Goal: Task Accomplishment & Management: Manage account settings

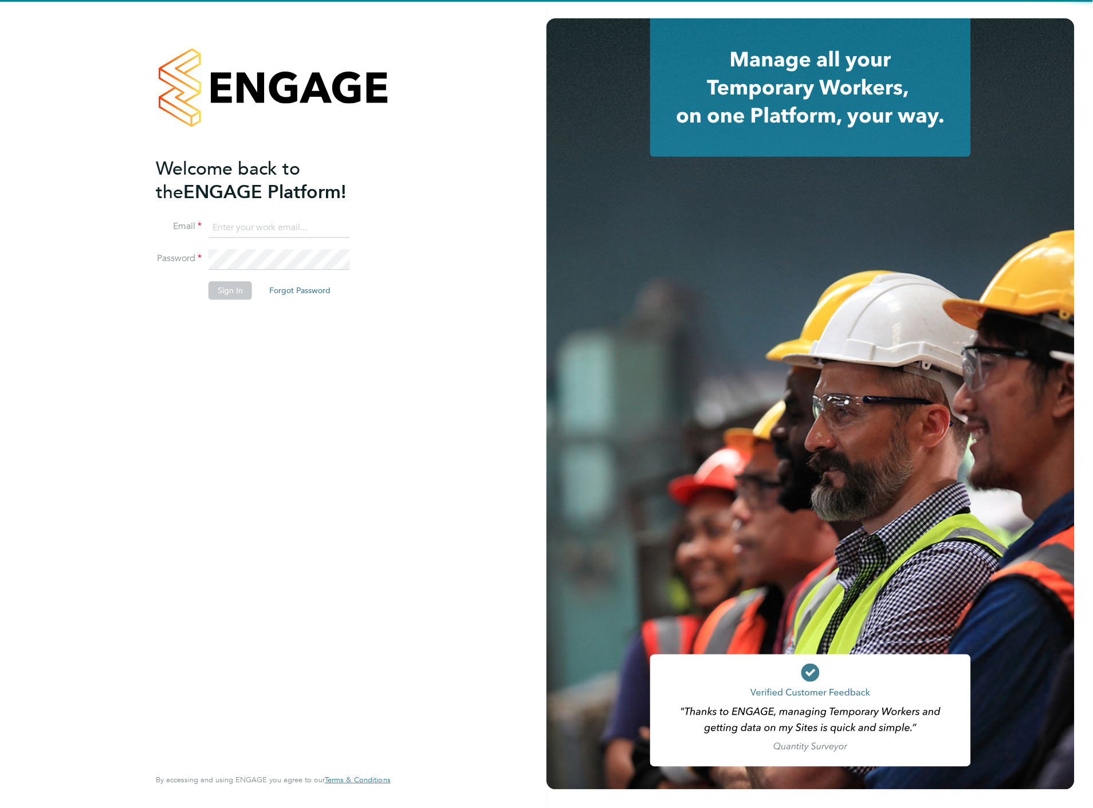
type input "liam.baird@cpplc.com"
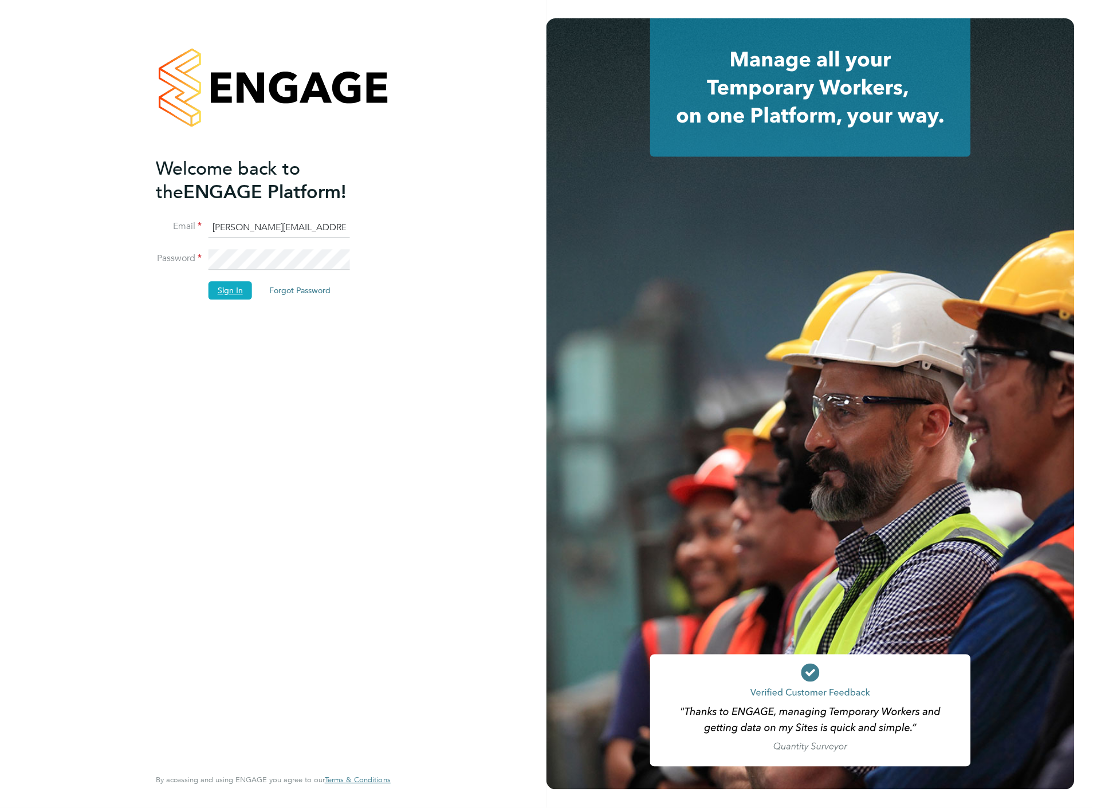
click at [241, 283] on button "Sign In" at bounding box center [231, 291] width 44 height 18
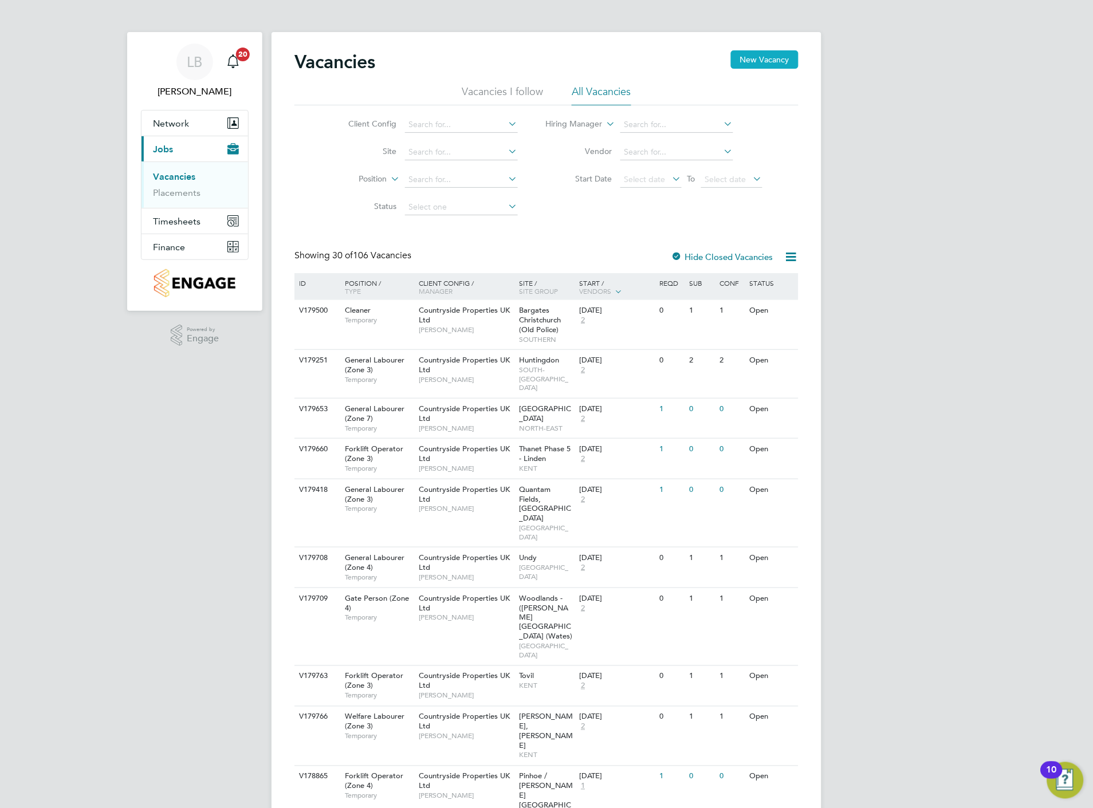
click at [770, 63] on button "New Vacancy" at bounding box center [765, 59] width 68 height 18
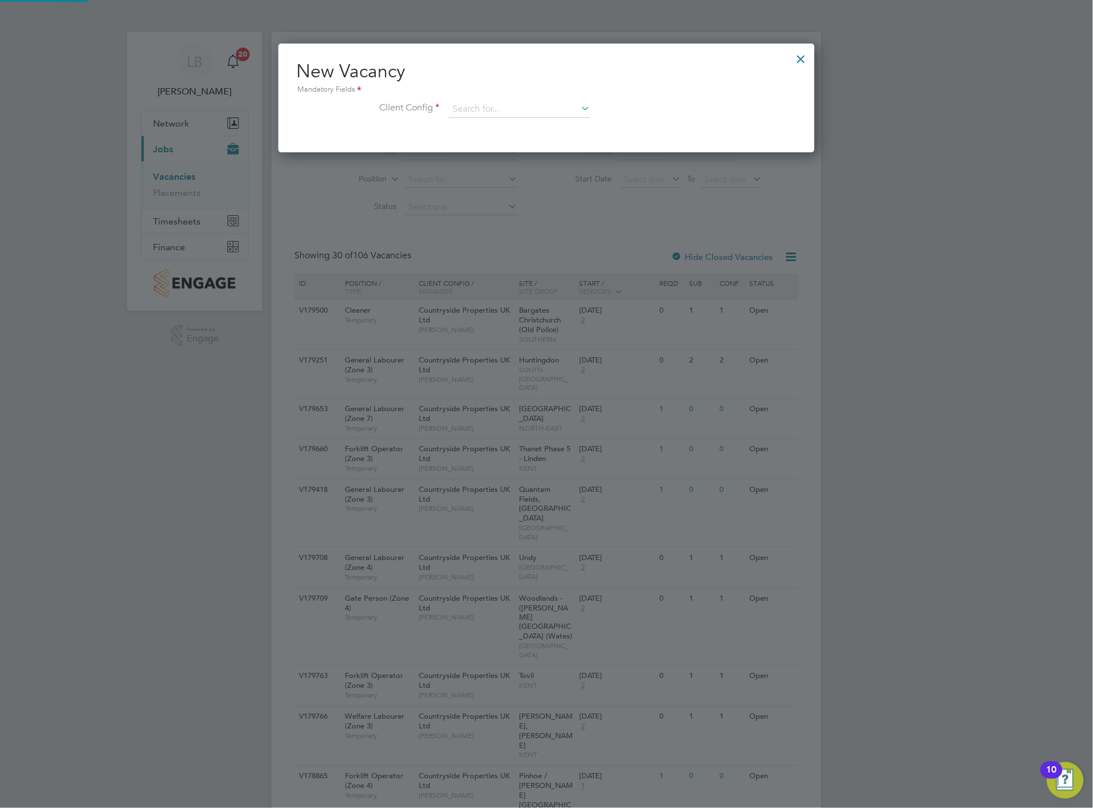
scroll to position [108, 537]
click at [491, 104] on input at bounding box center [519, 109] width 141 height 17
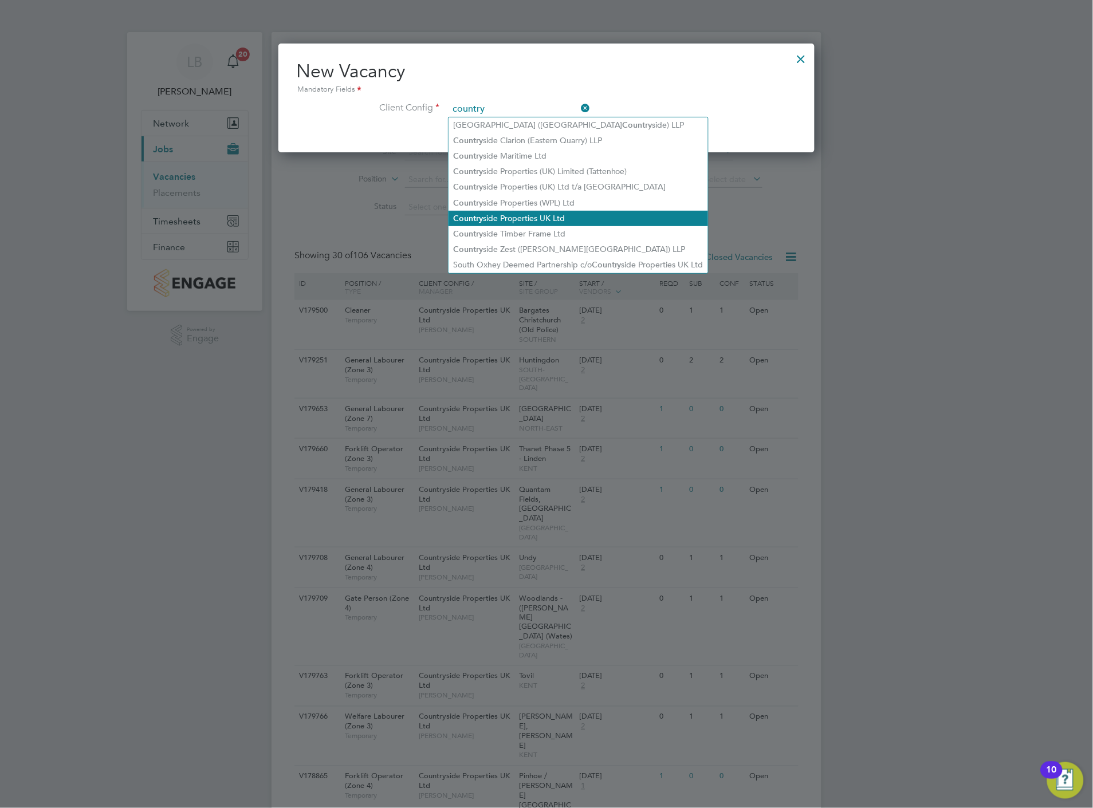
click at [516, 220] on li "Country side Properties UK Ltd" at bounding box center [578, 218] width 259 height 15
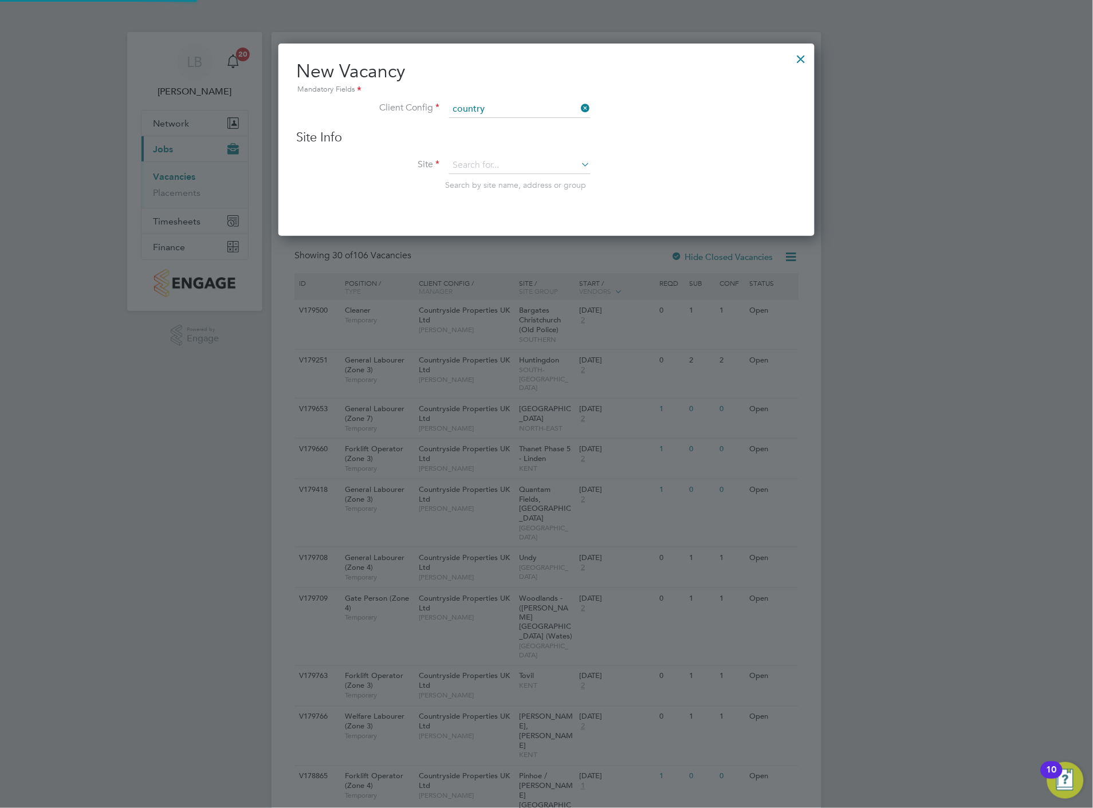
type input "Countryside Properties UK Ltd"
click at [469, 163] on input at bounding box center [519, 165] width 141 height 17
click at [471, 193] on b "Cogge" at bounding box center [466, 196] width 26 height 10
type input "[PERSON_NAME] Mill, [GEOGRAPHIC_DATA]"
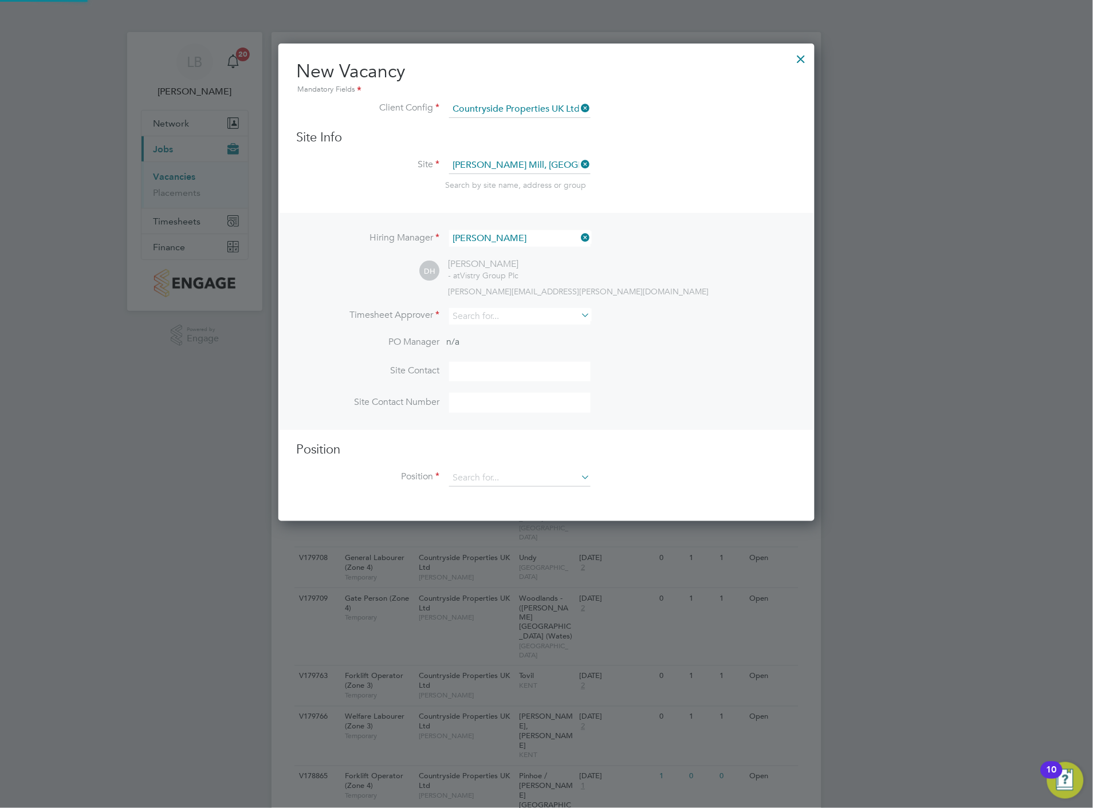
scroll to position [6, 6]
click at [487, 234] on input at bounding box center [519, 238] width 141 height 17
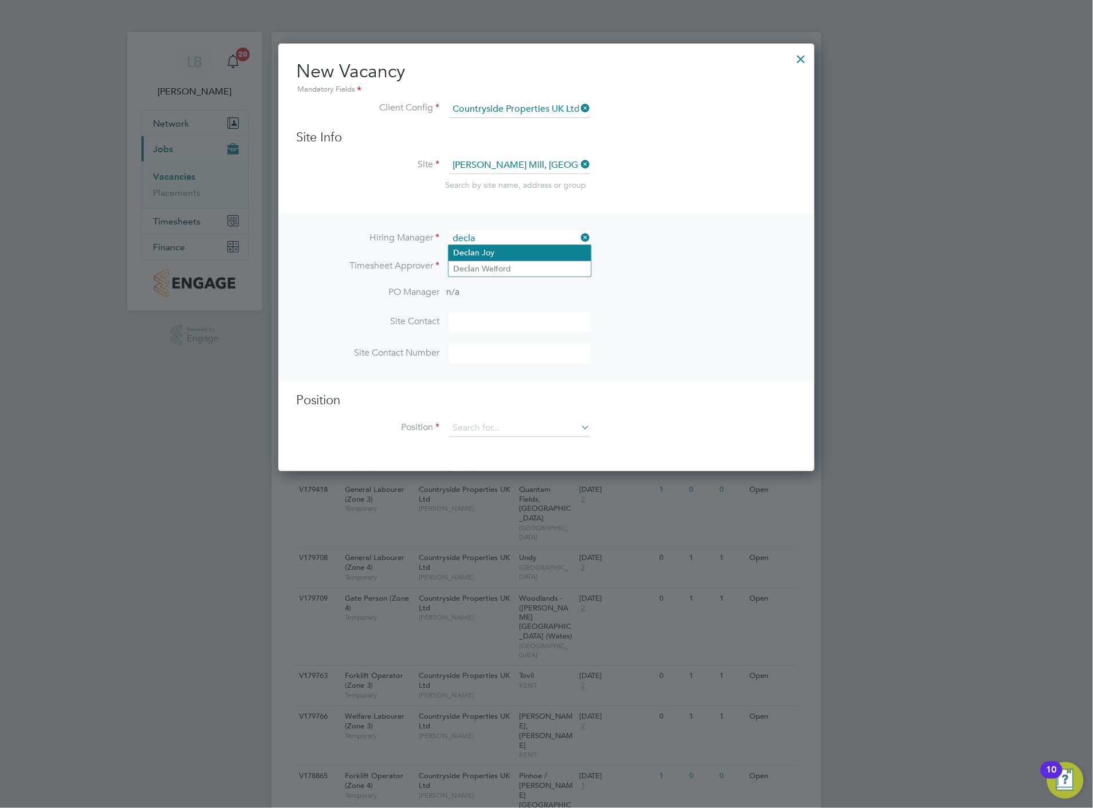
click at [489, 250] on li "Decla n Joy" at bounding box center [520, 252] width 143 height 15
type input "Declan Joy"
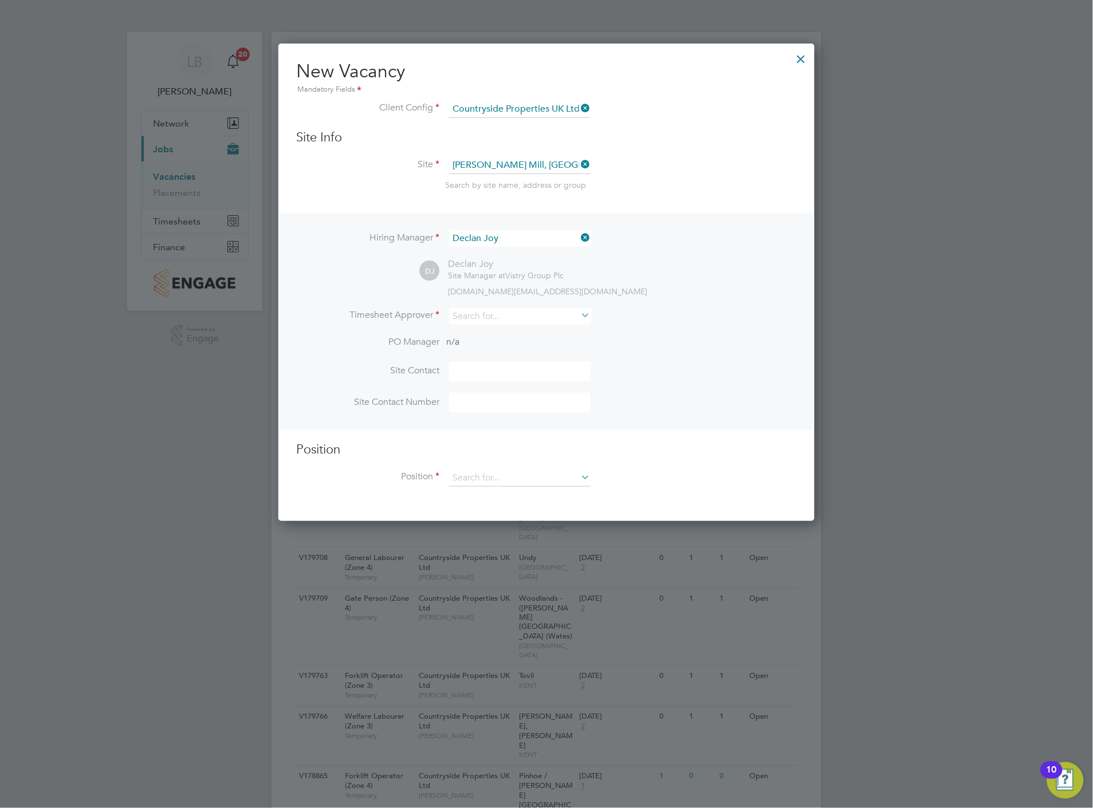
scroll to position [476, 537]
click at [494, 316] on input at bounding box center [519, 316] width 141 height 17
click at [494, 329] on li "Dec lan Joy" at bounding box center [520, 329] width 143 height 15
type input "Declan Joy"
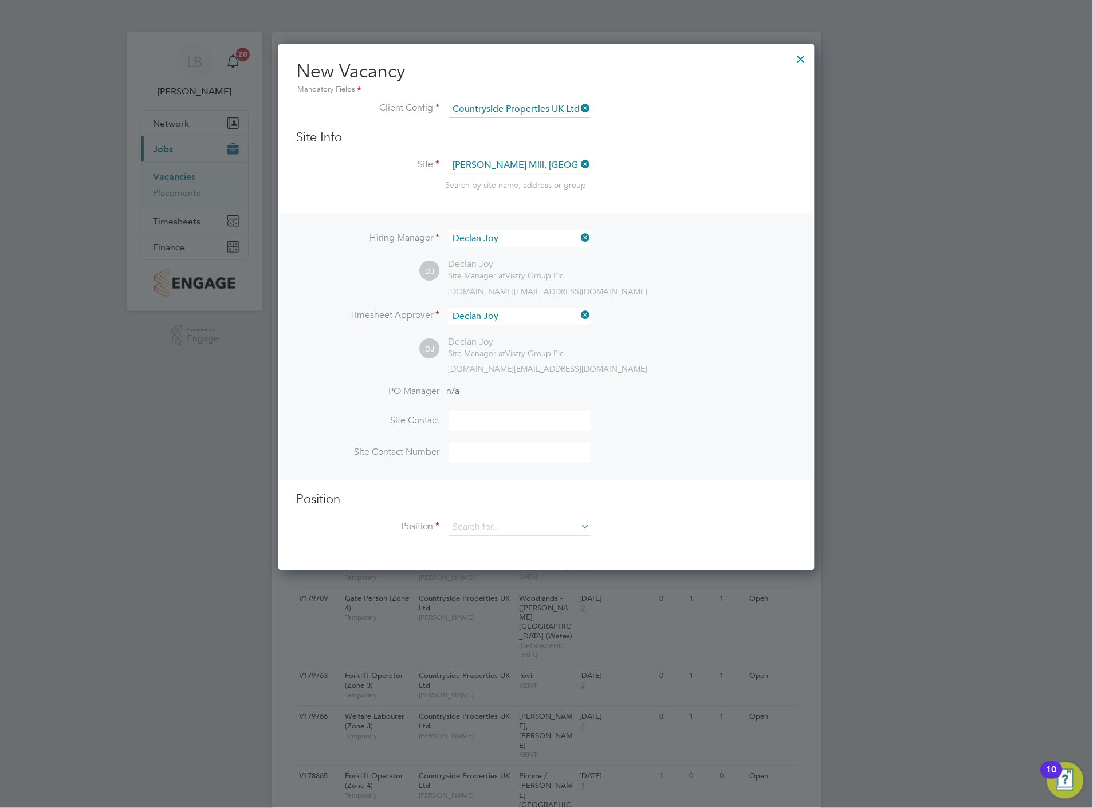
scroll to position [525, 537]
click at [471, 416] on input at bounding box center [519, 421] width 141 height 20
type input "Declan Joy"
click at [512, 459] on input at bounding box center [519, 453] width 141 height 20
type input "07818 521324"
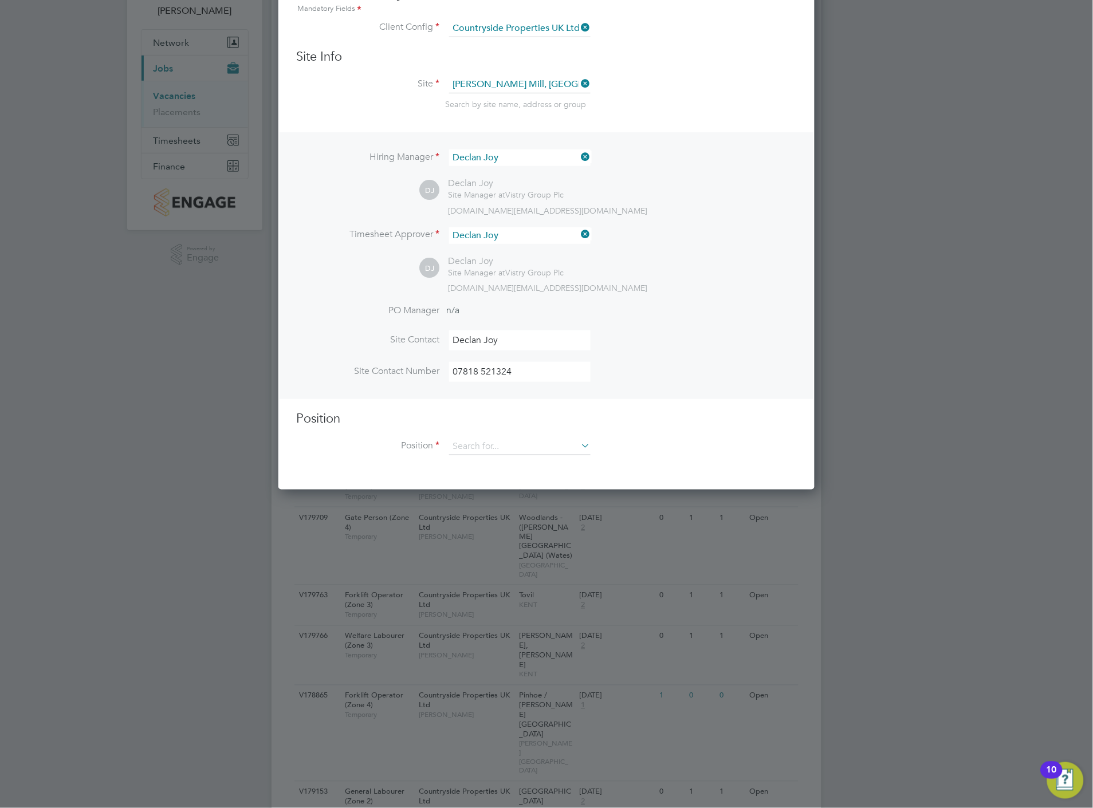
scroll to position [127, 0]
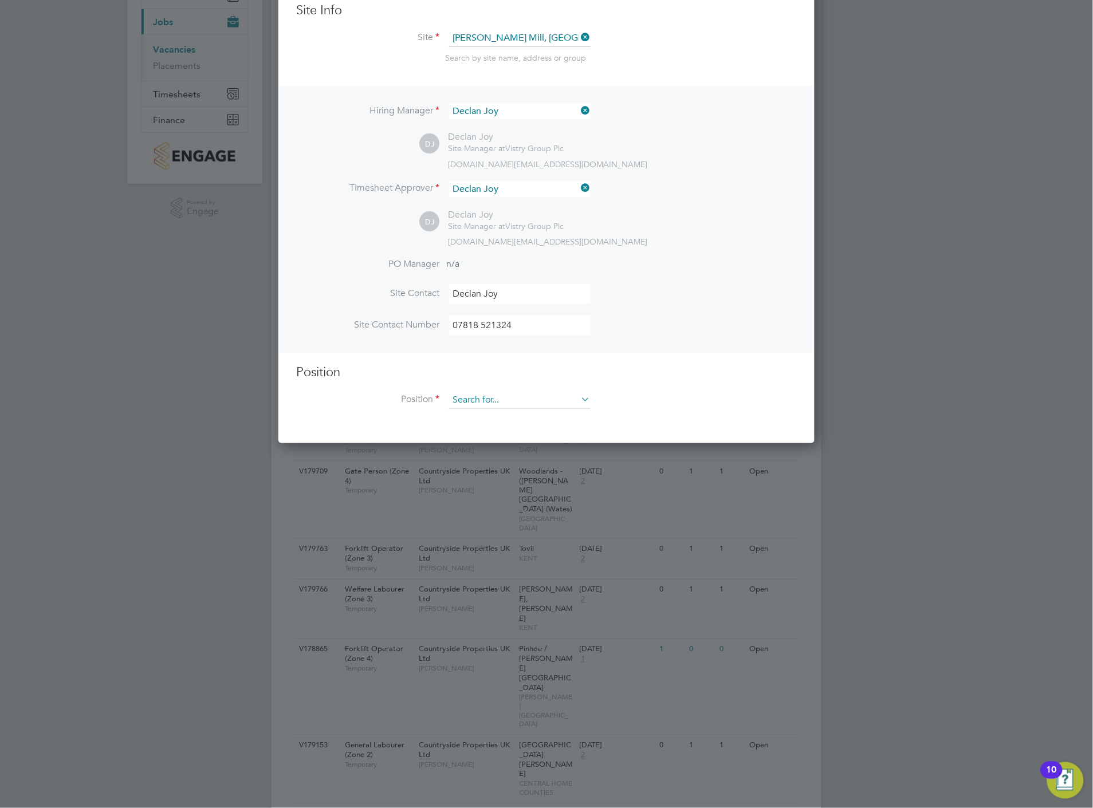
click at [465, 403] on input at bounding box center [519, 400] width 141 height 17
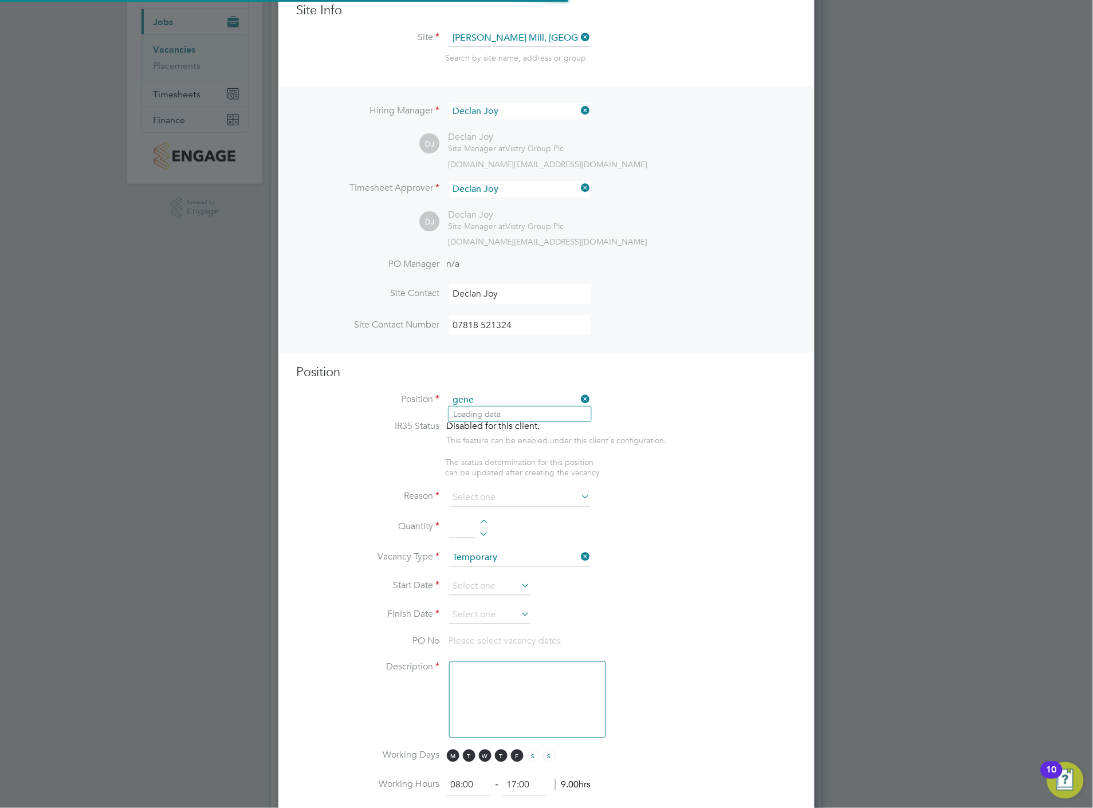
scroll to position [1645, 537]
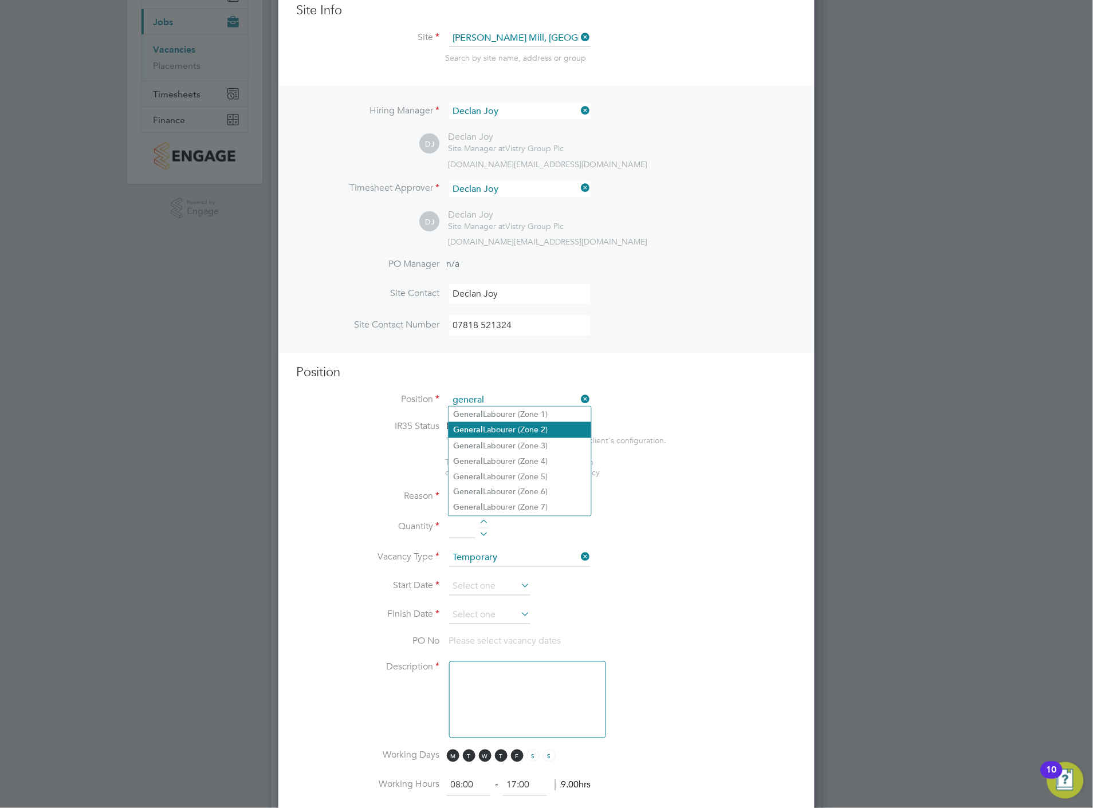
click at [477, 425] on b "General" at bounding box center [468, 430] width 30 height 10
type input "General Labourer (Zone 2)"
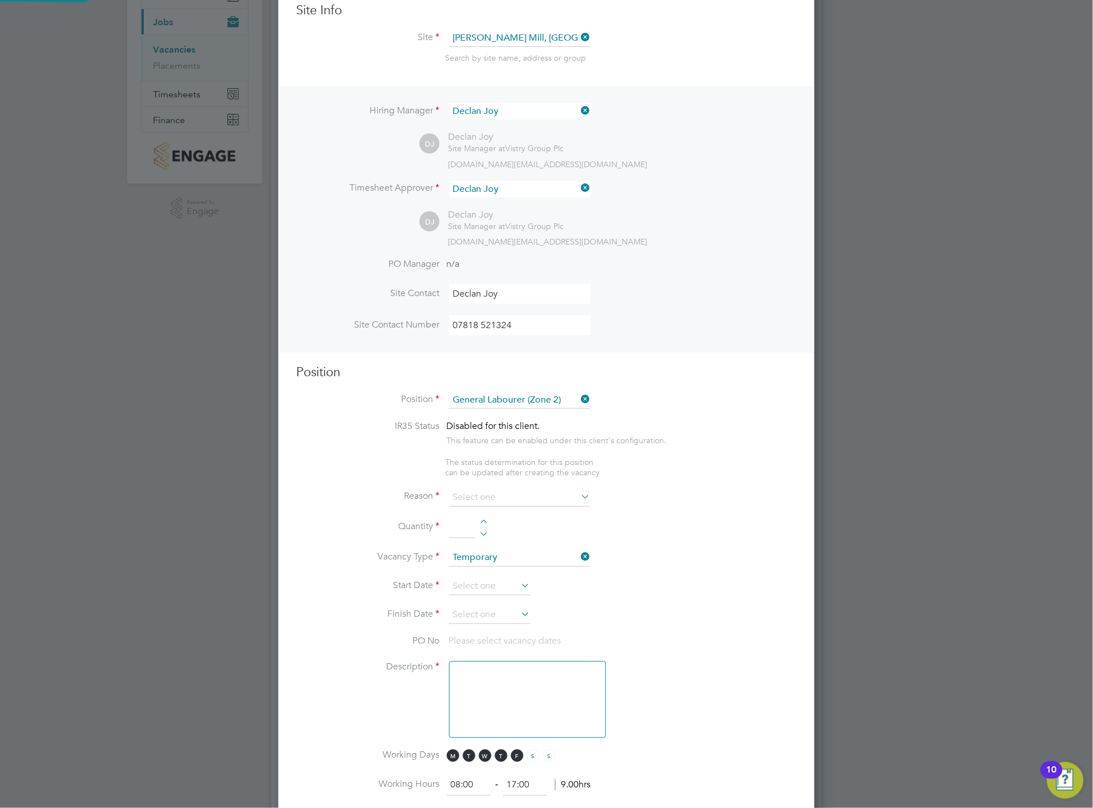
type textarea "- General labouring duties - Supporting the trades on site - Moving materials a…"
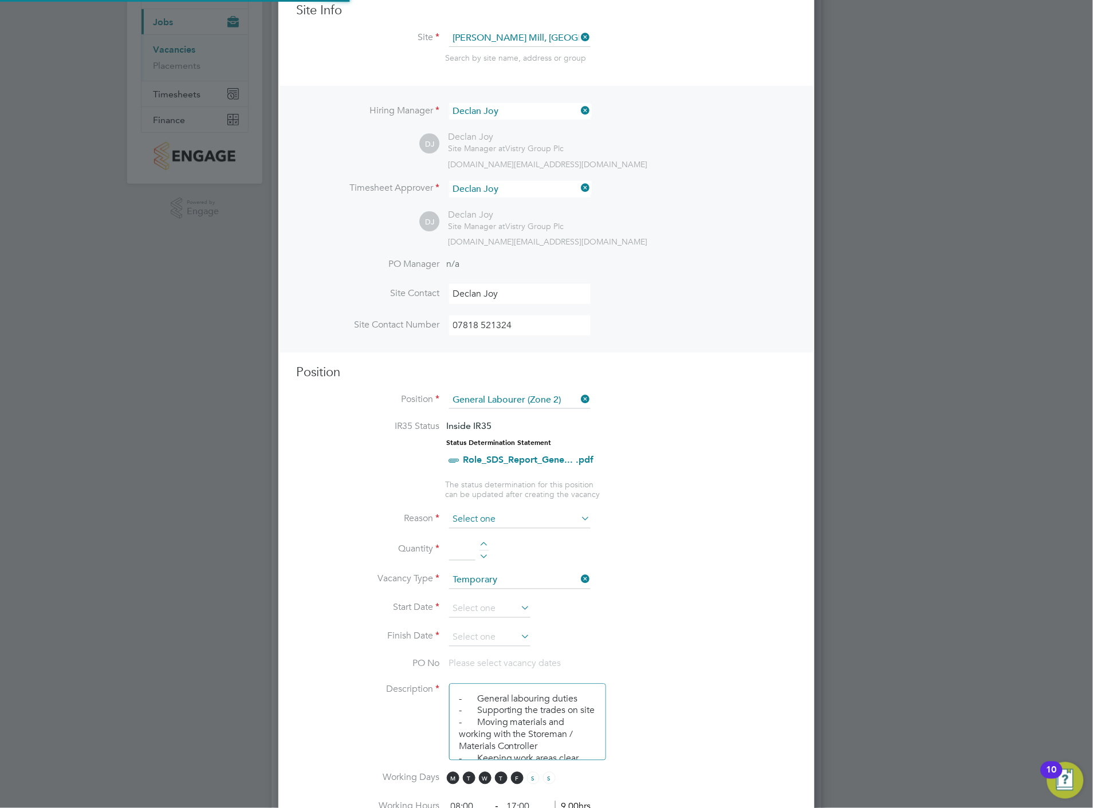
scroll to position [1648, 537]
click at [490, 516] on input at bounding box center [519, 520] width 141 height 17
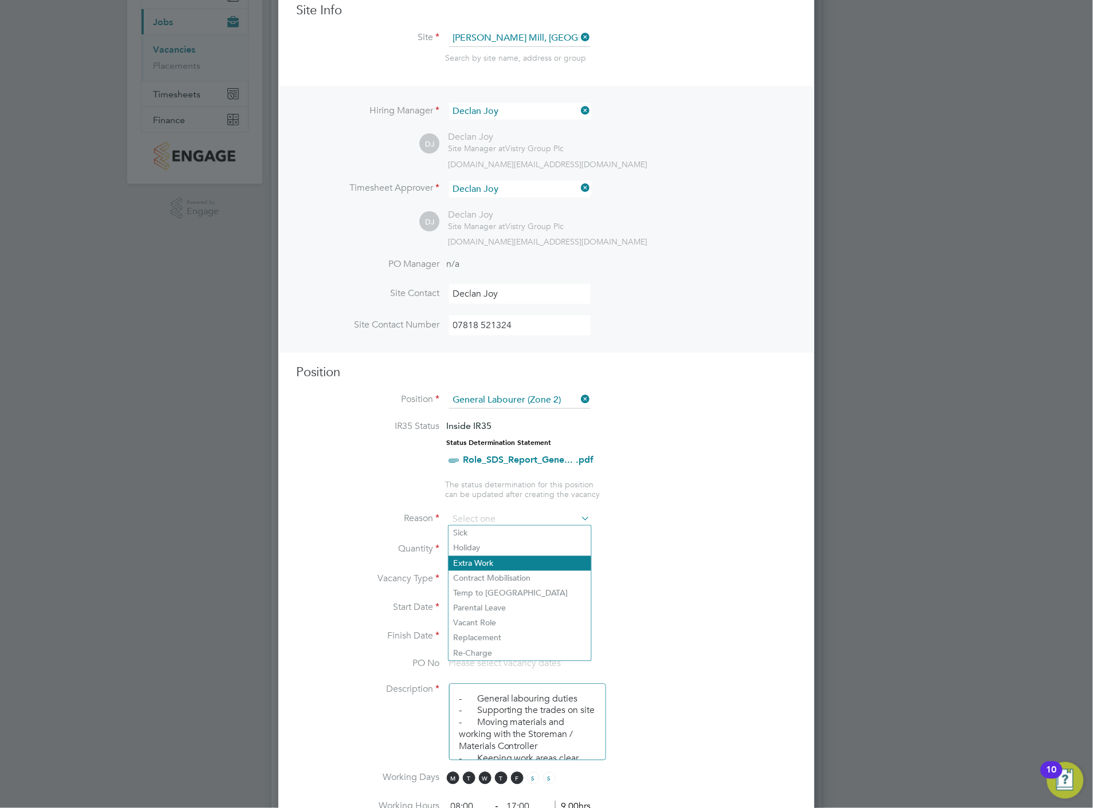
click at [487, 562] on li "Extra Work" at bounding box center [520, 563] width 143 height 15
type input "Extra Work"
click at [487, 542] on div at bounding box center [484, 546] width 10 height 8
type input "1"
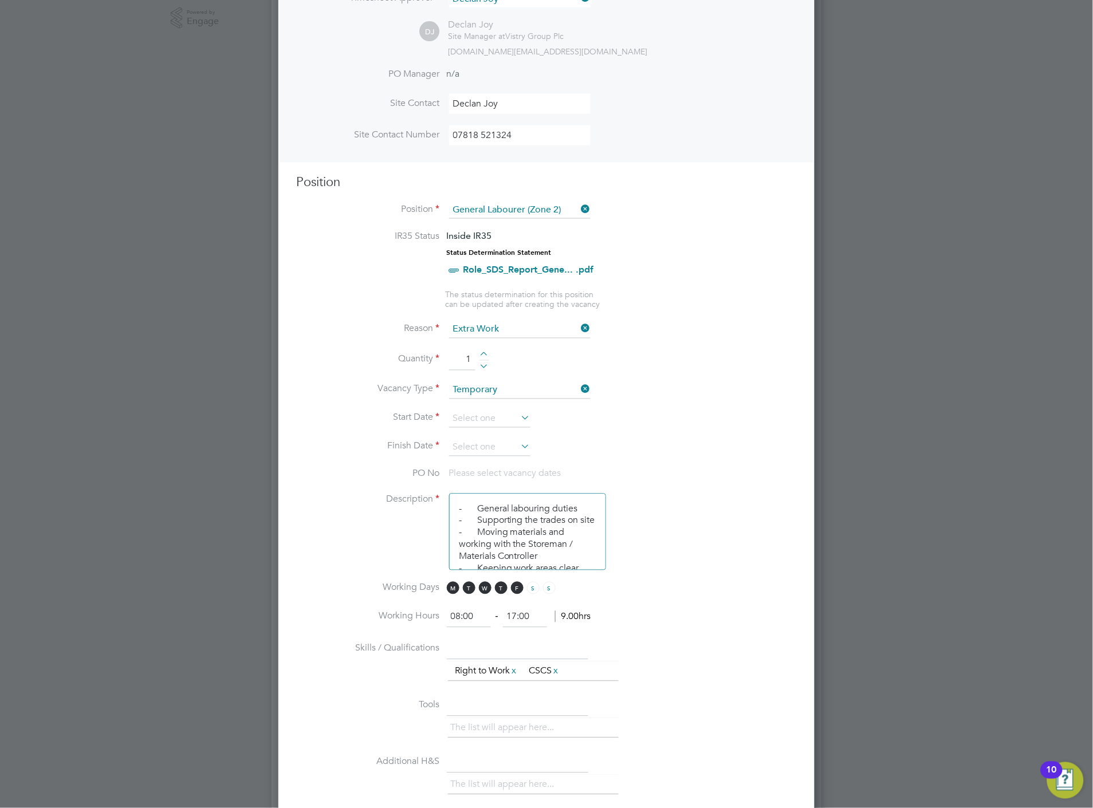
scroll to position [318, 0]
click at [517, 411] on input at bounding box center [489, 418] width 81 height 17
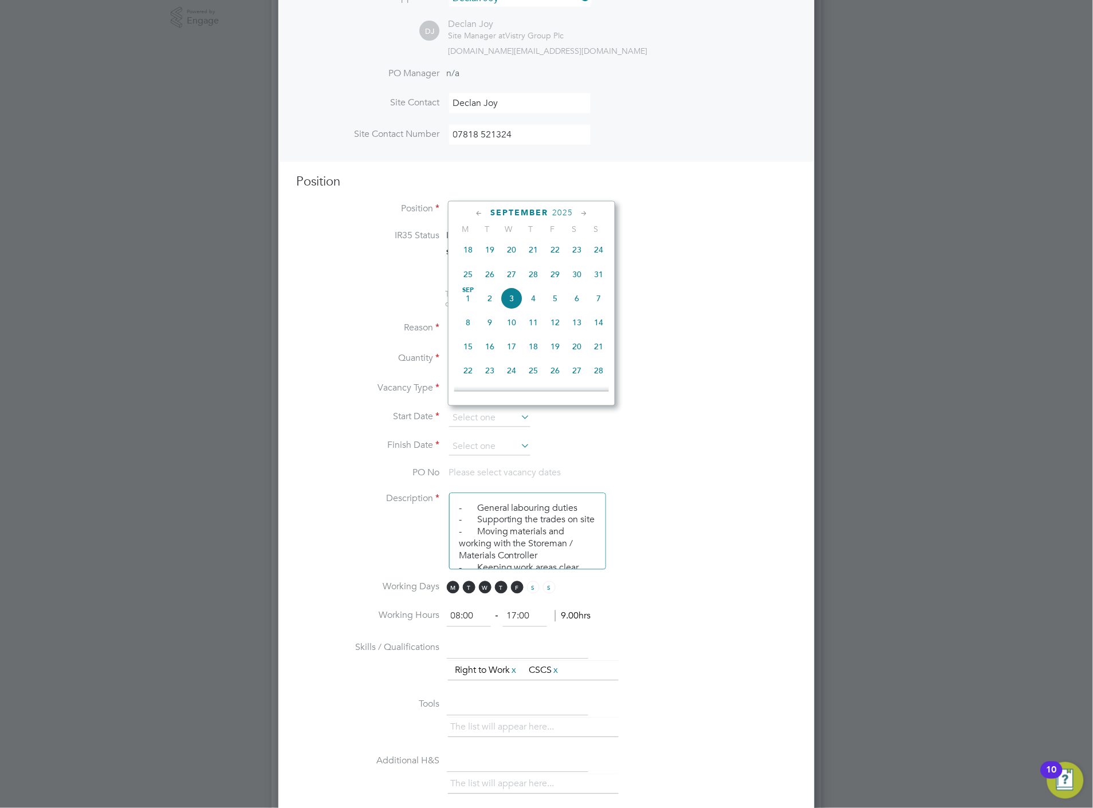
click at [493, 304] on span "2" at bounding box center [490, 299] width 22 height 22
type input "02 Sep 2025"
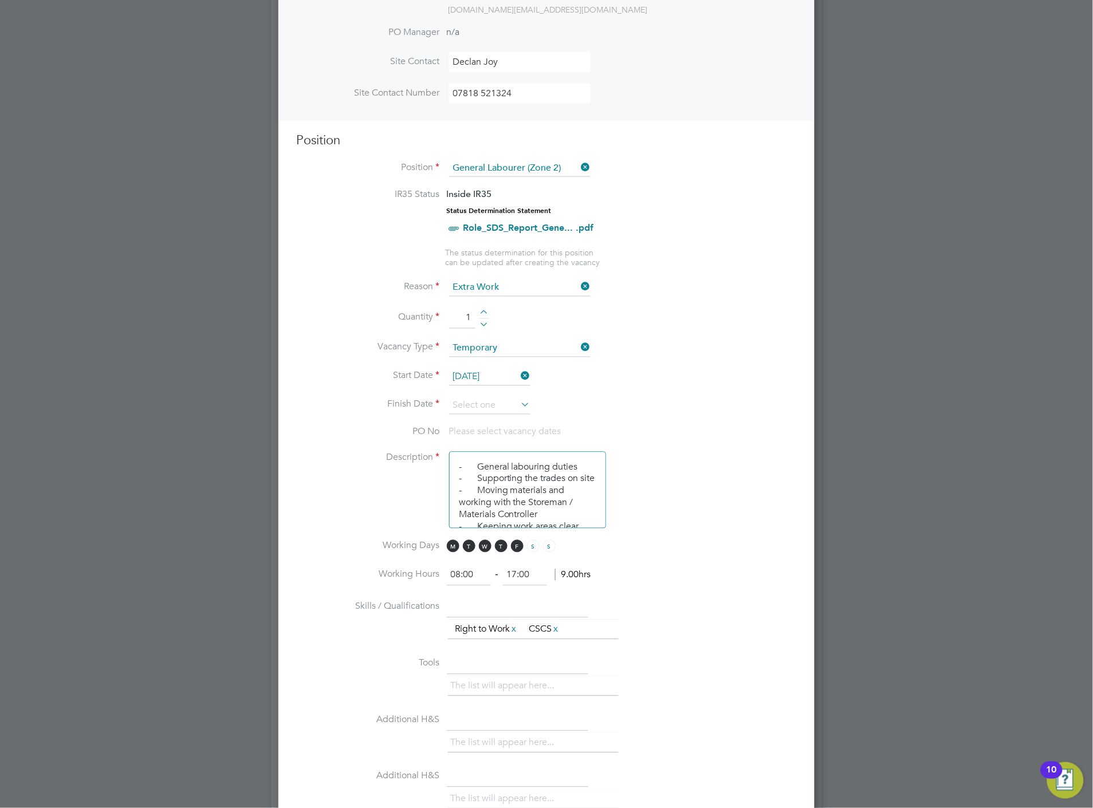
scroll to position [381, 0]
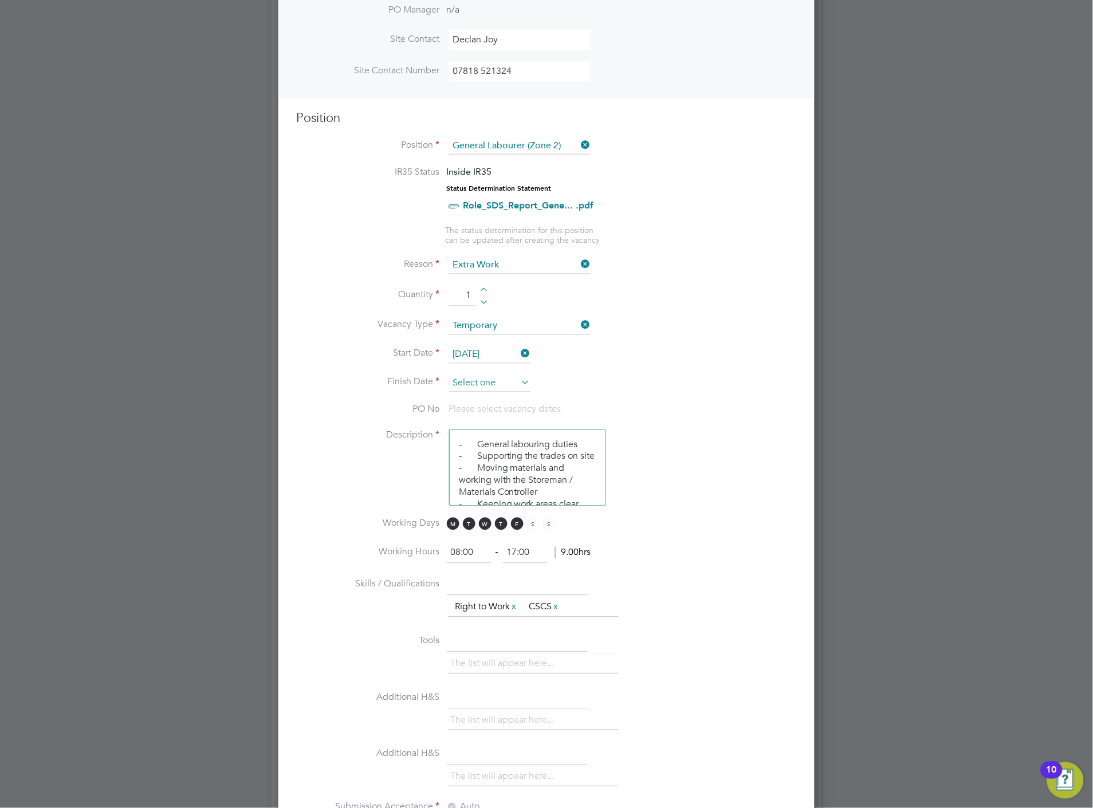
click at [502, 375] on input at bounding box center [489, 383] width 81 height 17
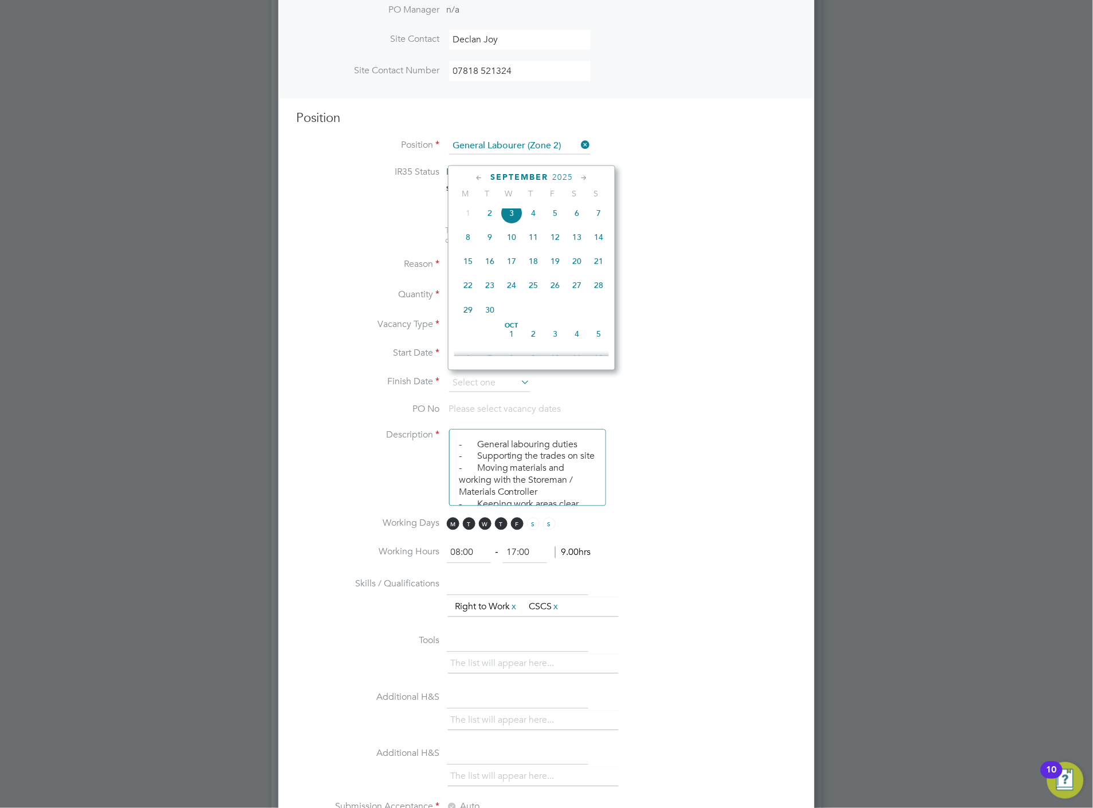
scroll to position [407, 0]
click at [556, 281] on span "26" at bounding box center [555, 272] width 22 height 22
type input "26 Sep 2025"
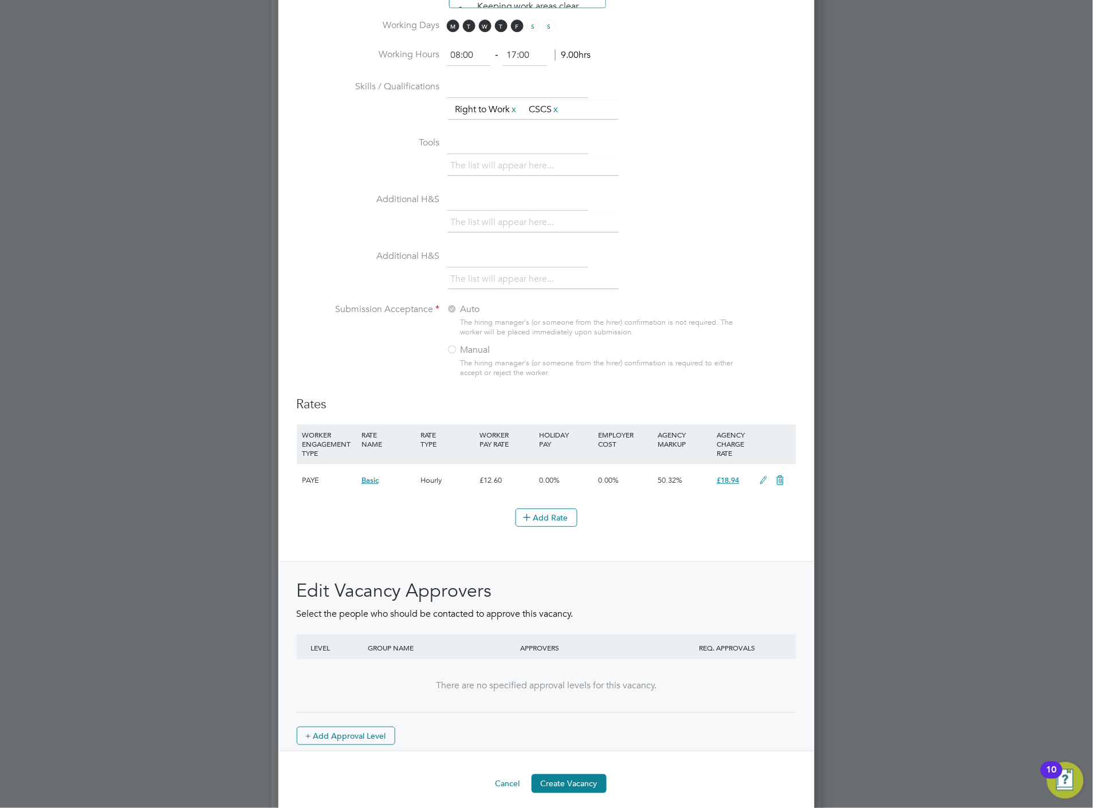
scroll to position [964, 0]
click at [562, 772] on button "Create Vacancy" at bounding box center [569, 781] width 75 height 18
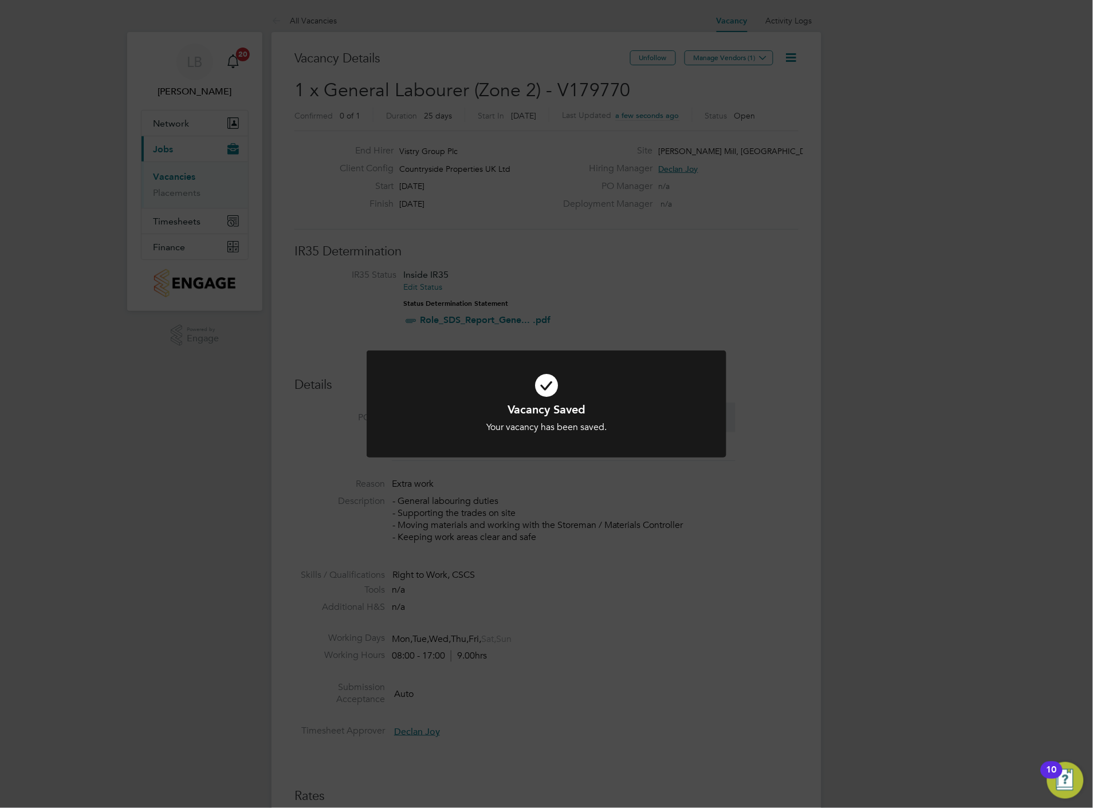
click at [623, 234] on div "Vacancy Saved Your vacancy has been saved. Cancel Okay" at bounding box center [546, 404] width 1093 height 808
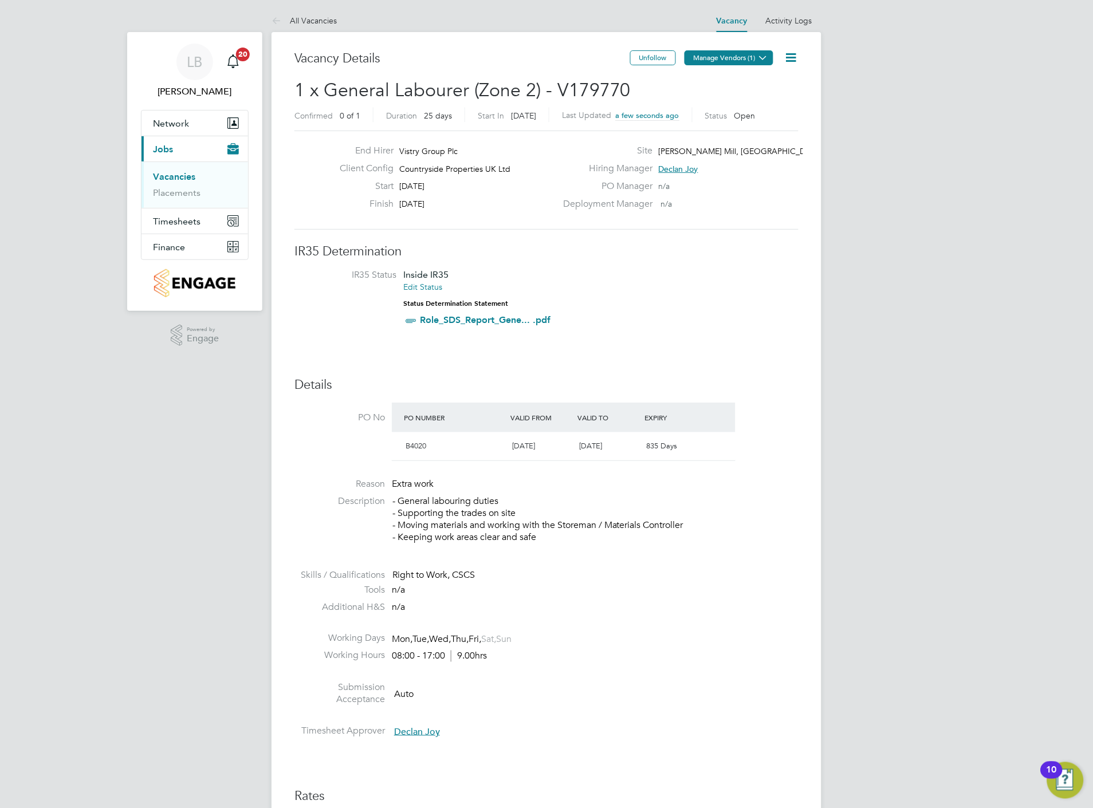
click at [726, 54] on button "Manage Vendors (1)" at bounding box center [729, 57] width 89 height 15
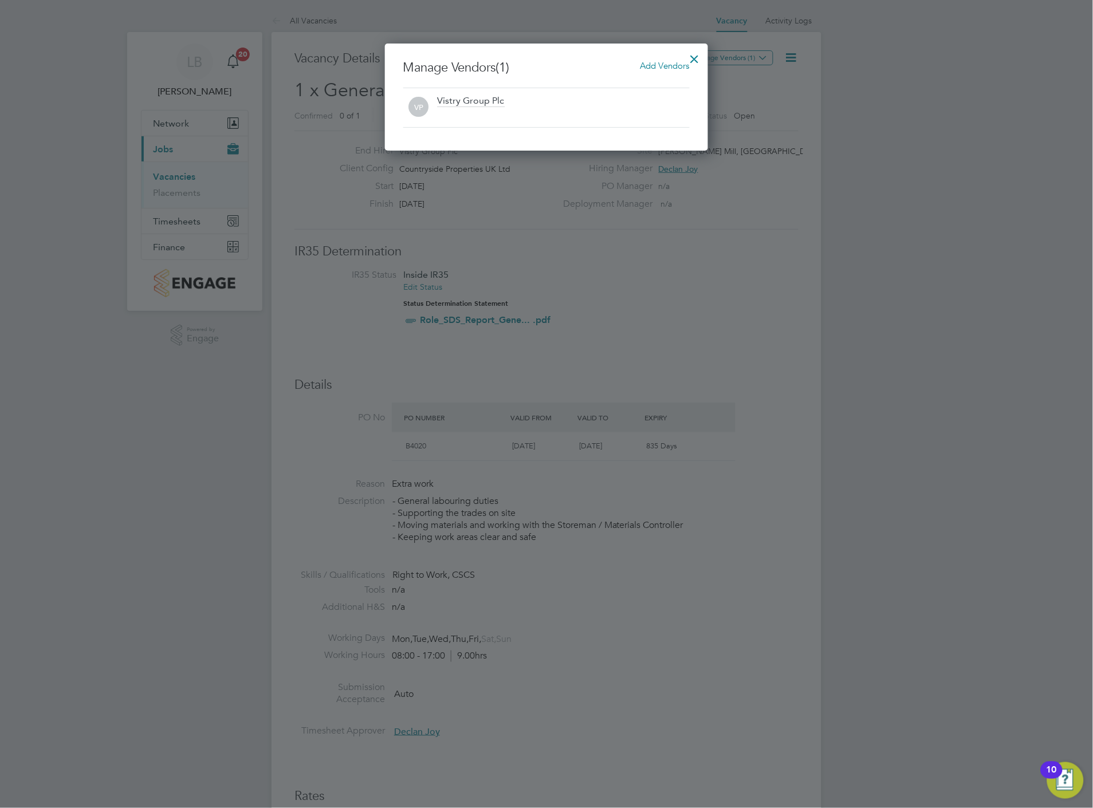
click at [666, 66] on span "Add Vendors" at bounding box center [664, 65] width 49 height 11
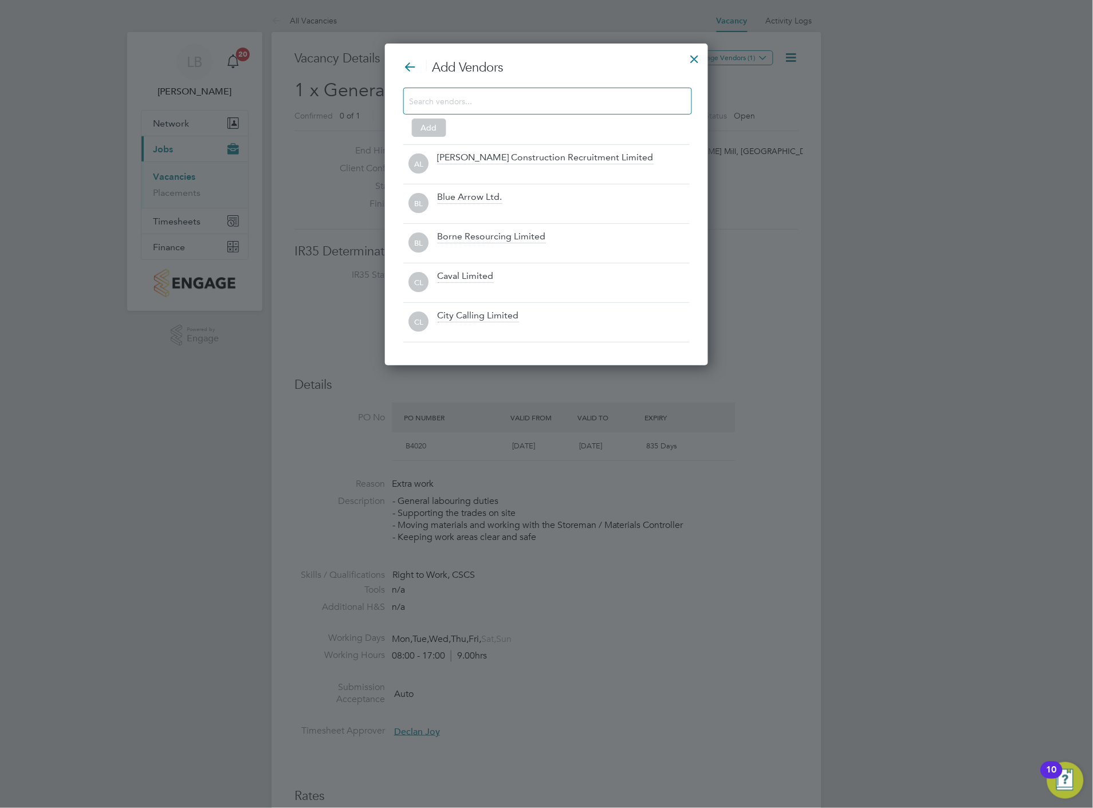
click at [494, 116] on div "Add" at bounding box center [546, 110] width 286 height 45
click at [481, 105] on input at bounding box center [539, 100] width 258 height 15
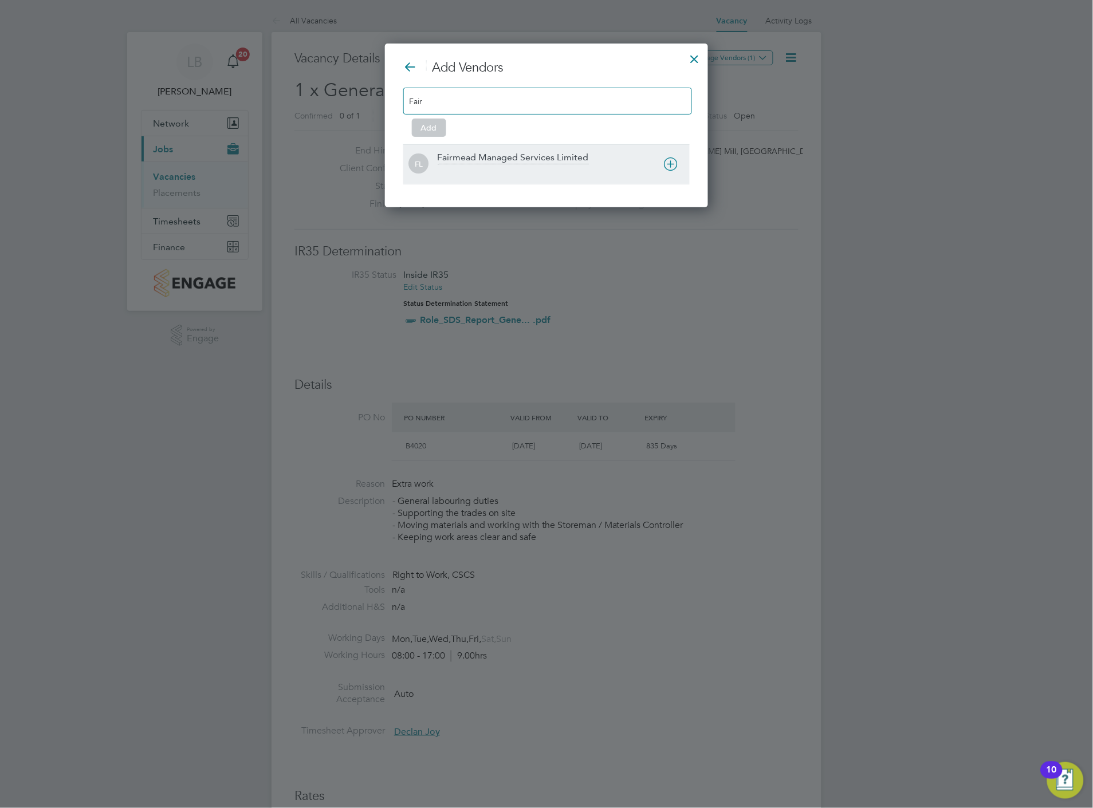
type input "Fair"
click at [469, 160] on div "Fairmead Managed Services Limited" at bounding box center [513, 158] width 151 height 13
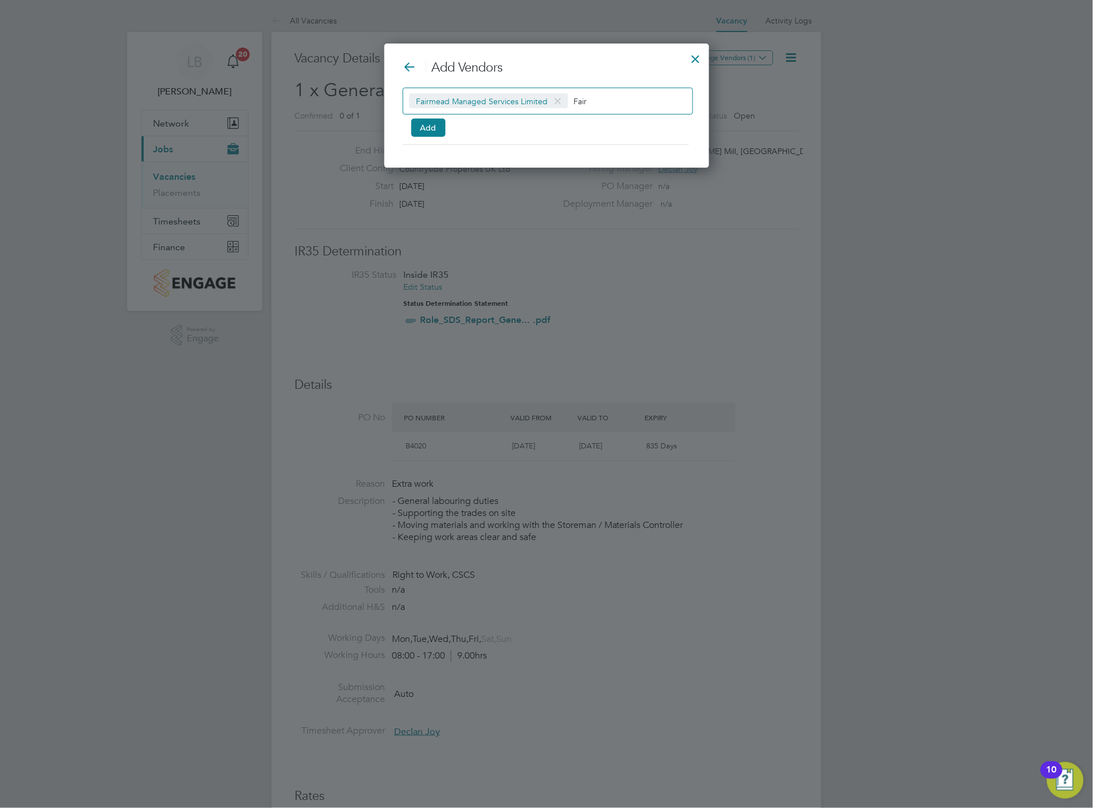
click at [612, 104] on input "Fair" at bounding box center [610, 100] width 72 height 15
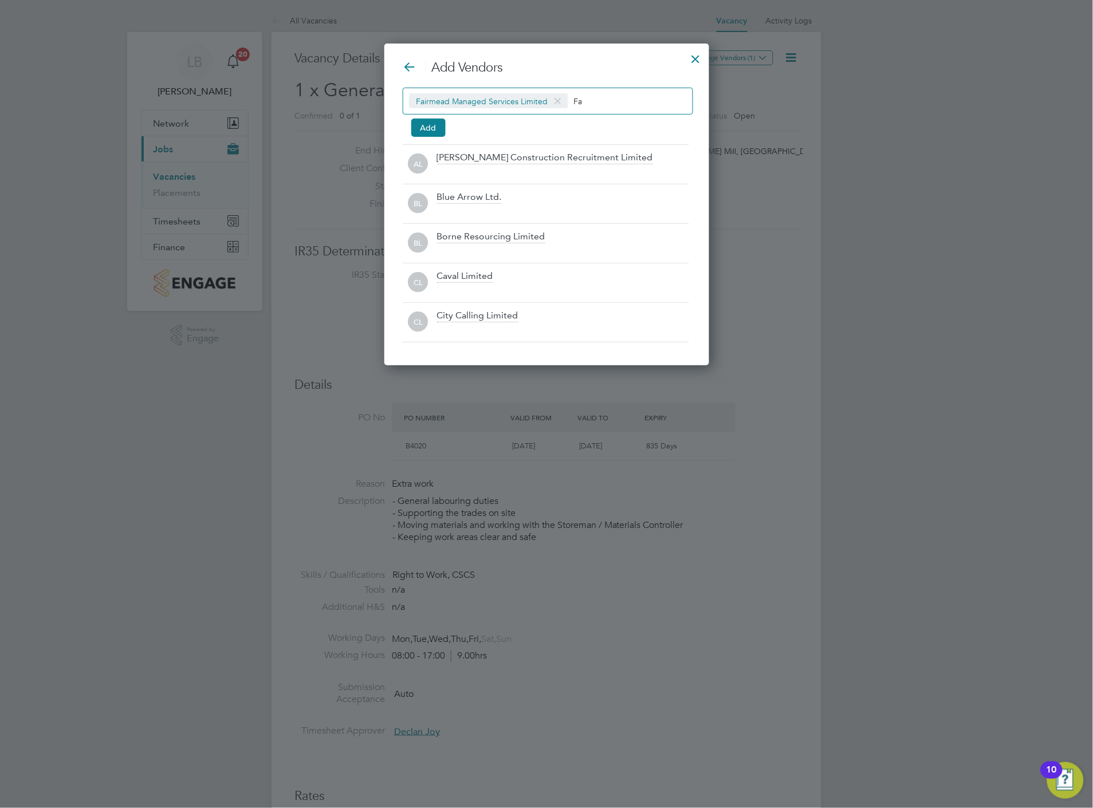
type input "F"
click at [418, 128] on button "Add" at bounding box center [428, 128] width 34 height 18
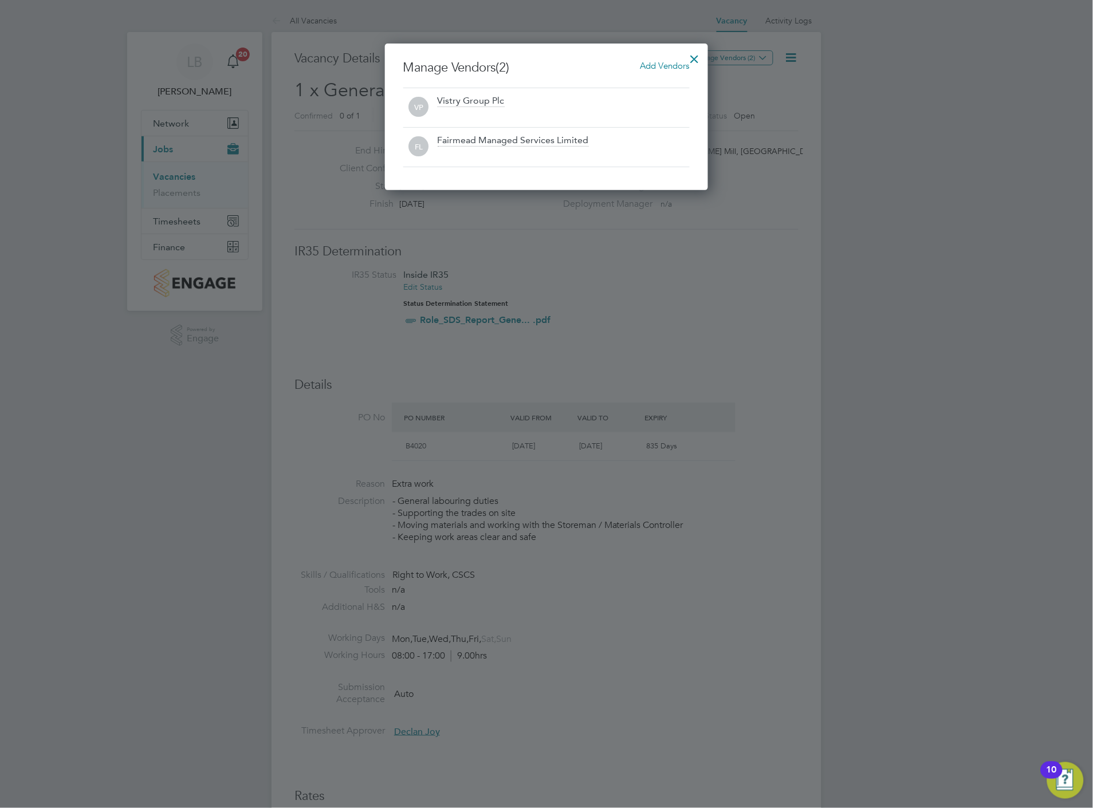
click at [702, 52] on div at bounding box center [695, 56] width 21 height 21
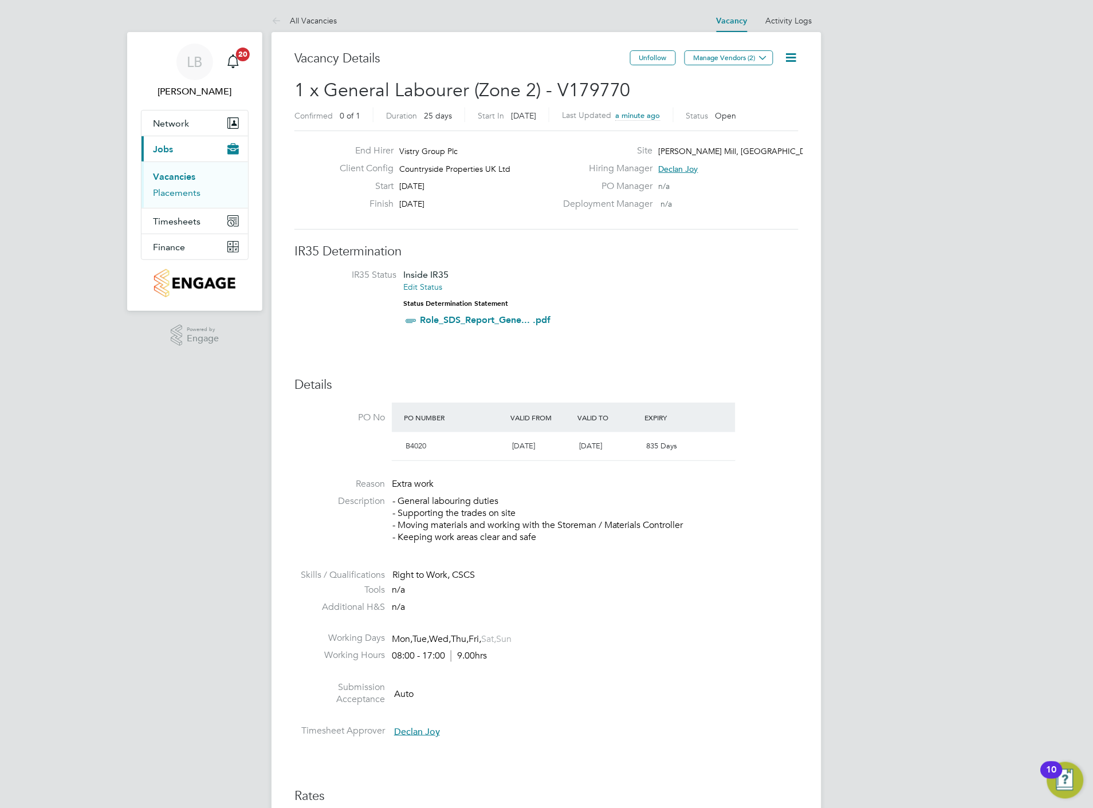
click at [175, 198] on link "Placements" at bounding box center [177, 192] width 48 height 11
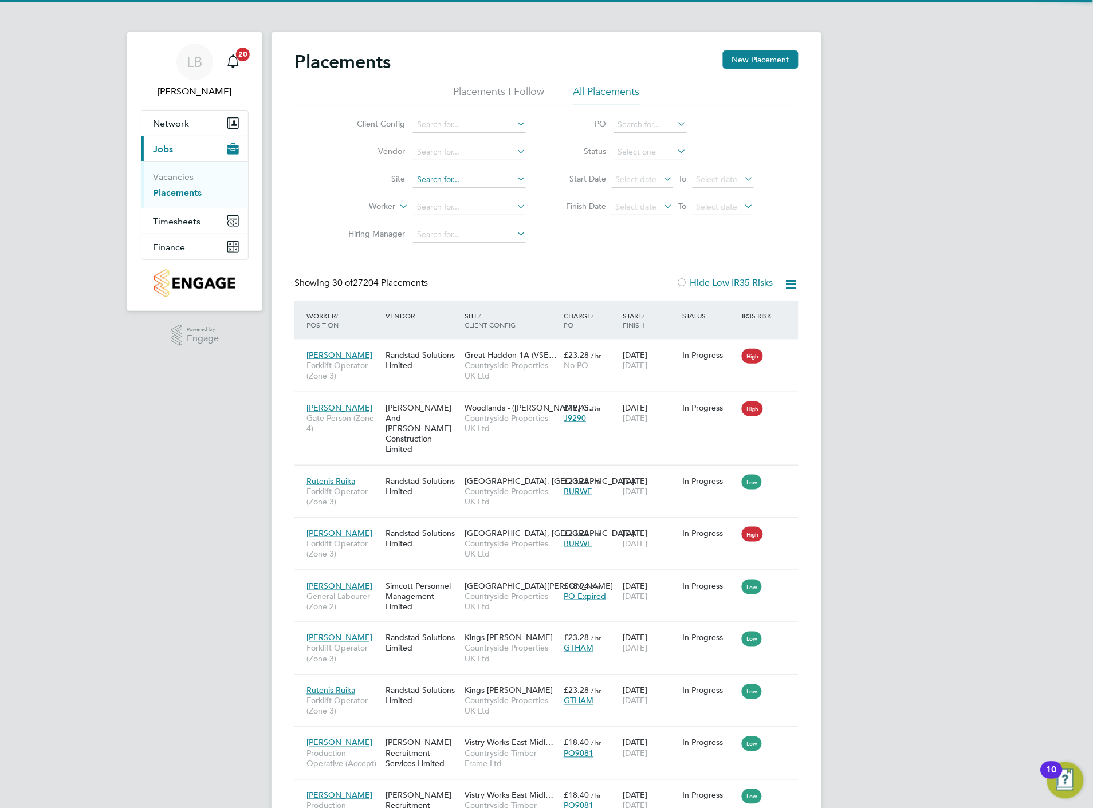
click at [447, 174] on input at bounding box center [469, 180] width 113 height 16
click at [471, 205] on li "Cogge shall Mill, Coggeshall" at bounding box center [480, 210] width 136 height 15
type input "[PERSON_NAME] Mill, [GEOGRAPHIC_DATA]"
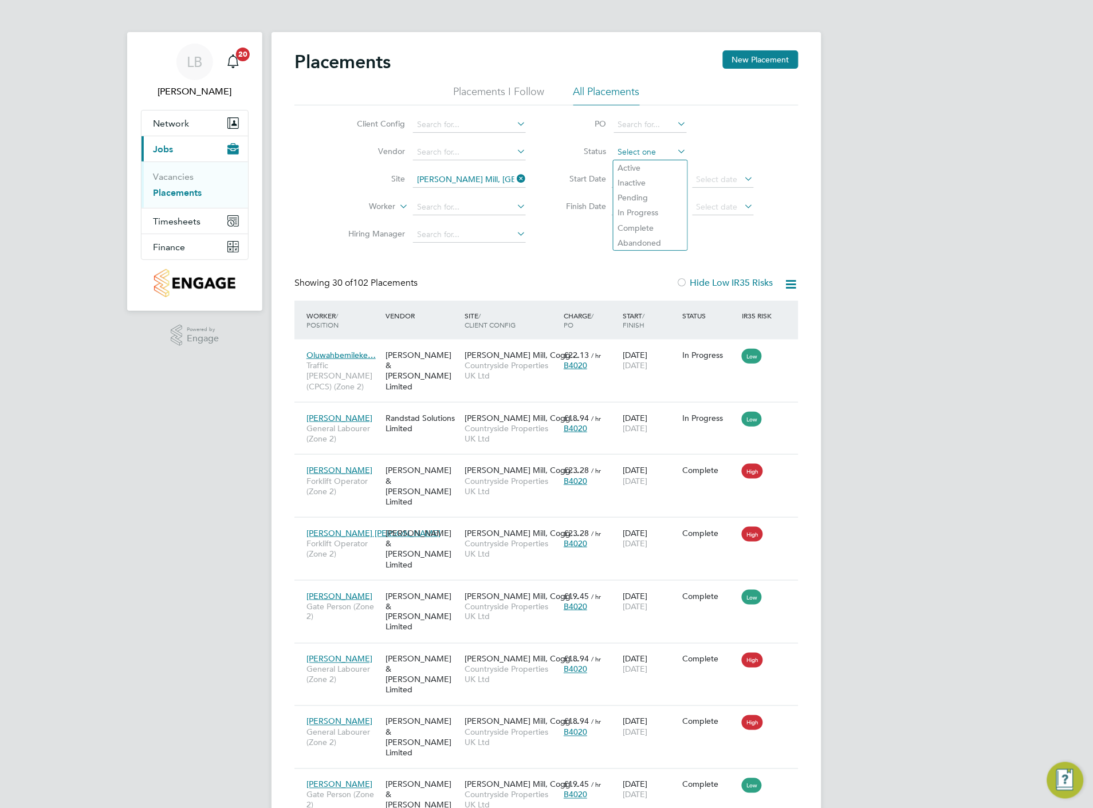
click at [633, 150] on input at bounding box center [650, 152] width 73 height 16
click at [638, 163] on li "Active" at bounding box center [650, 167] width 74 height 15
type input "Active"
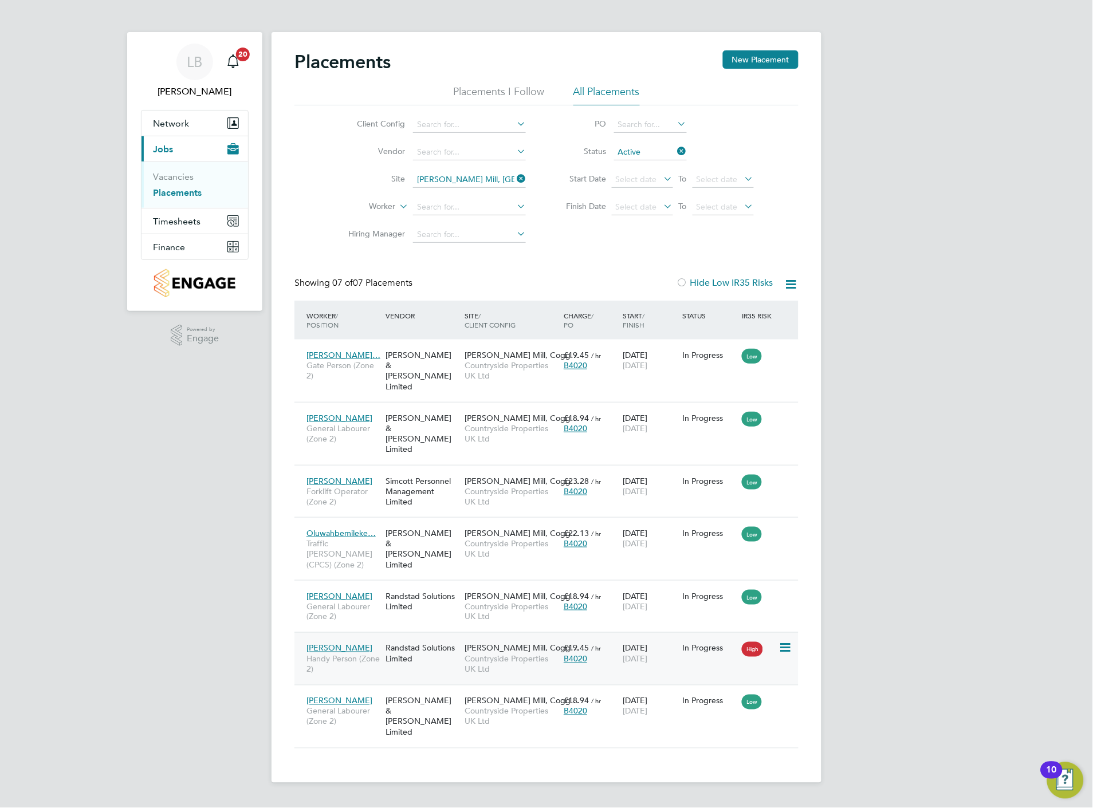
click at [686, 638] on div "In Progress" at bounding box center [710, 649] width 60 height 22
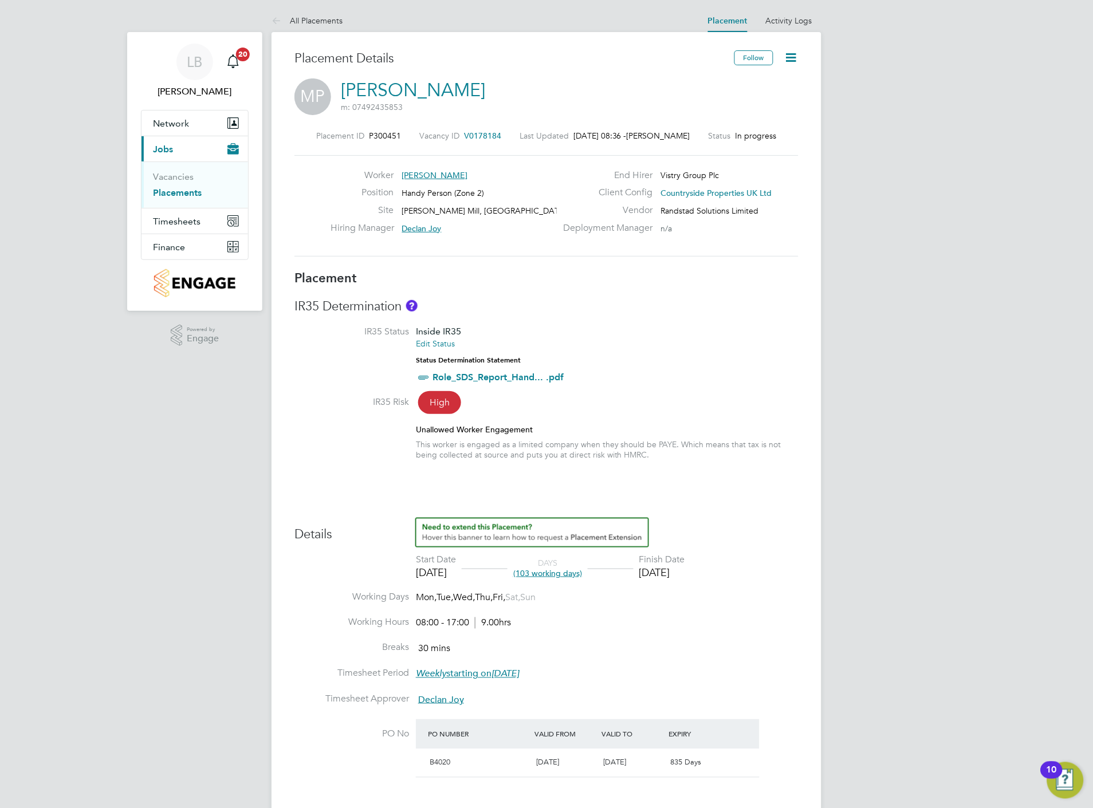
click at [789, 53] on icon at bounding box center [791, 57] width 14 height 14
click at [749, 83] on li "Edit Placement e" at bounding box center [754, 85] width 84 height 16
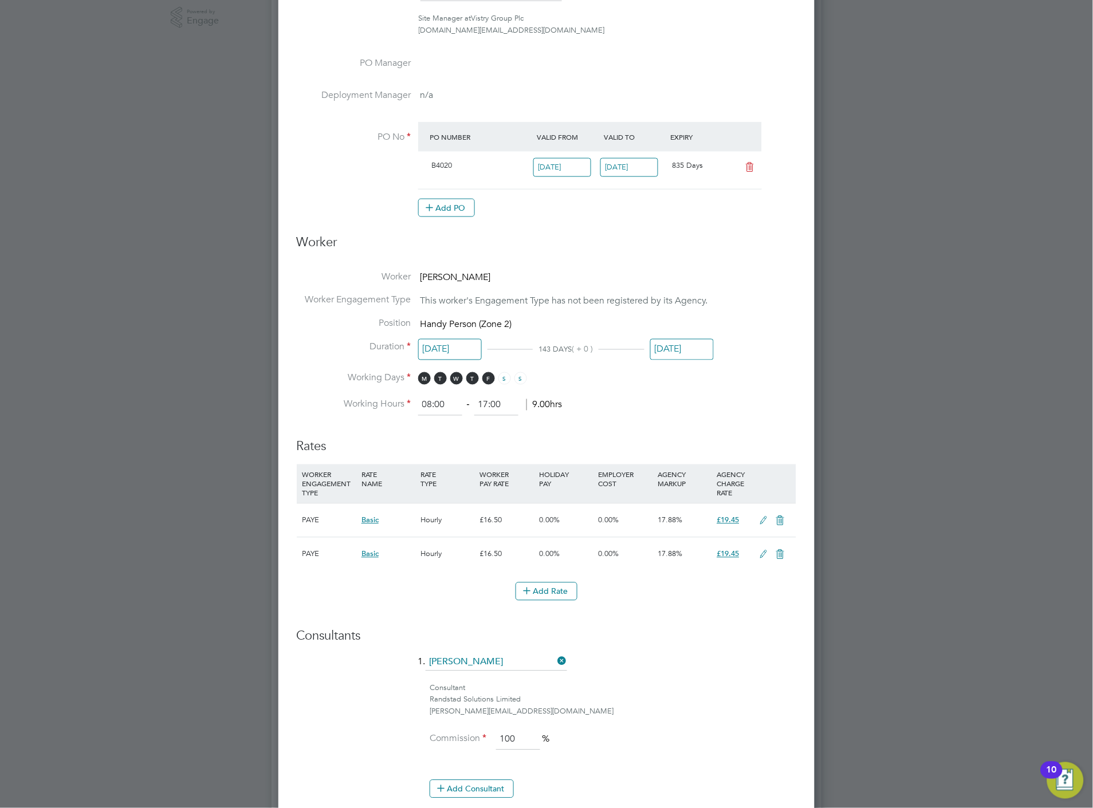
click at [680, 342] on input "19 Dec 2025" at bounding box center [682, 349] width 64 height 21
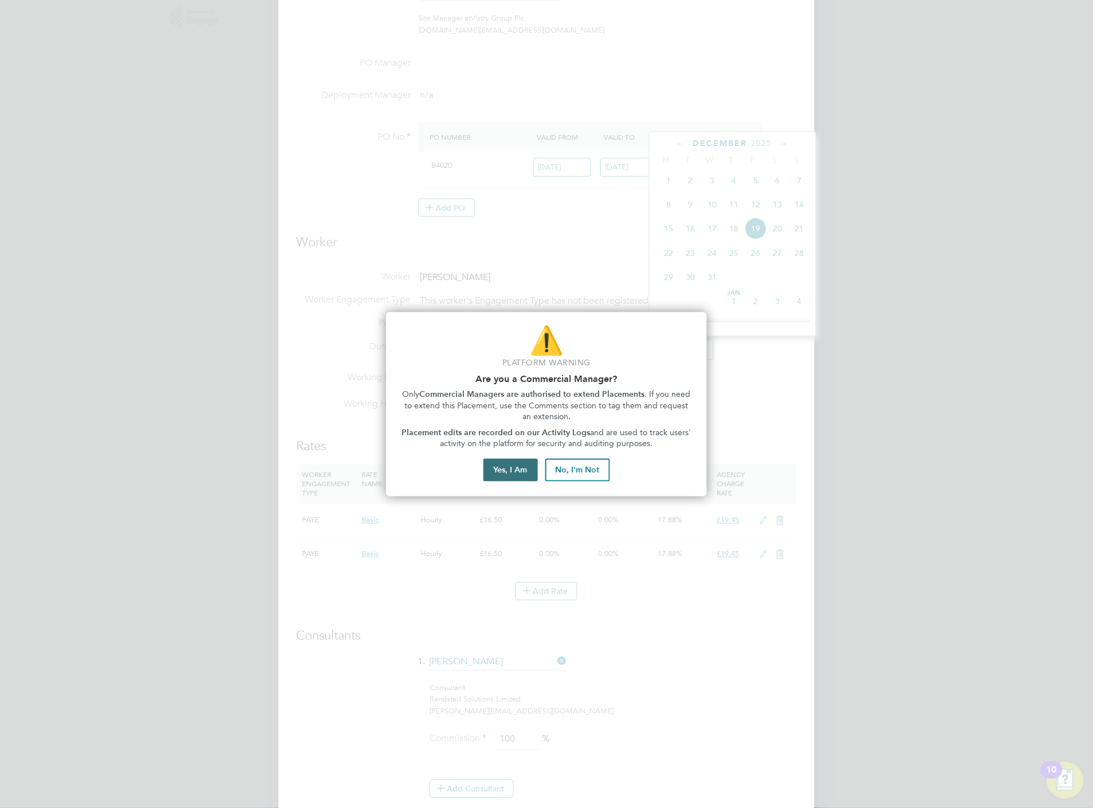
click at [503, 474] on button "Yes, I Am" at bounding box center [510, 470] width 54 height 23
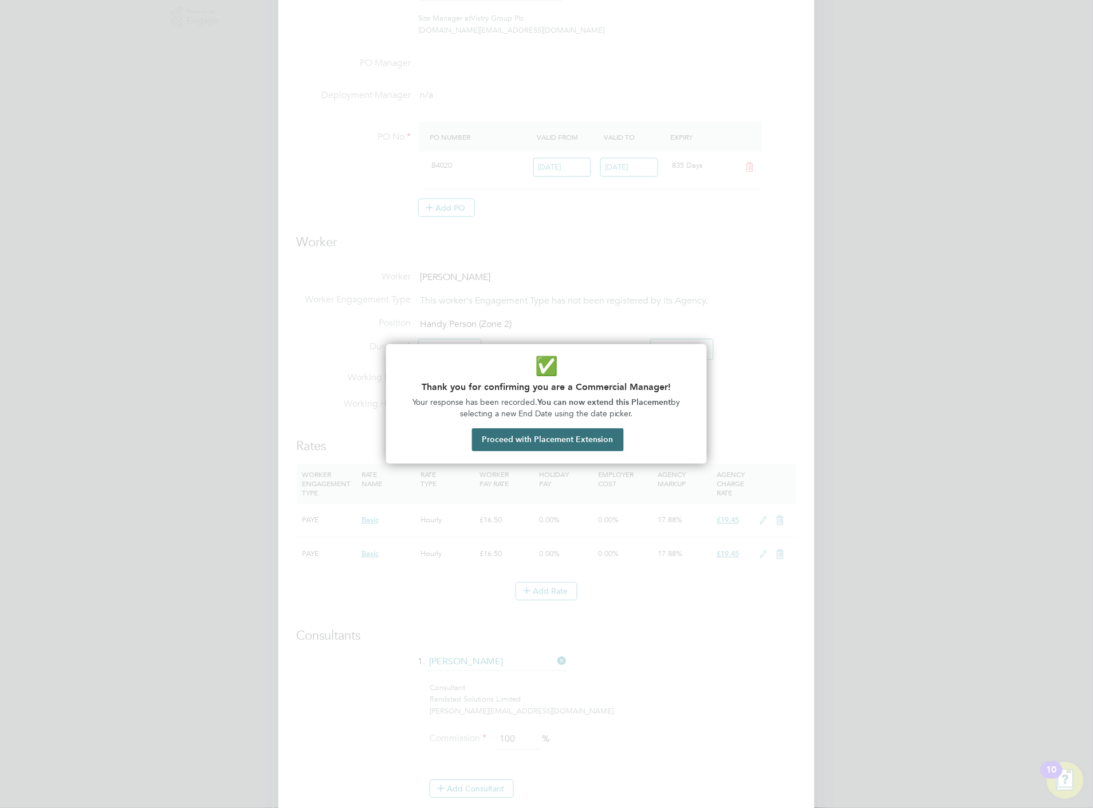
click at [532, 443] on button "Proceed with Placement Extension" at bounding box center [548, 439] width 152 height 23
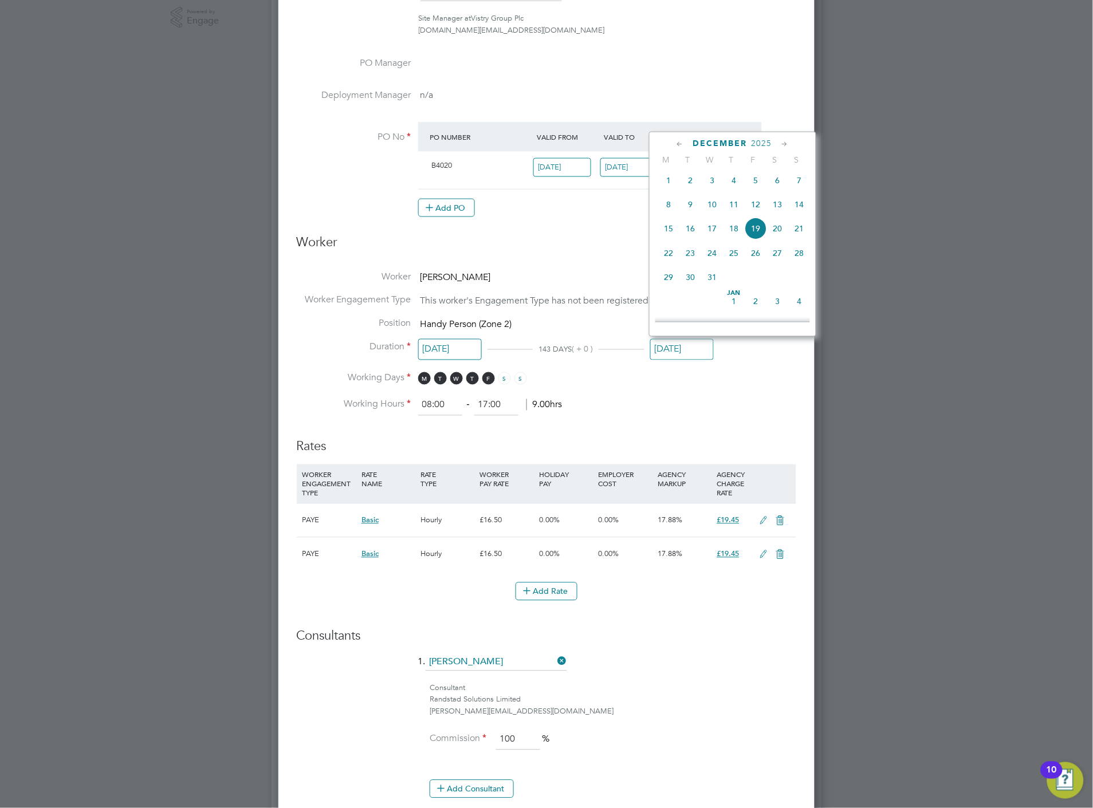
click at [680, 141] on icon at bounding box center [680, 144] width 11 height 13
click at [780, 143] on icon at bounding box center [785, 144] width 11 height 13
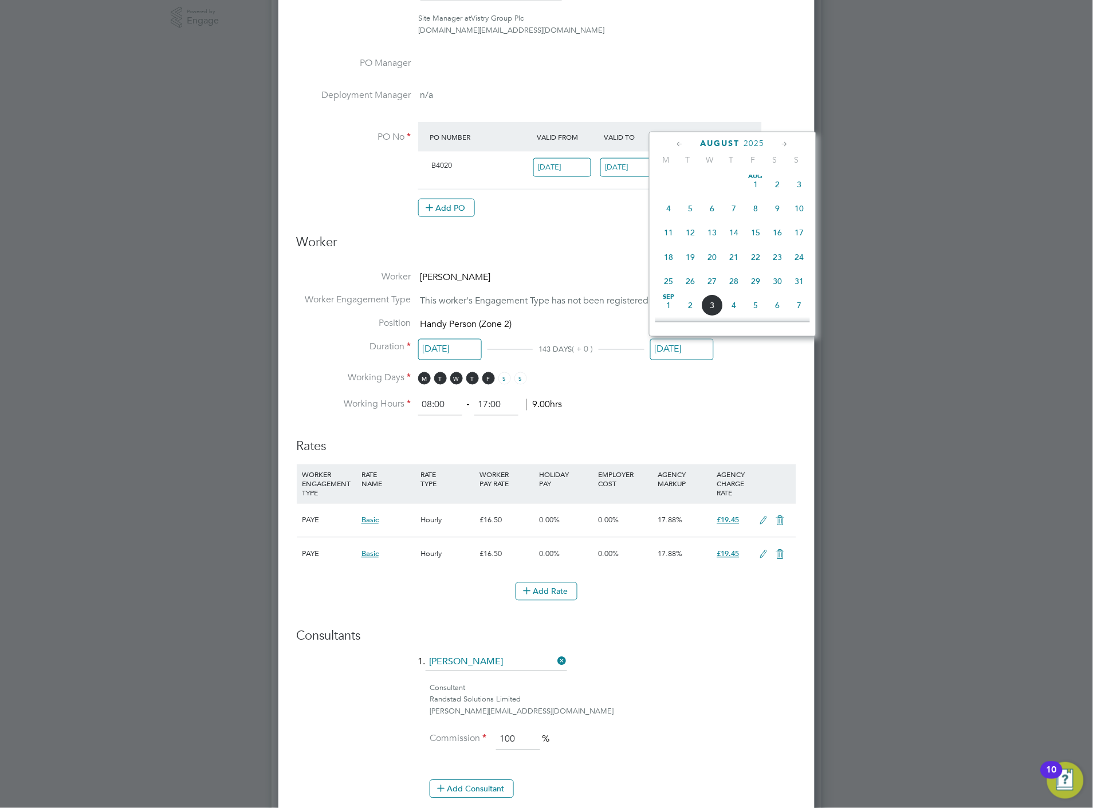
click at [756, 282] on span "29" at bounding box center [756, 281] width 22 height 22
type input "29 Aug 2025"
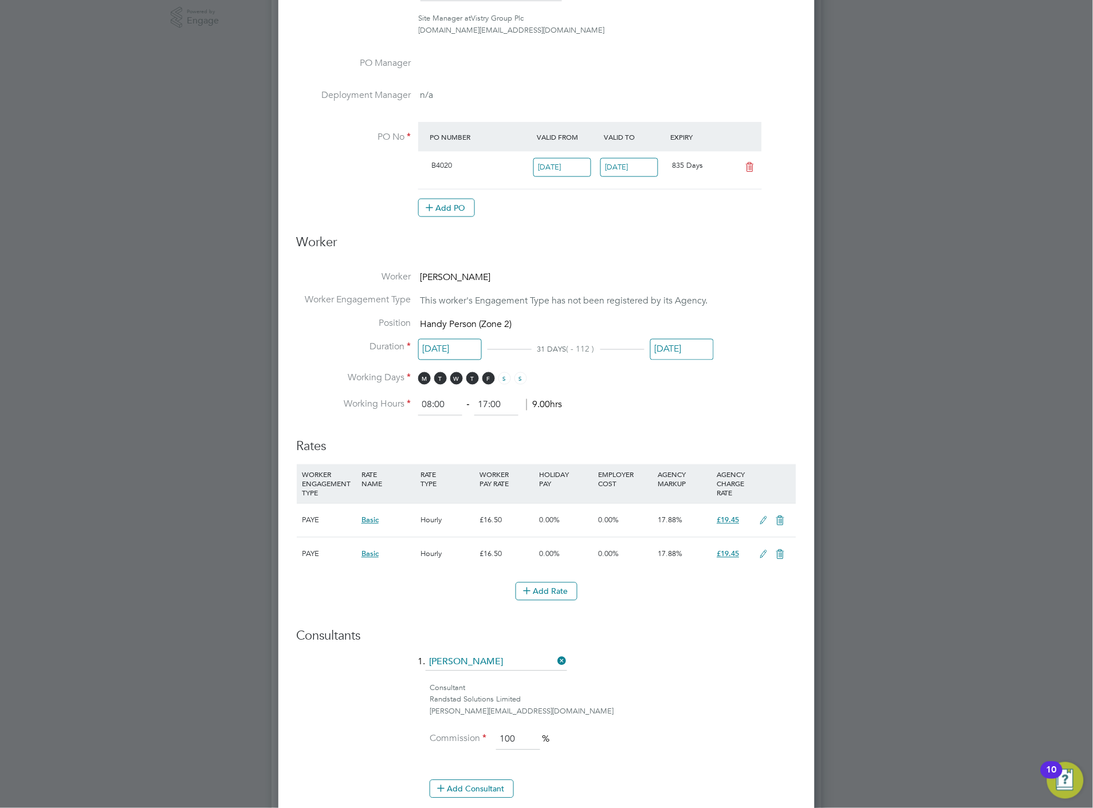
click at [690, 402] on li "Working Hours 08:00 ‐ 17:00 9.00hrs" at bounding box center [546, 405] width 499 height 21
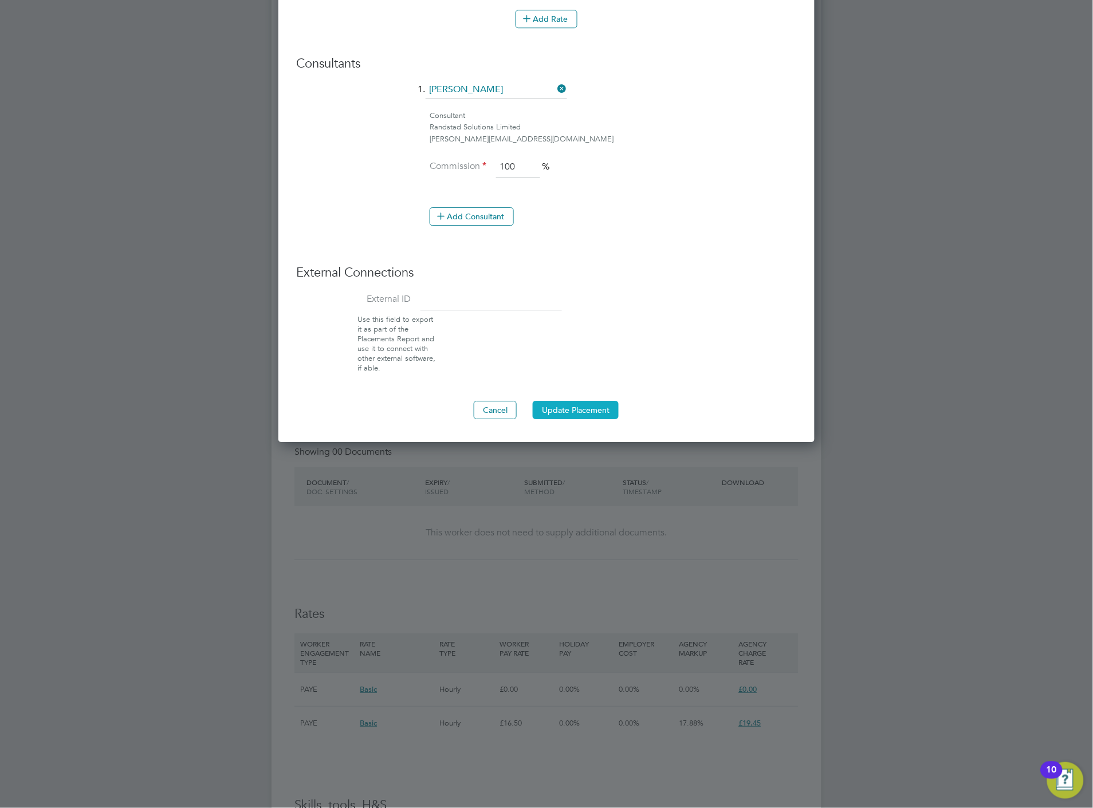
click at [560, 410] on button "Update Placement" at bounding box center [576, 410] width 86 height 18
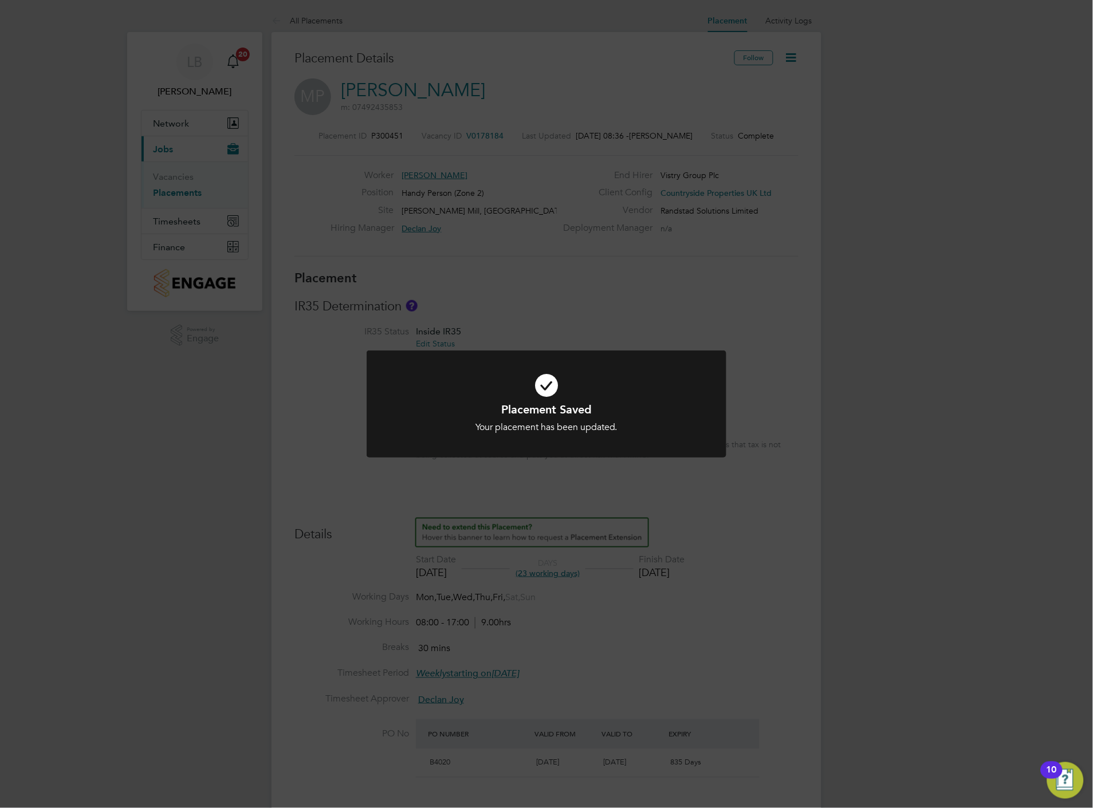
click at [717, 288] on div "Placement Saved Your placement has been updated. Cancel Okay" at bounding box center [546, 404] width 1093 height 808
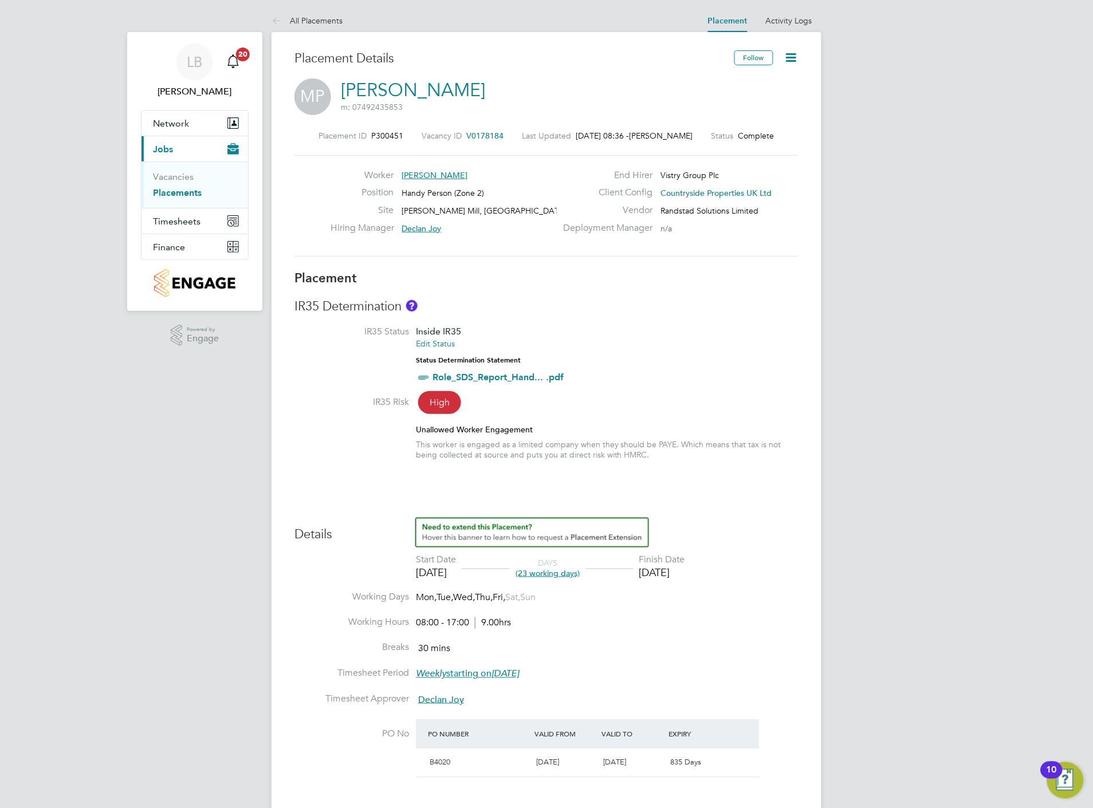
click at [165, 192] on link "Placements" at bounding box center [177, 192] width 49 height 11
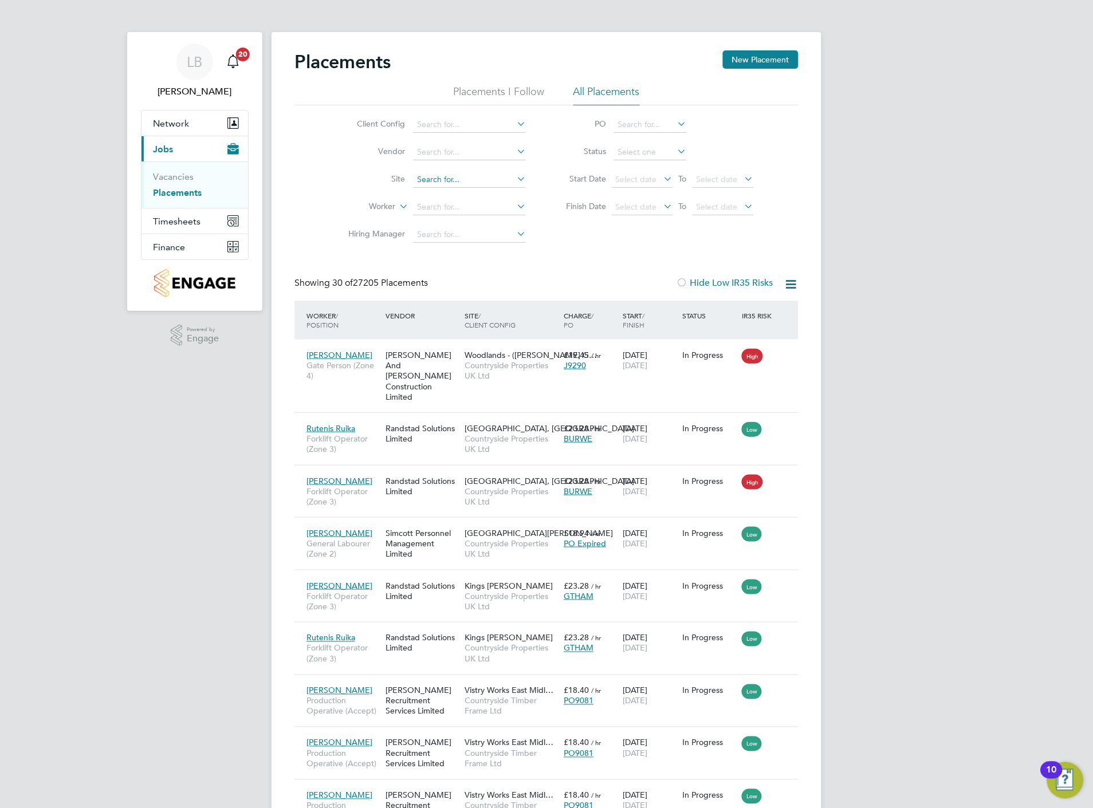
click at [477, 183] on input at bounding box center [469, 180] width 113 height 16
click at [462, 210] on li "Cogge shall Mill, Coggeshall" at bounding box center [480, 210] width 136 height 15
type input "[PERSON_NAME] Mill, [GEOGRAPHIC_DATA]"
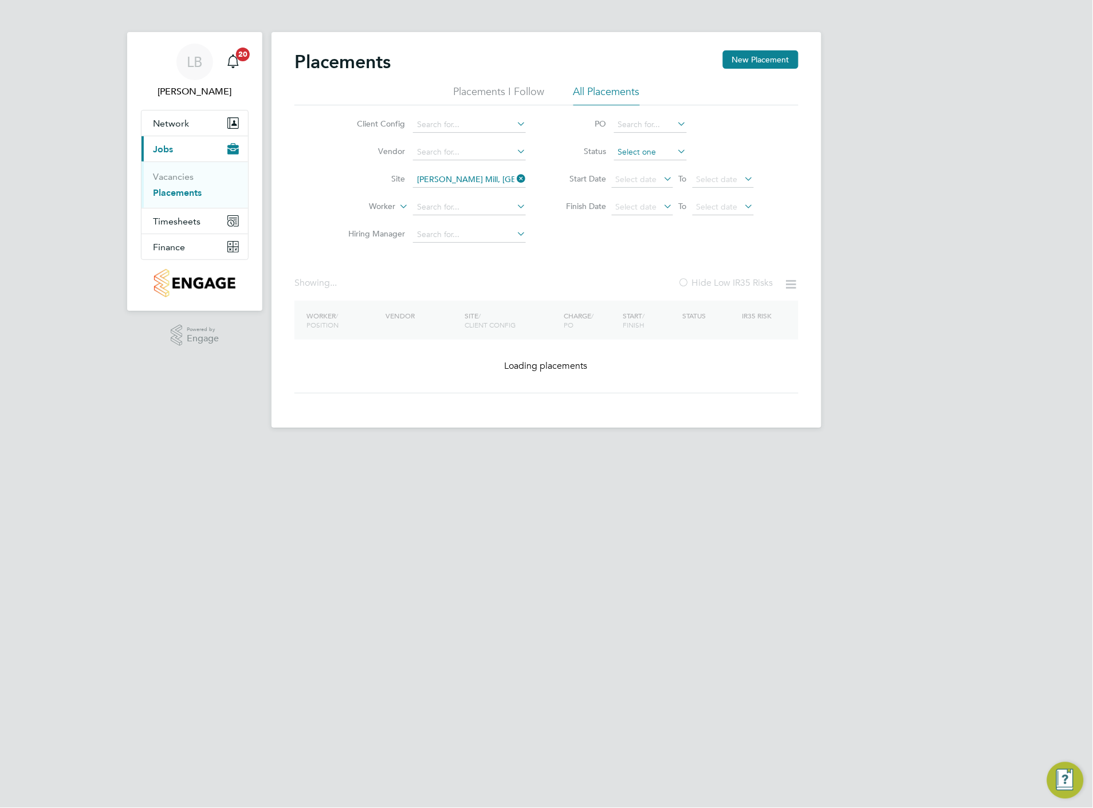
click at [648, 151] on input at bounding box center [650, 152] width 73 height 16
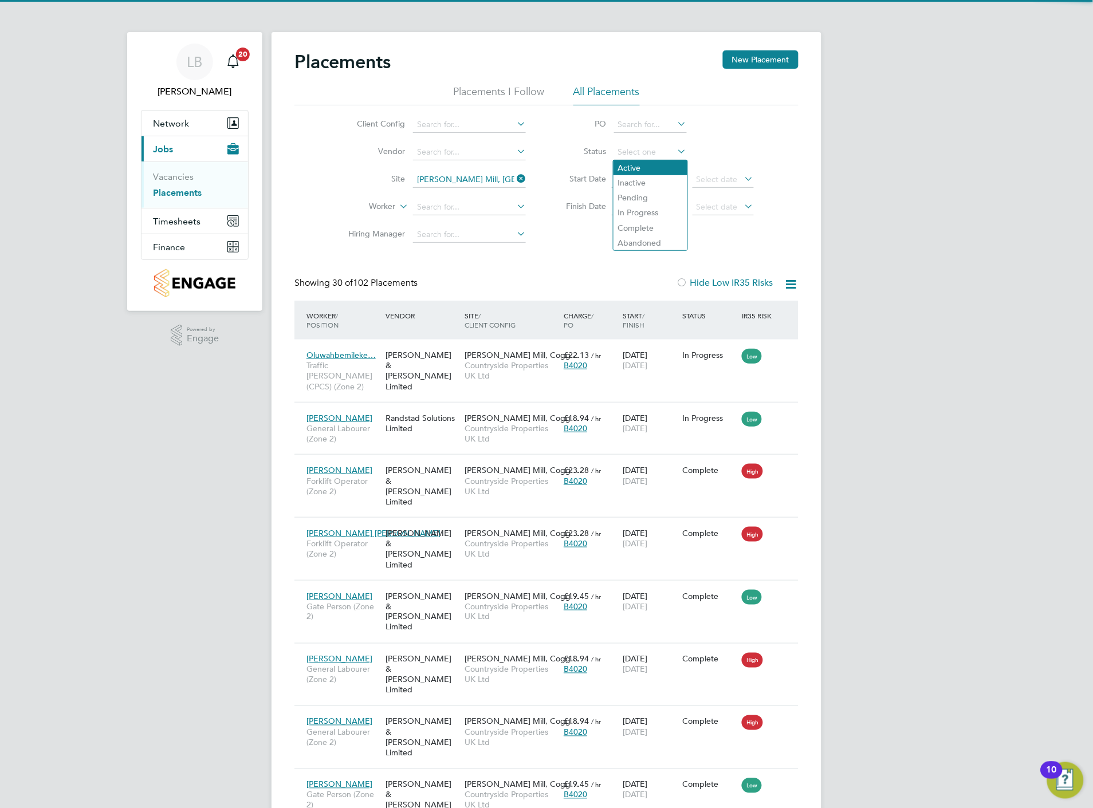
click at [645, 168] on li "Active" at bounding box center [650, 167] width 74 height 15
type input "Active"
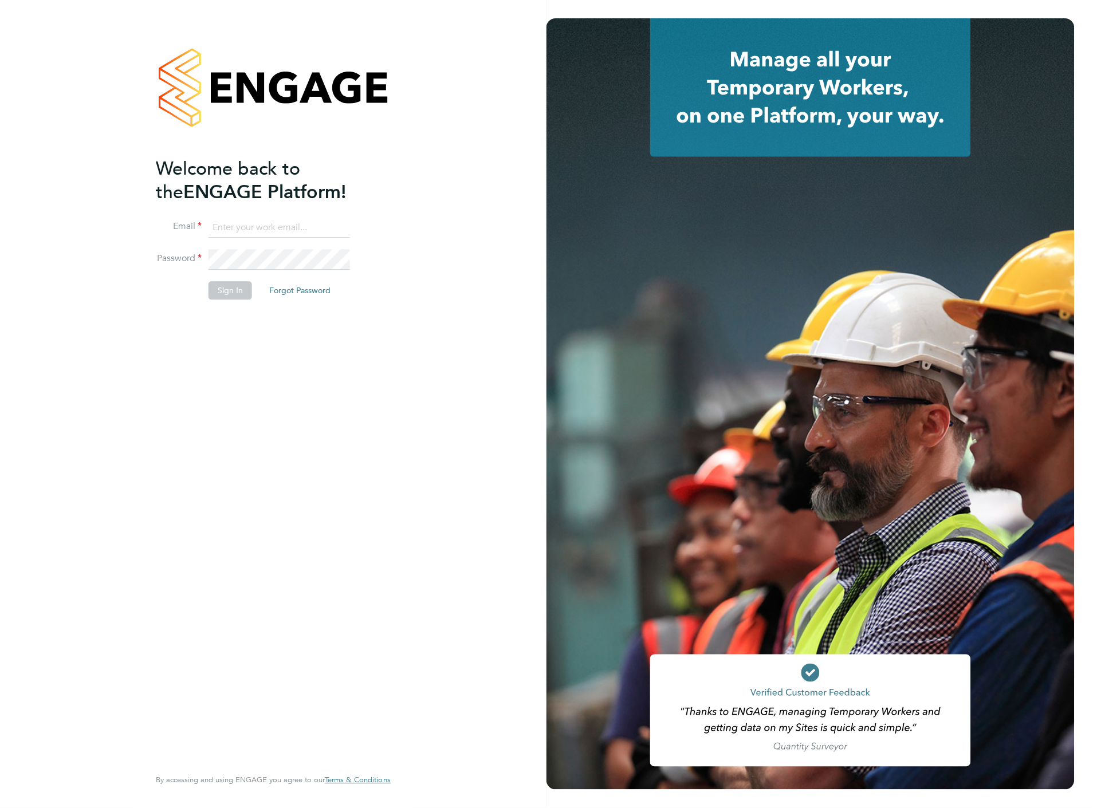
type input "liam.baird@cpplc.com"
click at [233, 299] on button "Sign In" at bounding box center [231, 291] width 44 height 18
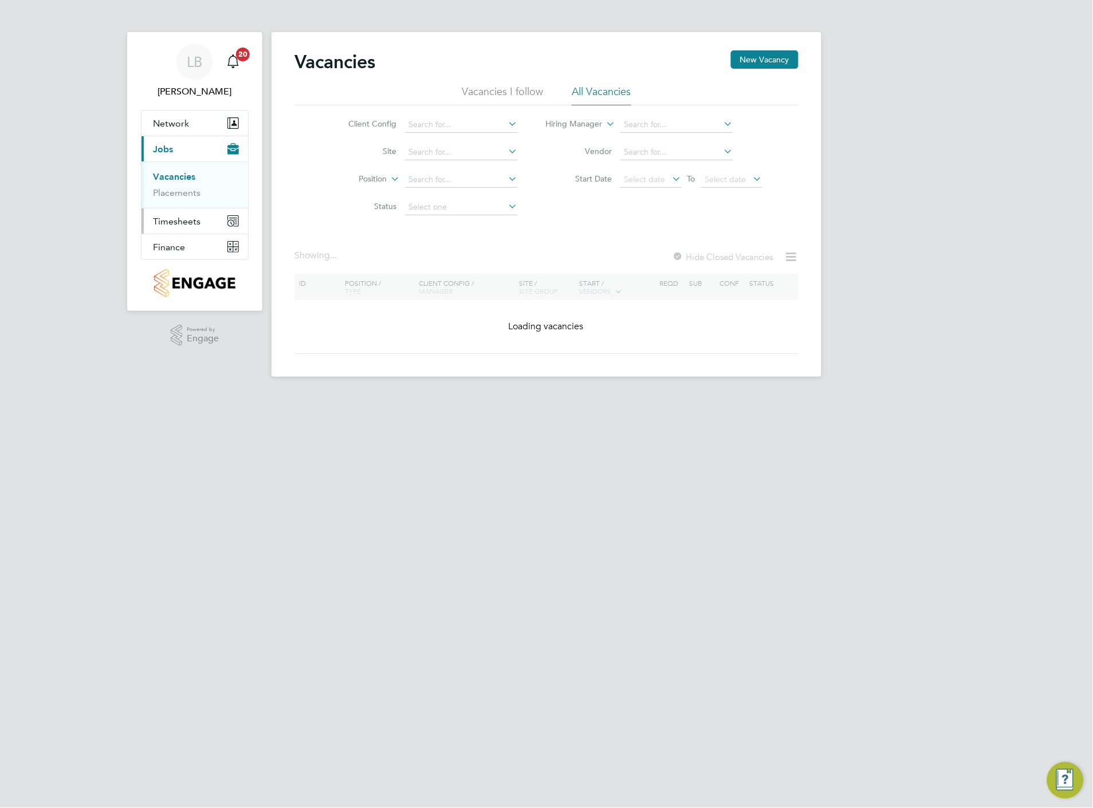
click at [163, 229] on button "Timesheets" at bounding box center [194, 221] width 107 height 25
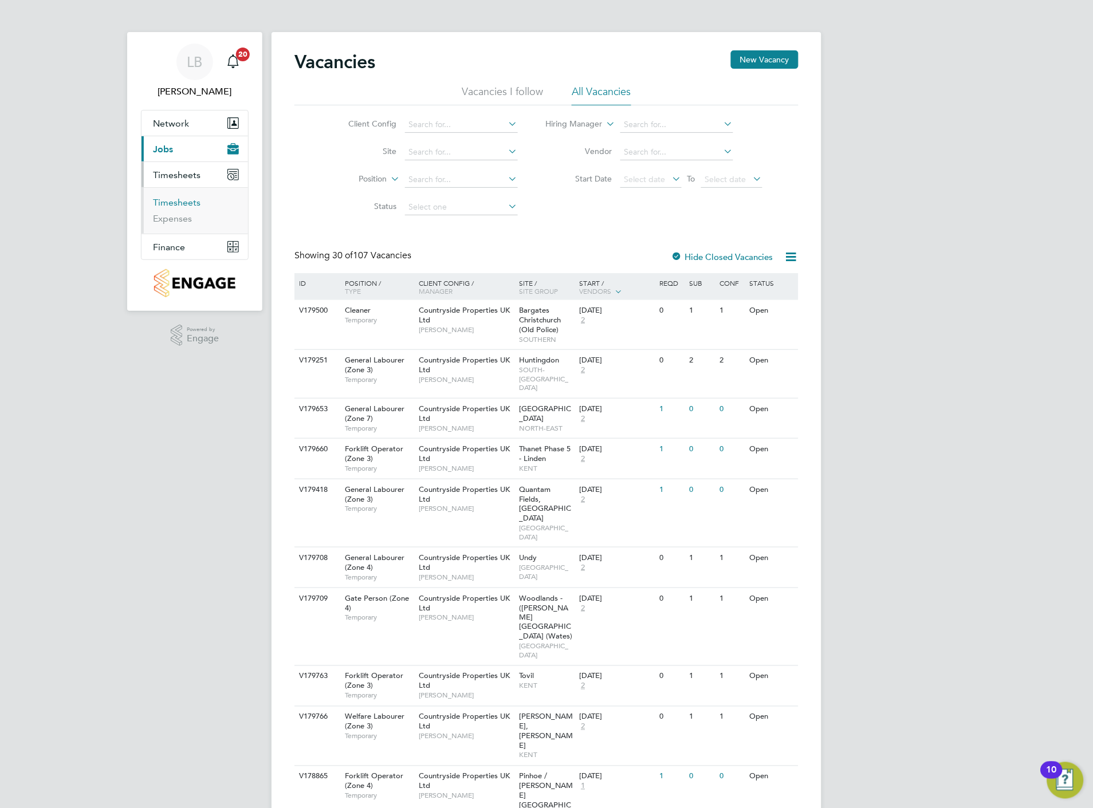
click at [175, 204] on link "Timesheets" at bounding box center [177, 202] width 48 height 11
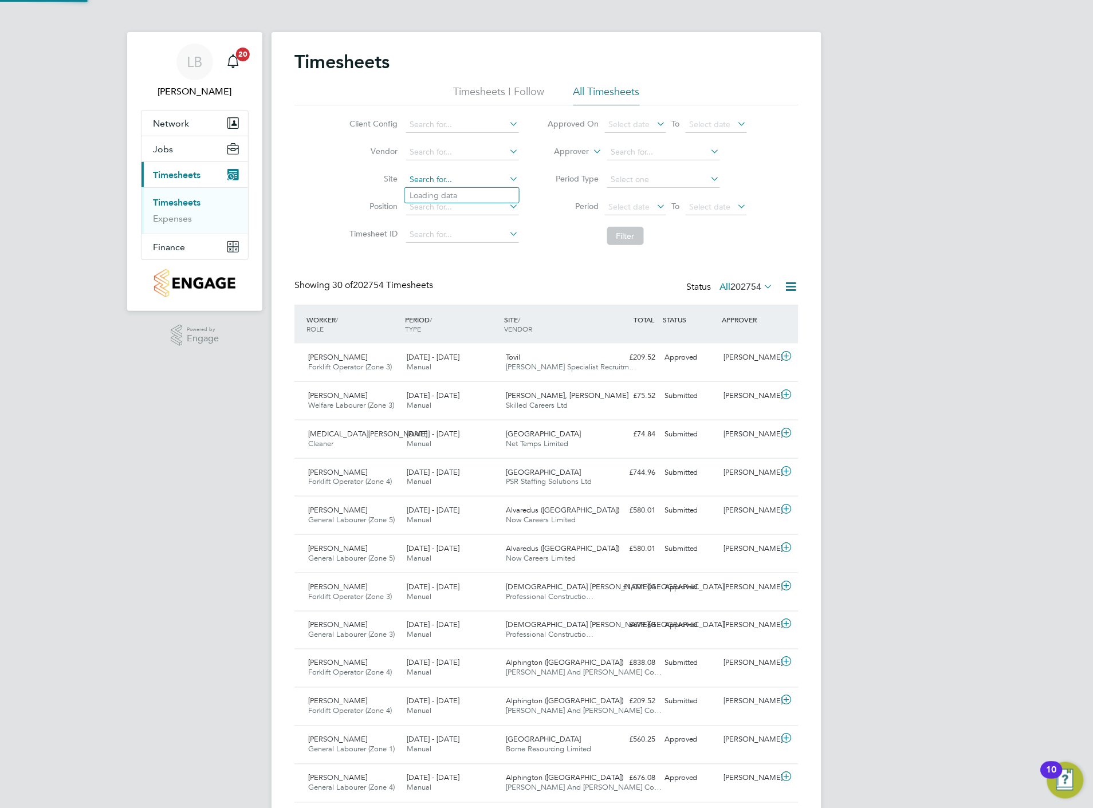
click at [465, 176] on input at bounding box center [462, 180] width 113 height 16
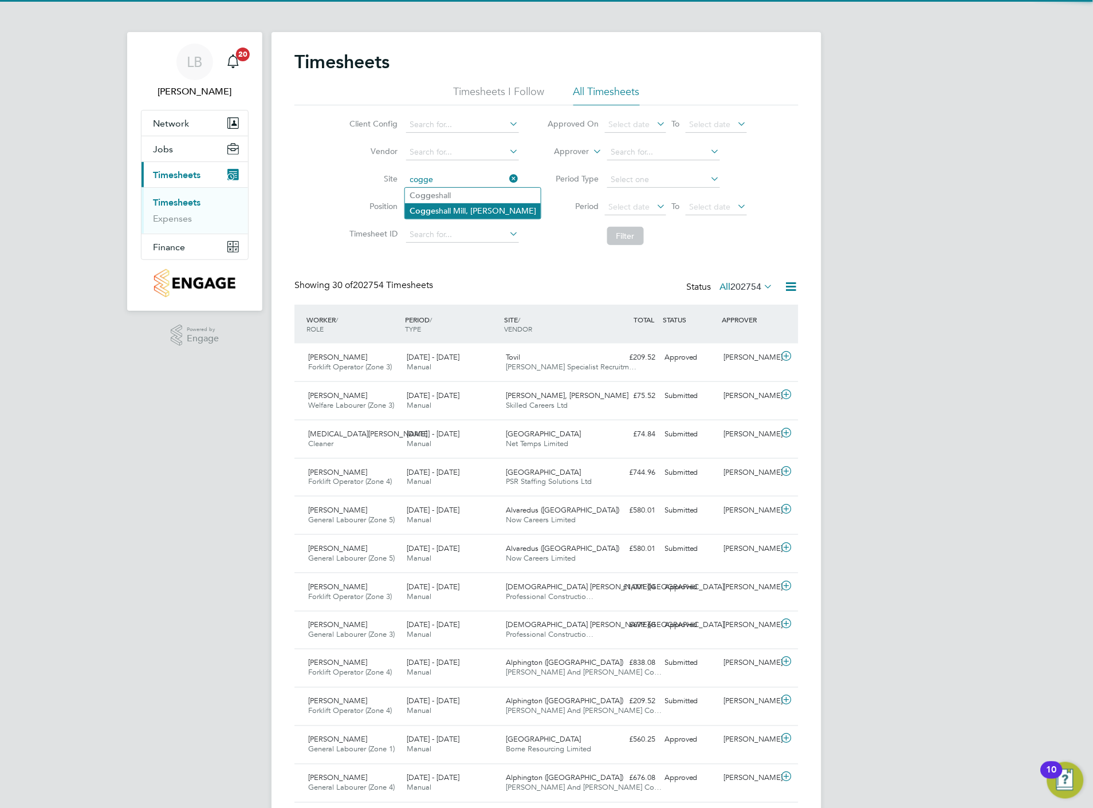
click at [465, 207] on li "Cogge shall Mill, Coggeshall" at bounding box center [473, 210] width 136 height 15
type input "[PERSON_NAME] Mill, [GEOGRAPHIC_DATA]"
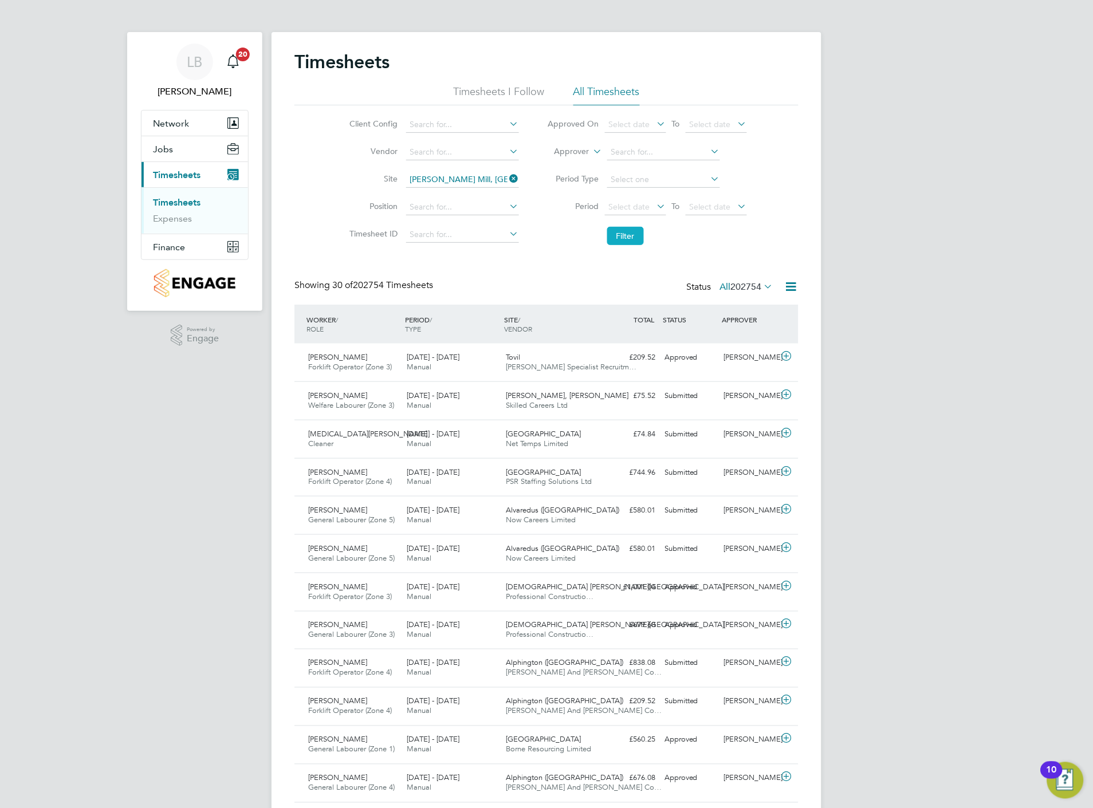
click at [617, 230] on button "Filter" at bounding box center [625, 236] width 37 height 18
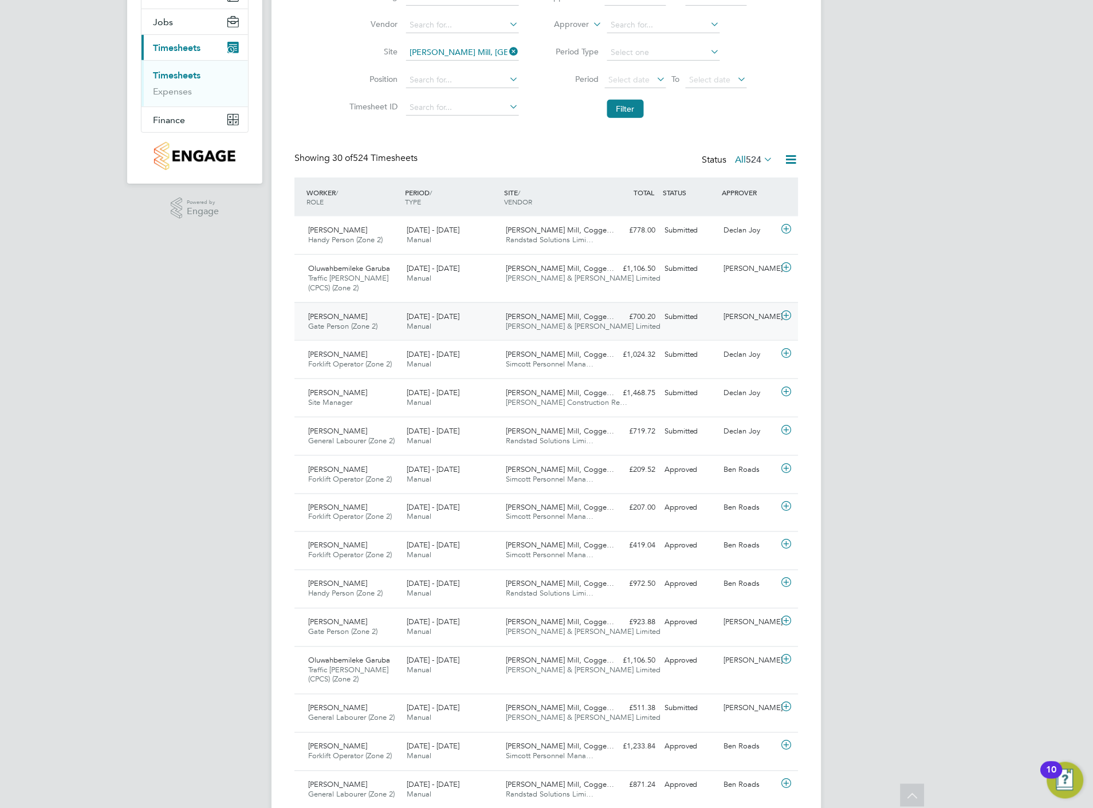
click at [786, 316] on icon at bounding box center [787, 315] width 14 height 9
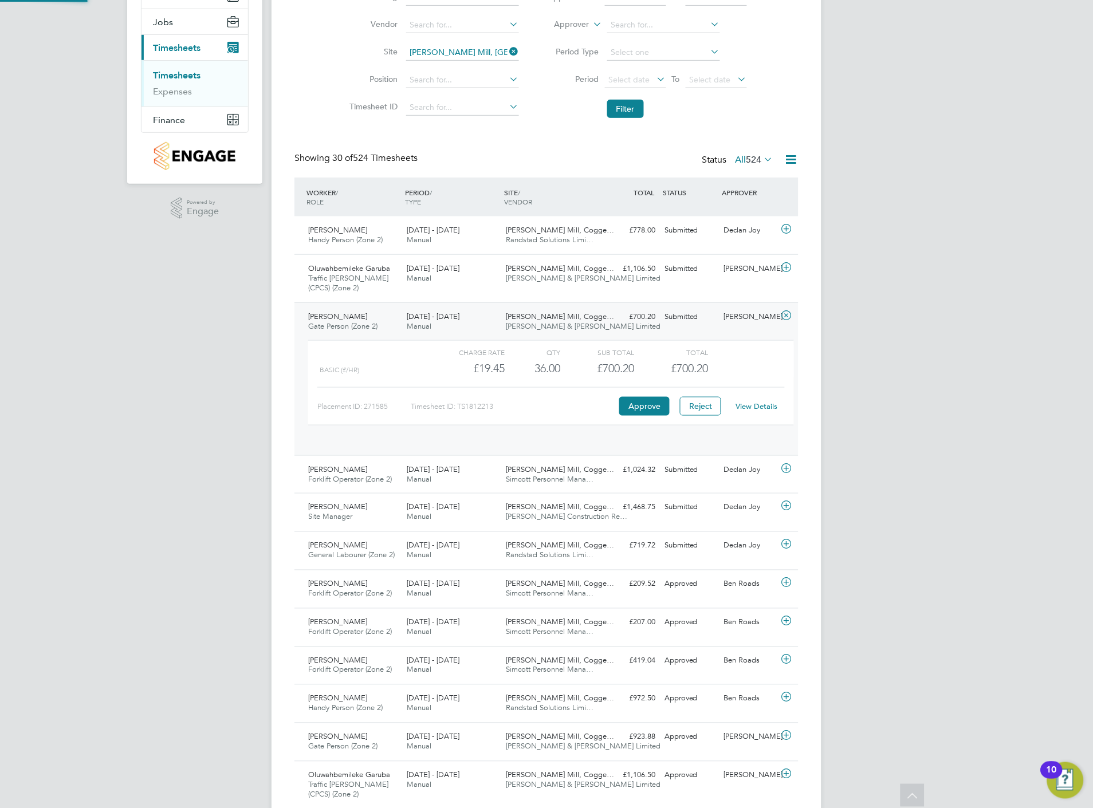
scroll to position [19, 112]
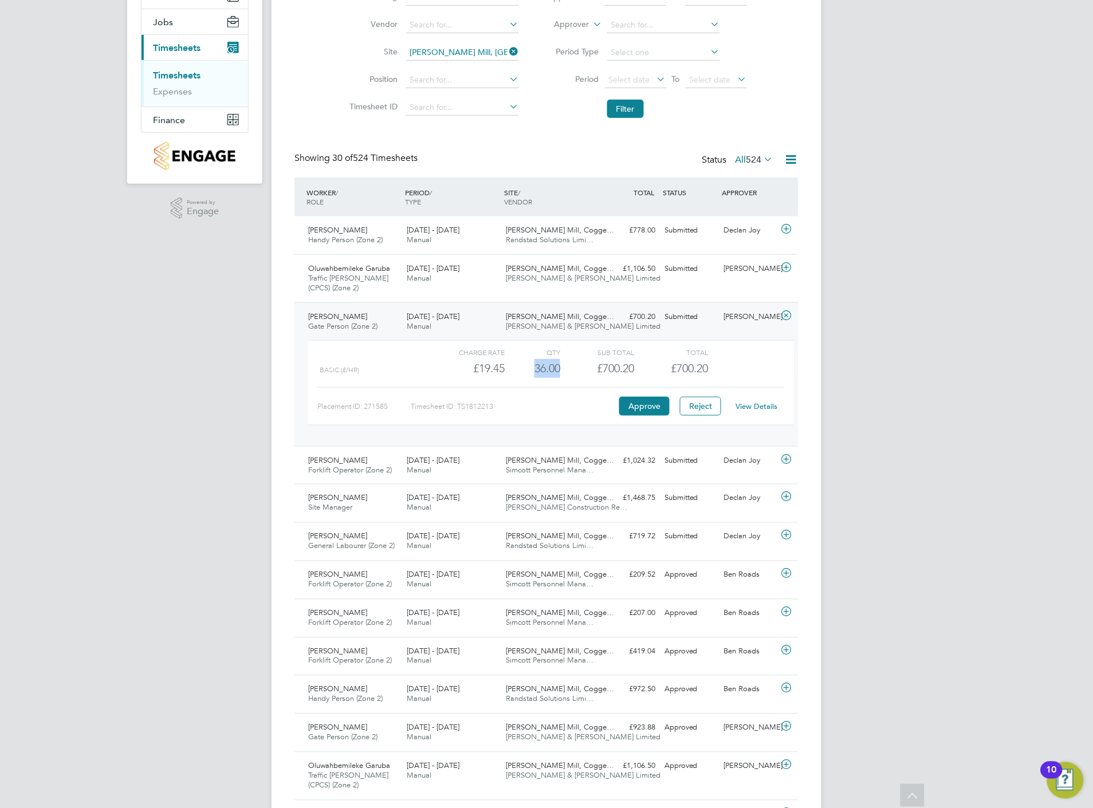
drag, startPoint x: 534, startPoint y: 367, endPoint x: 563, endPoint y: 368, distance: 28.6
click at [563, 368] on div "Basic (£/HR) £19.45 36 36.00 36 £700.20 £700.20" at bounding box center [551, 368] width 486 height 19
click at [556, 387] on div "Placement ID: 271585 Timesheet ID: TS1812213 Approve Reject View Details" at bounding box center [550, 401] width 467 height 28
click at [785, 268] on icon at bounding box center [787, 267] width 14 height 9
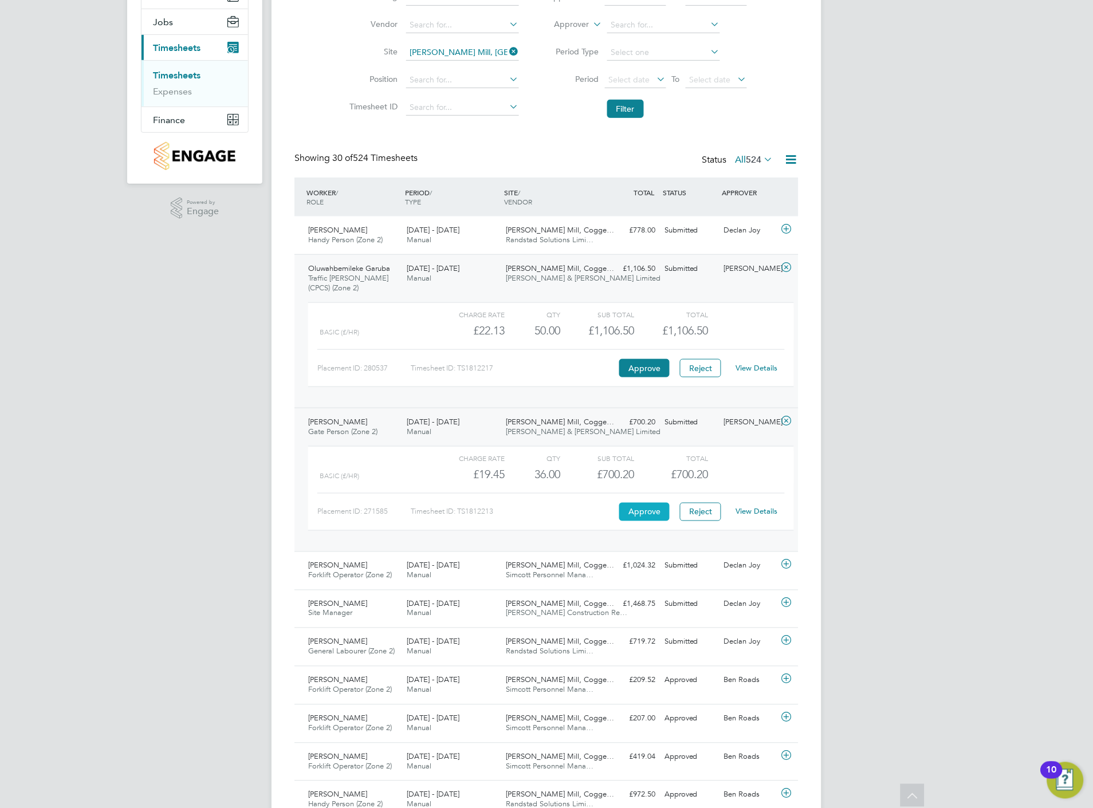
click at [646, 508] on button "Approve" at bounding box center [644, 512] width 50 height 18
click at [627, 109] on button "Filter" at bounding box center [625, 109] width 37 height 18
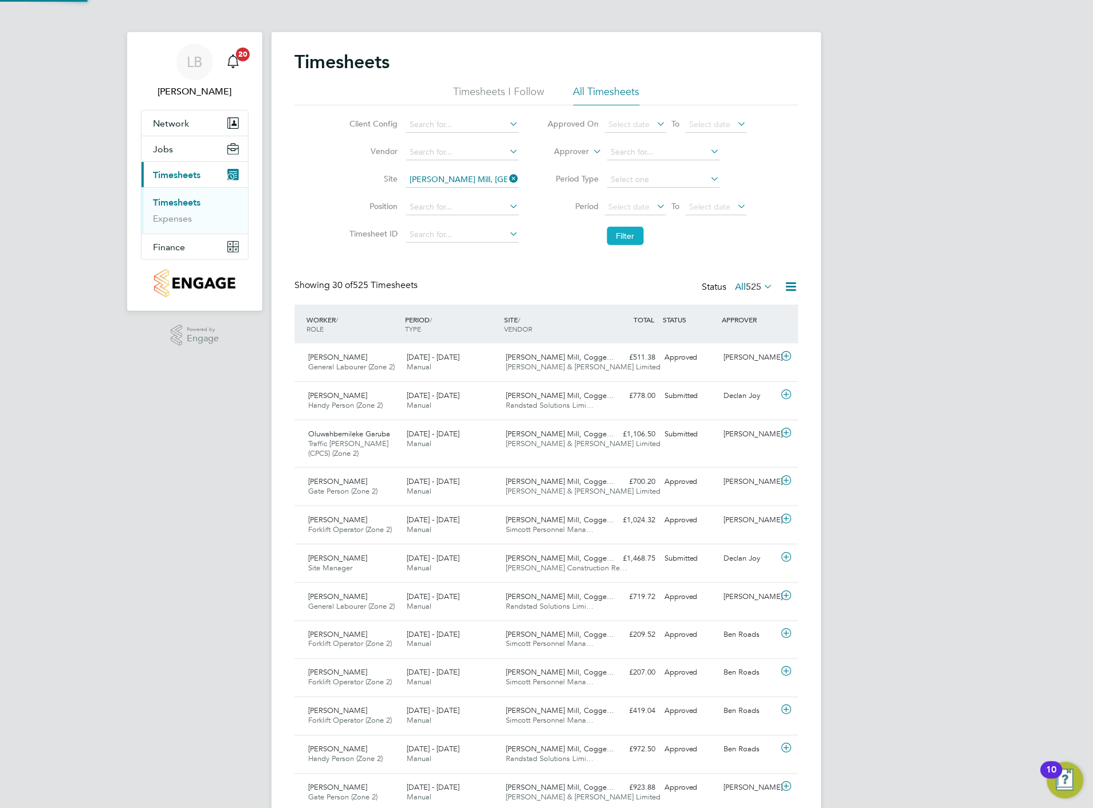
scroll to position [6, 6]
click at [788, 560] on icon at bounding box center [787, 557] width 14 height 9
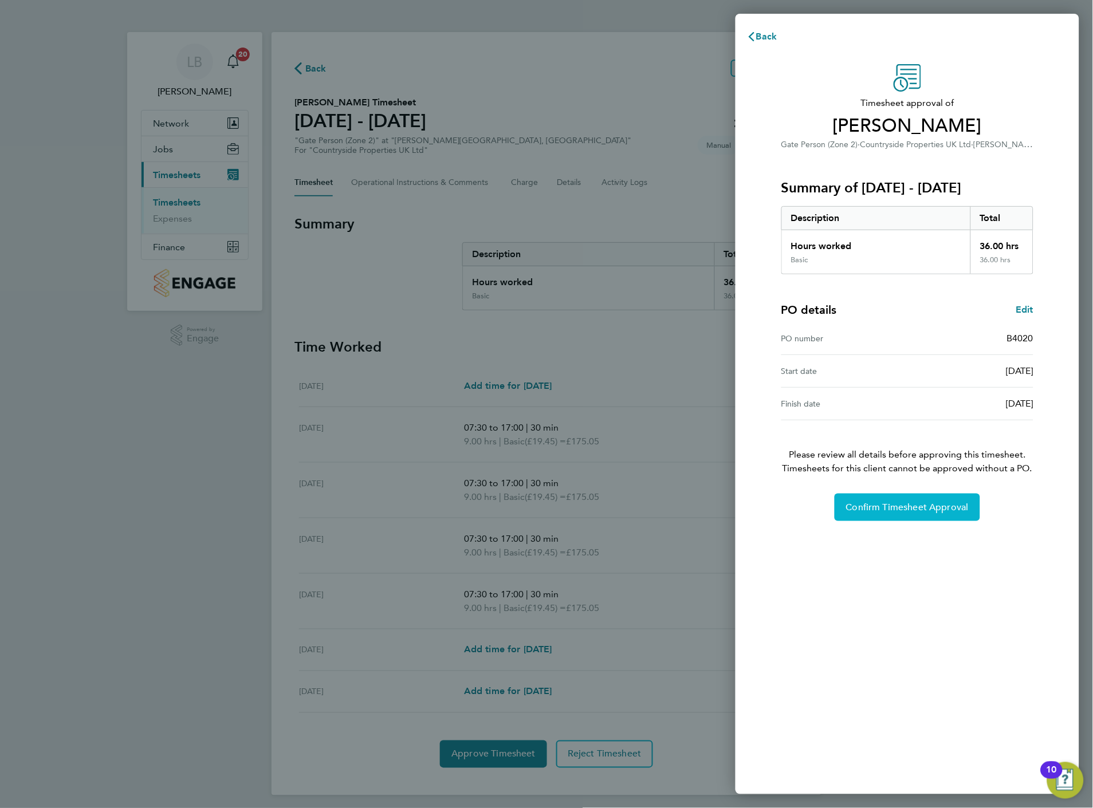
click at [890, 509] on span "Confirm Timesheet Approval" at bounding box center [907, 507] width 123 height 11
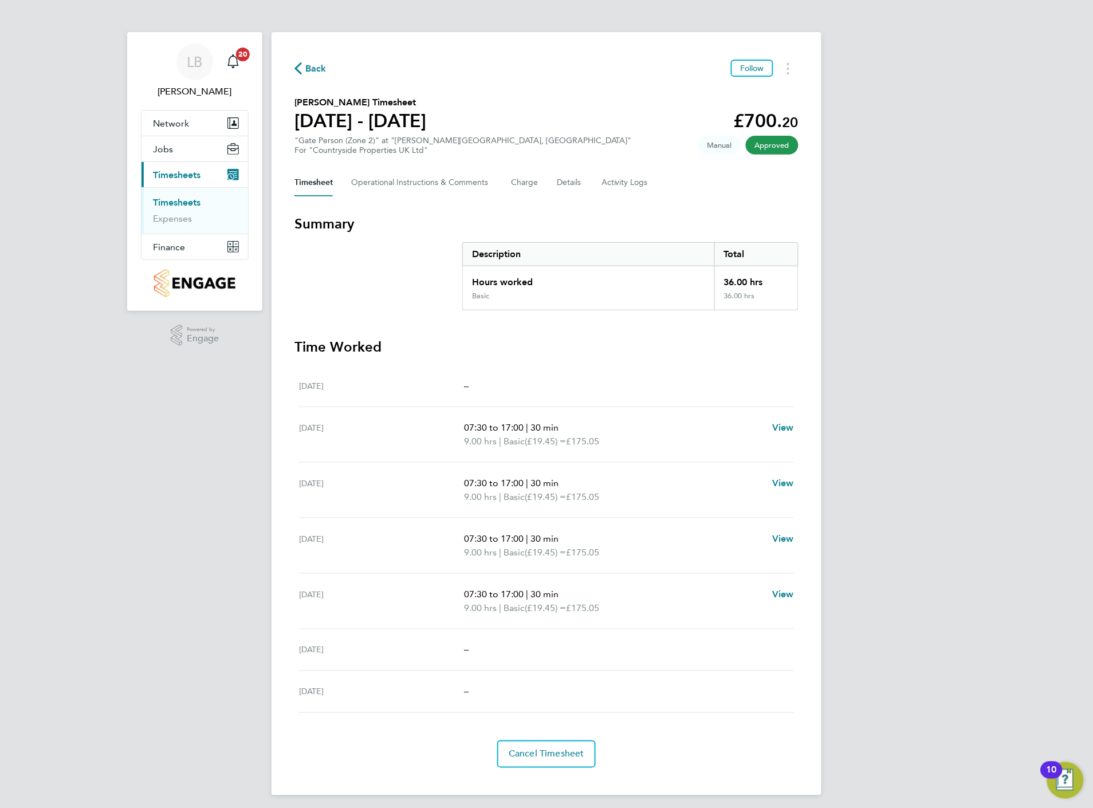
click at [312, 66] on span "Back" at bounding box center [315, 69] width 21 height 14
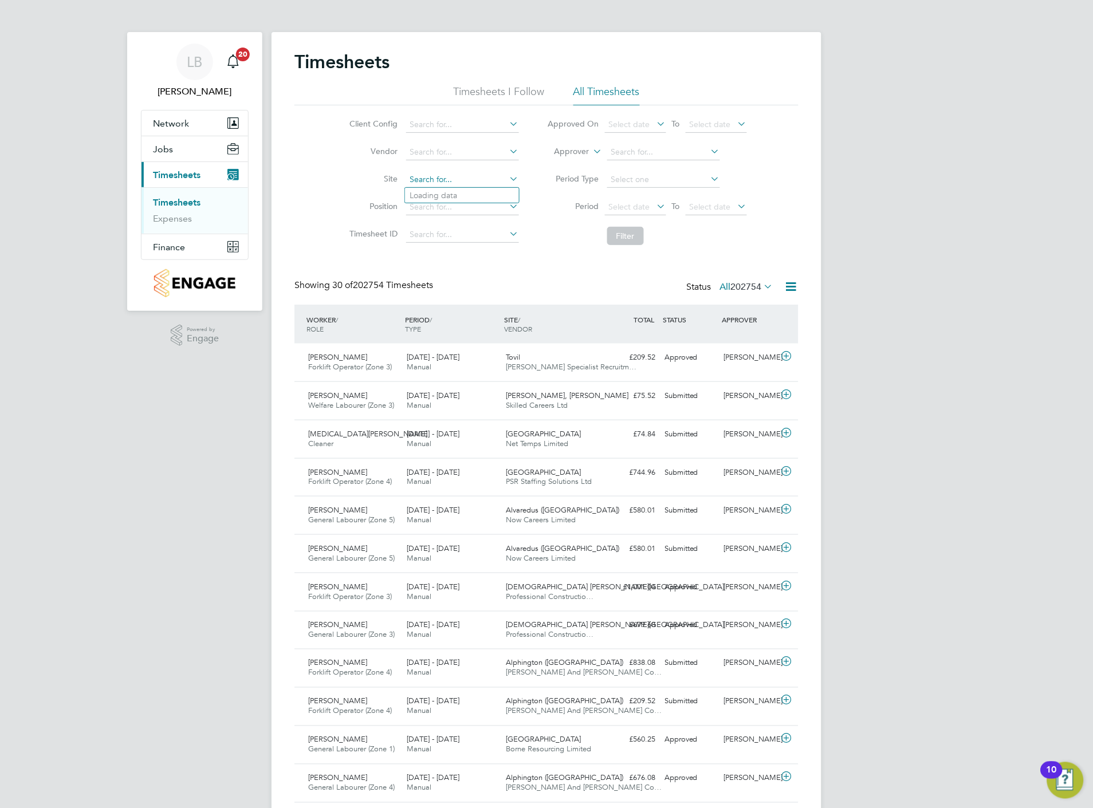
click at [426, 184] on input at bounding box center [462, 180] width 113 height 16
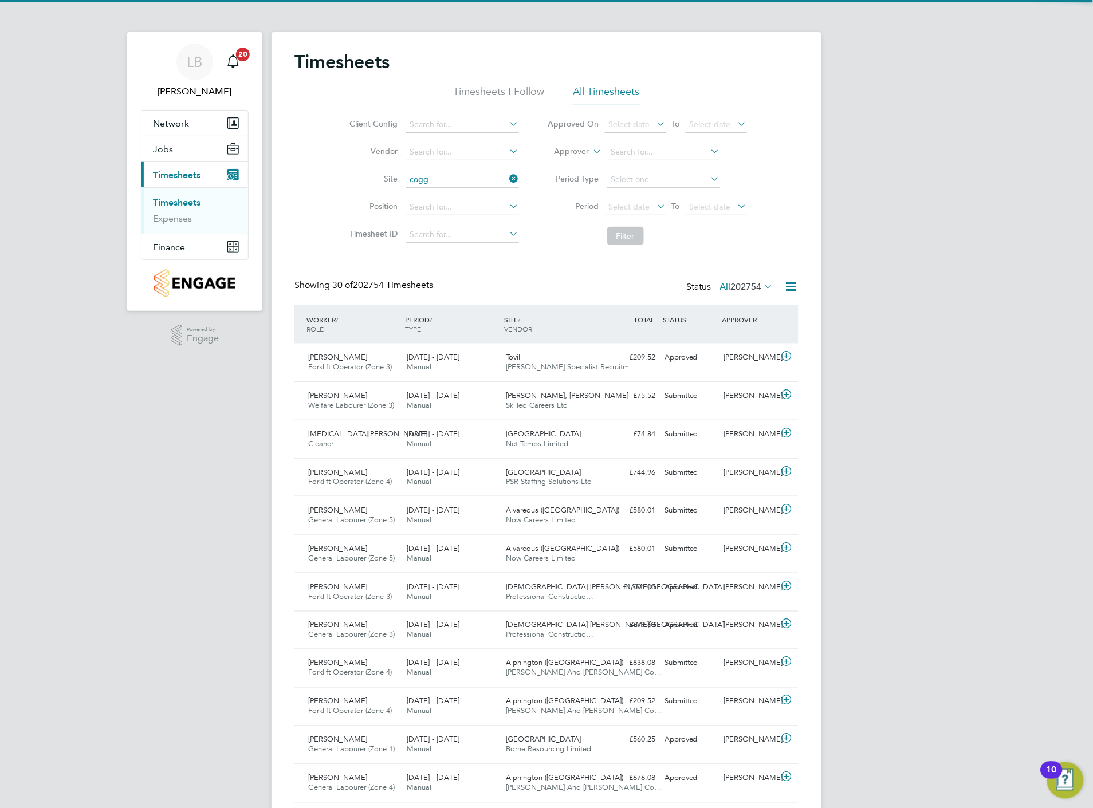
click at [463, 210] on li "Cogg eshall Mill, [GEOGRAPHIC_DATA]" at bounding box center [481, 210] width 152 height 15
type input "[PERSON_NAME] Mill, [GEOGRAPHIC_DATA]"
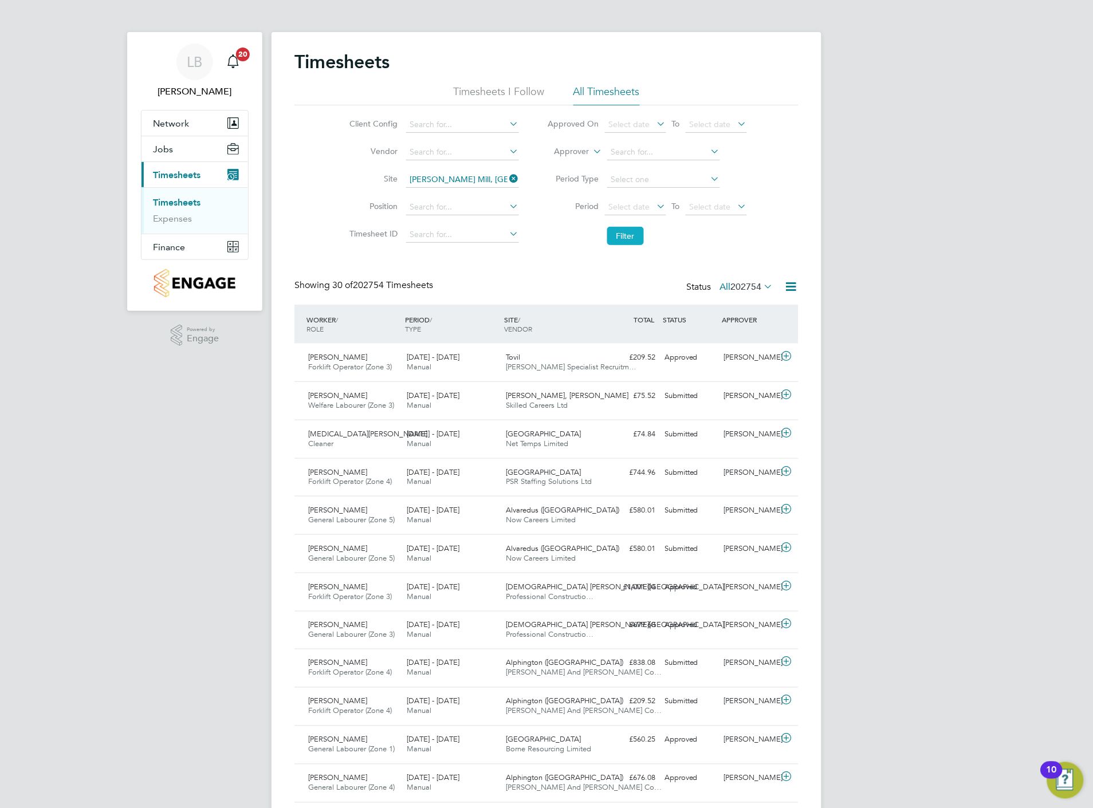
click at [620, 237] on button "Filter" at bounding box center [625, 236] width 37 height 18
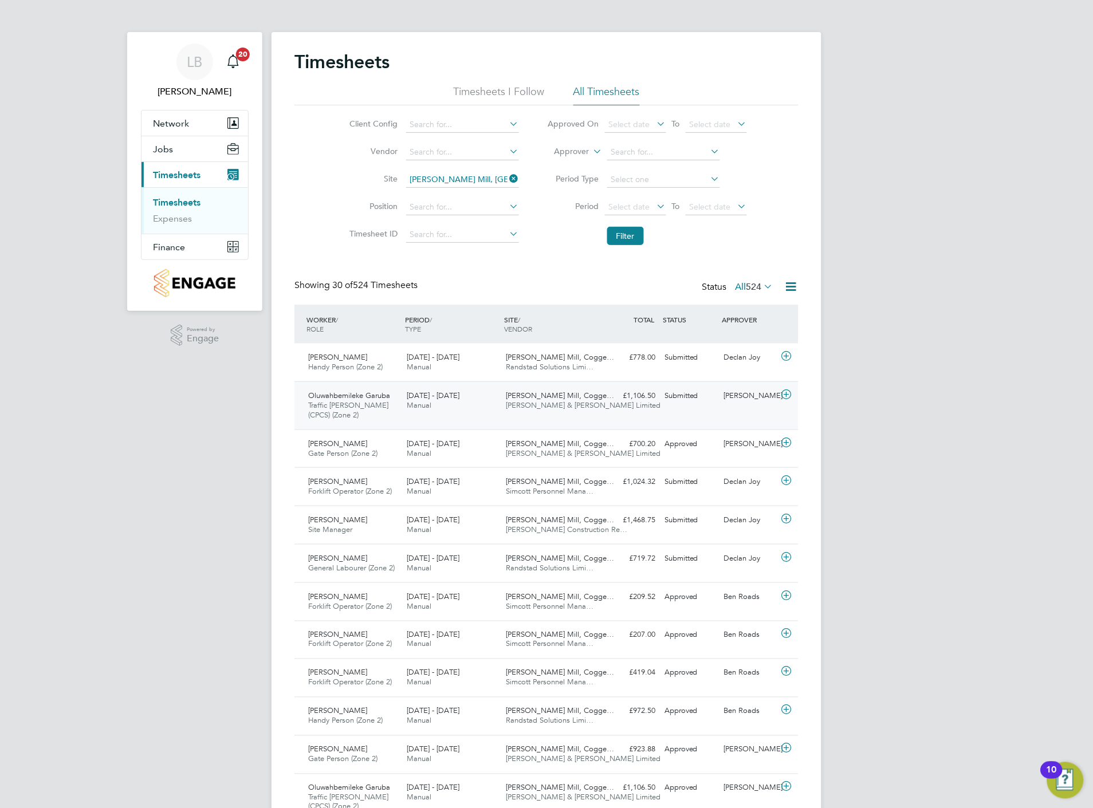
click at [784, 398] on icon at bounding box center [787, 394] width 14 height 9
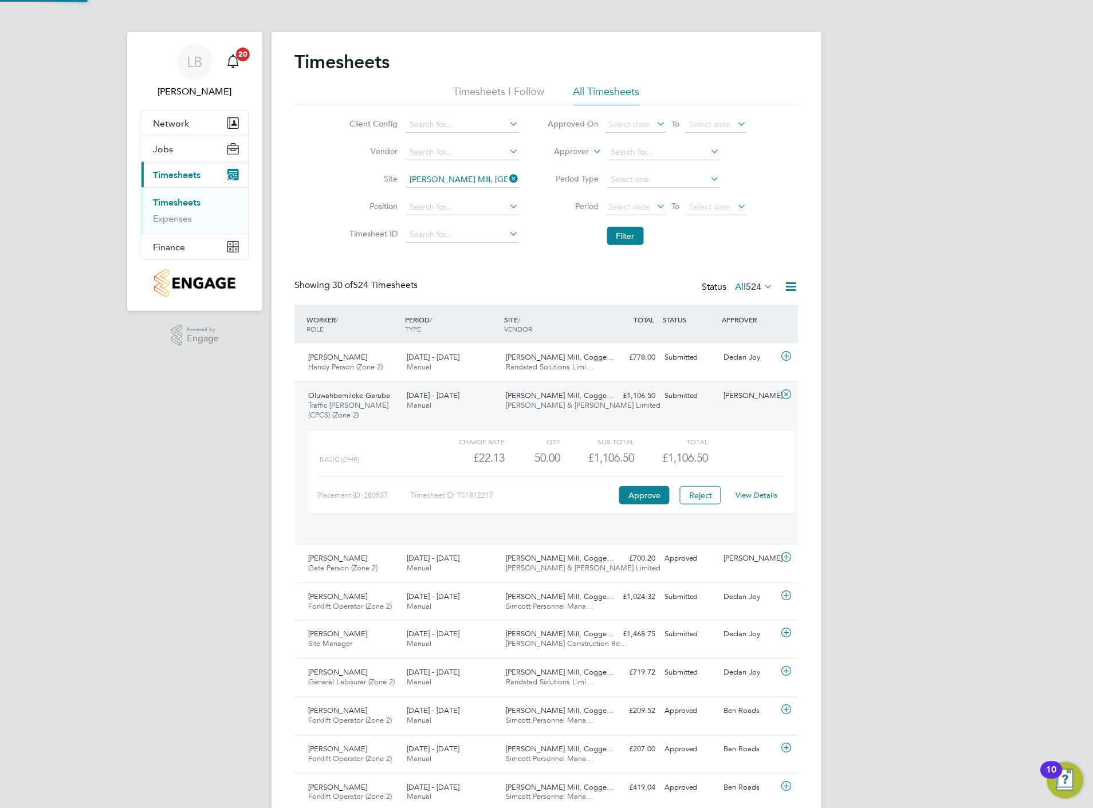
scroll to position [19, 112]
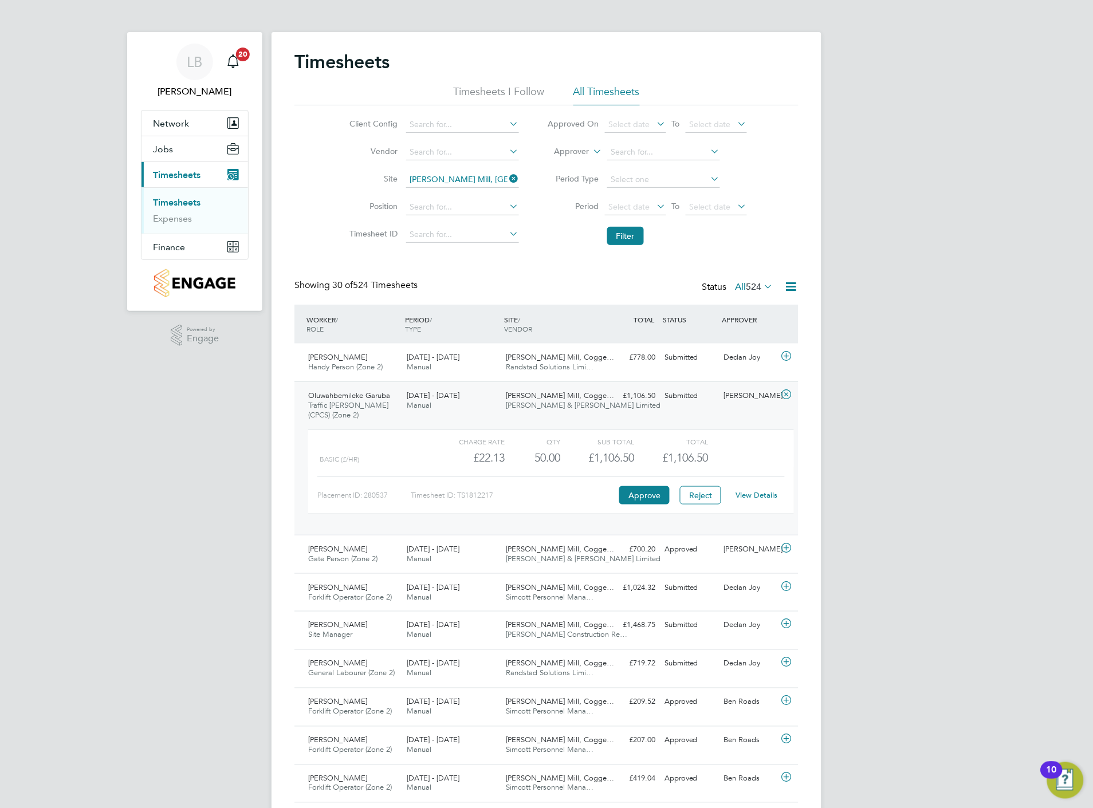
click at [749, 490] on div "View Details" at bounding box center [757, 495] width 56 height 18
click at [752, 491] on link "View Details" at bounding box center [757, 495] width 42 height 10
click at [782, 393] on icon at bounding box center [787, 394] width 14 height 9
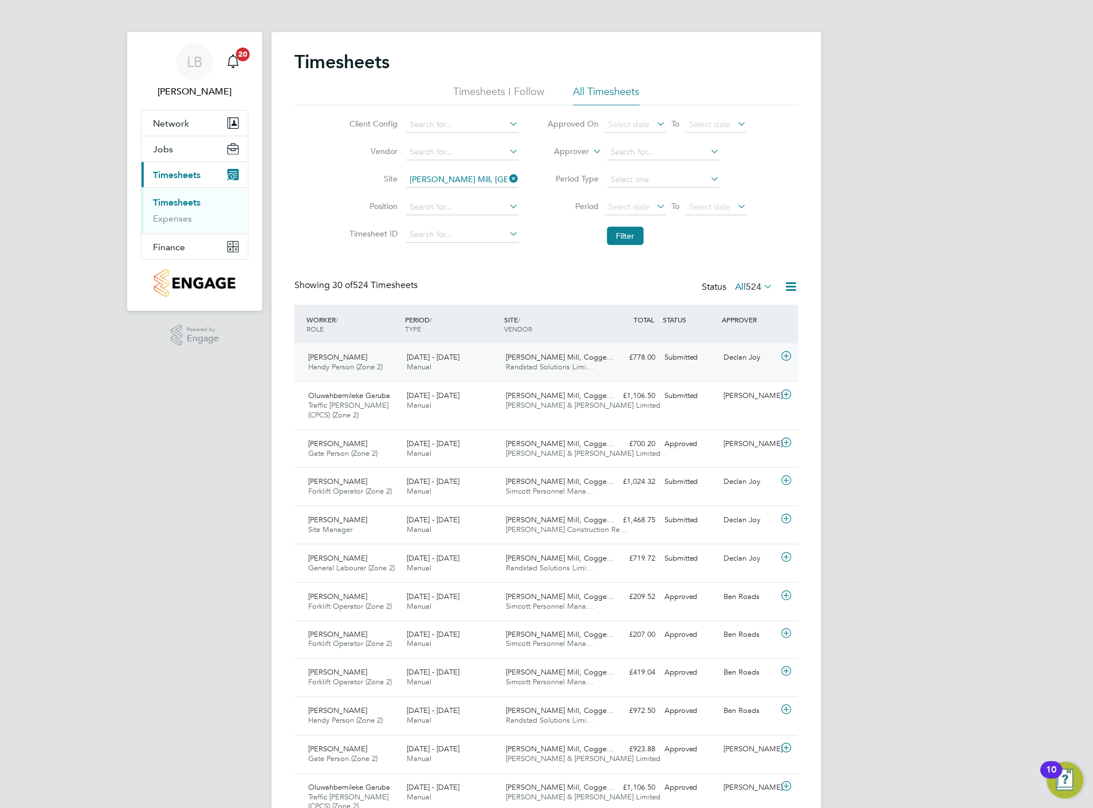
click at [531, 356] on span "[PERSON_NAME] Mill, Cogge…" at bounding box center [560, 357] width 108 height 10
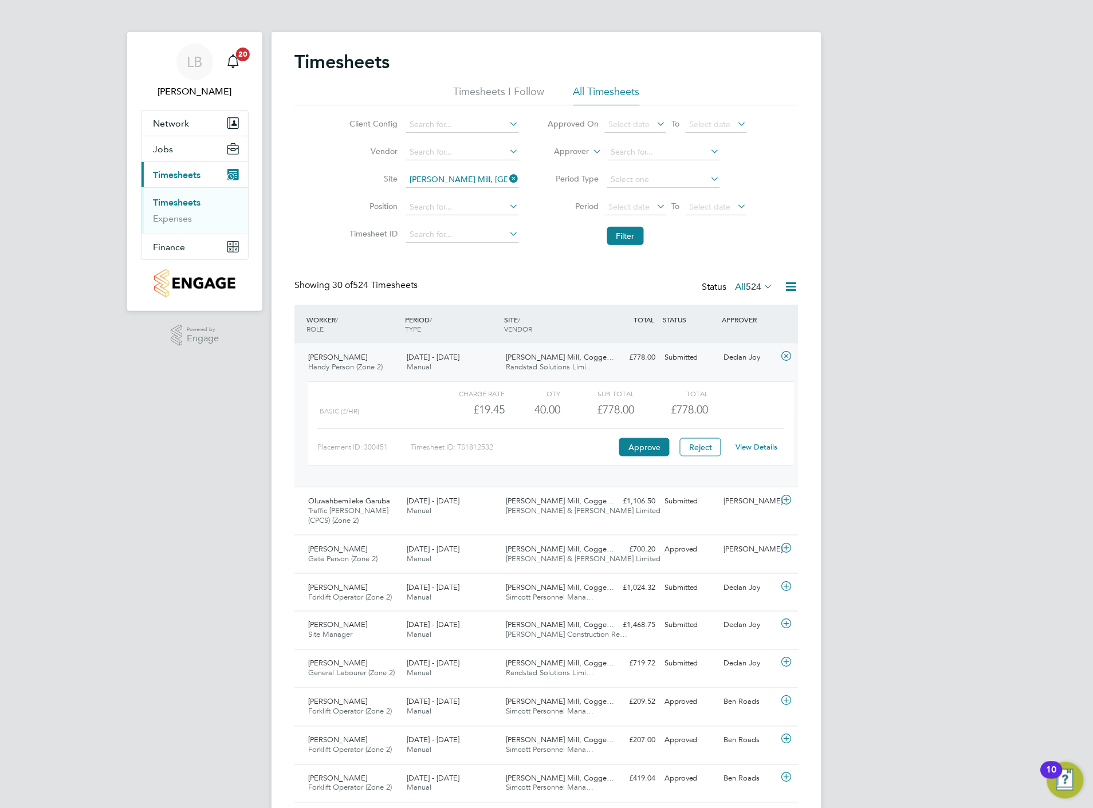
click at [531, 356] on span "[PERSON_NAME] Mill, Cogge…" at bounding box center [560, 357] width 108 height 10
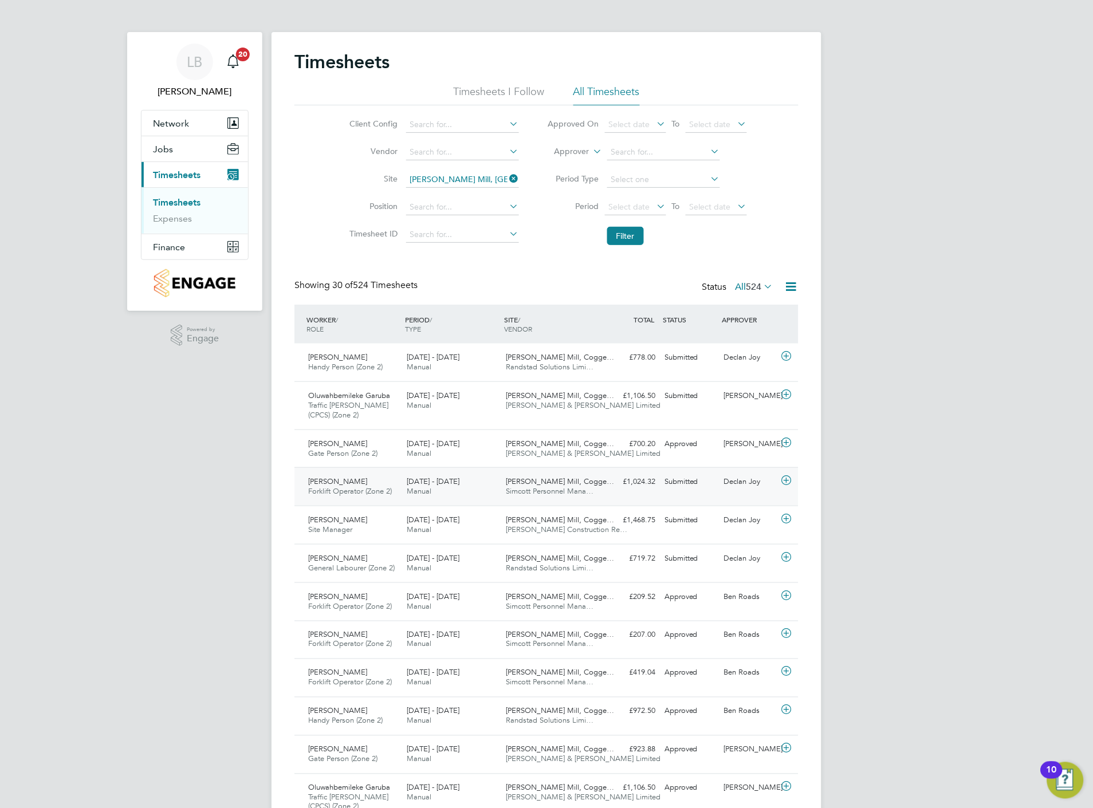
click at [786, 479] on icon at bounding box center [787, 480] width 14 height 9
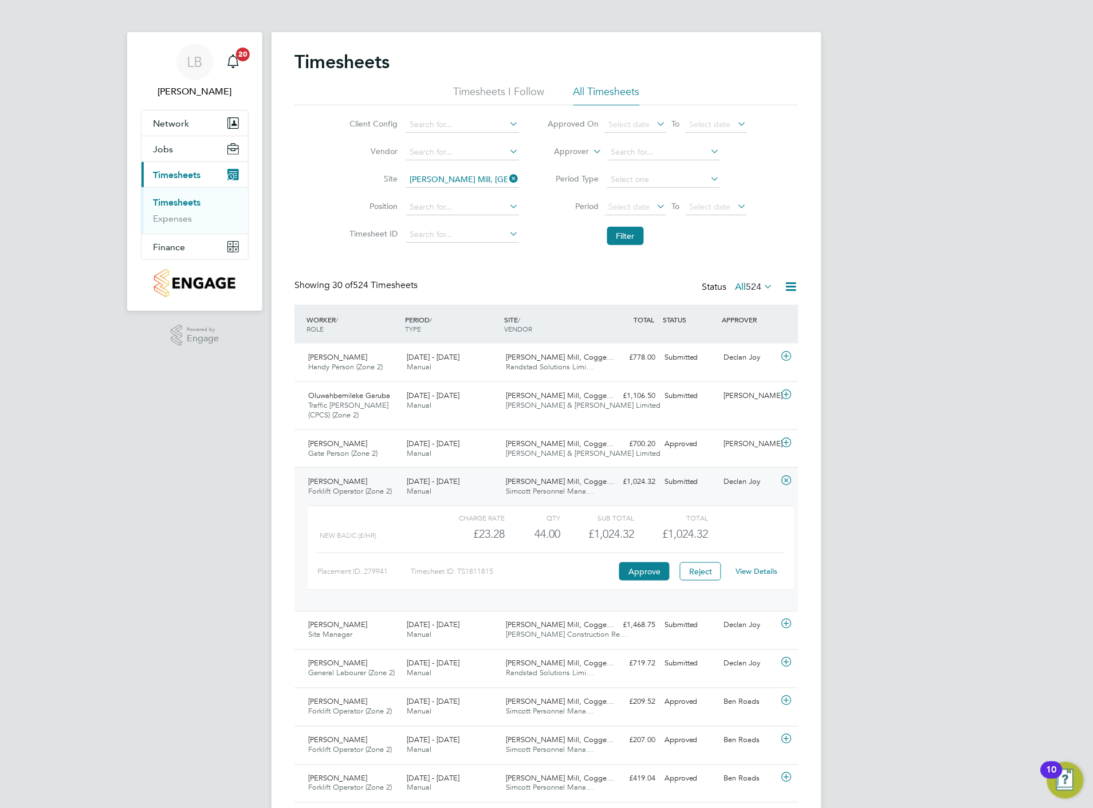
click at [750, 575] on link "View Details" at bounding box center [757, 572] width 42 height 10
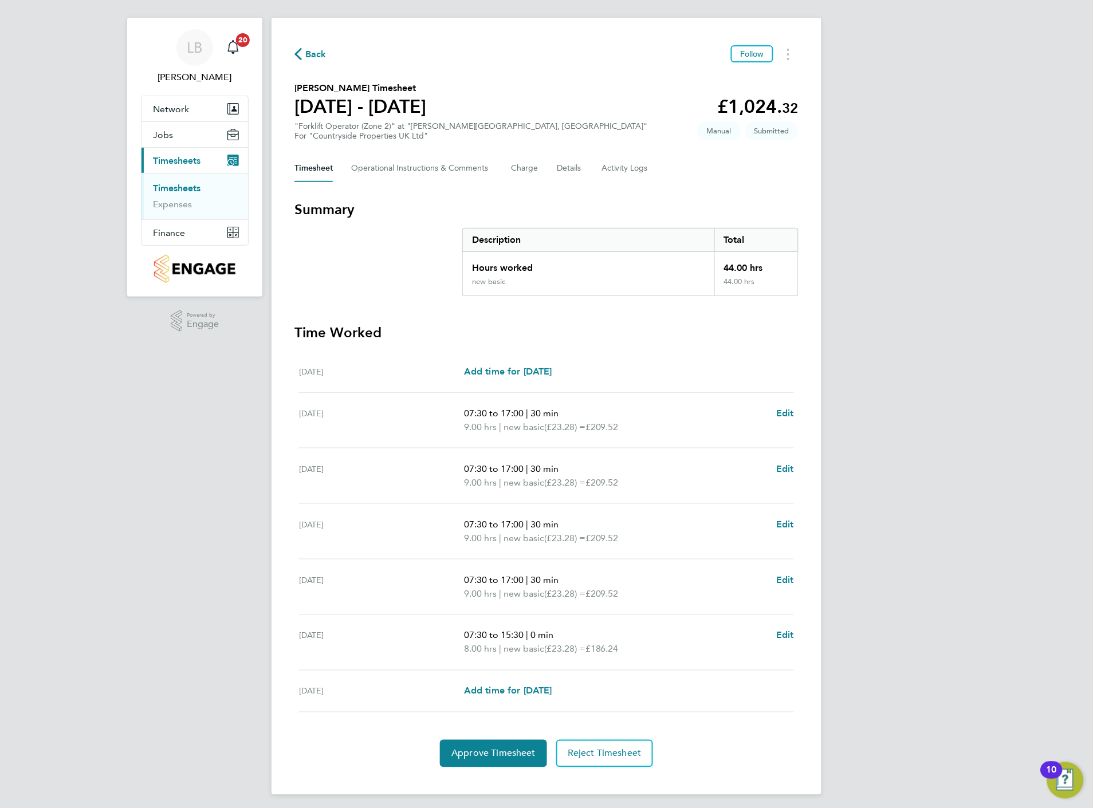
scroll to position [18, 0]
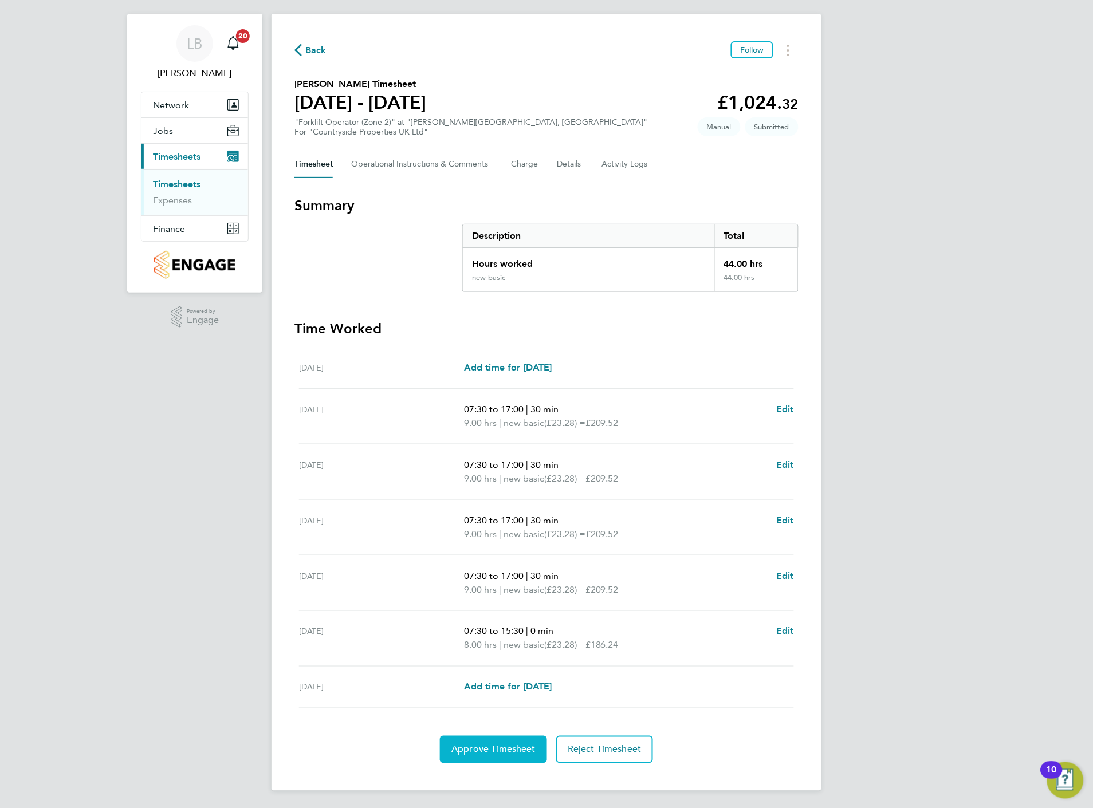
click at [503, 747] on span "Approve Timesheet" at bounding box center [493, 749] width 84 height 11
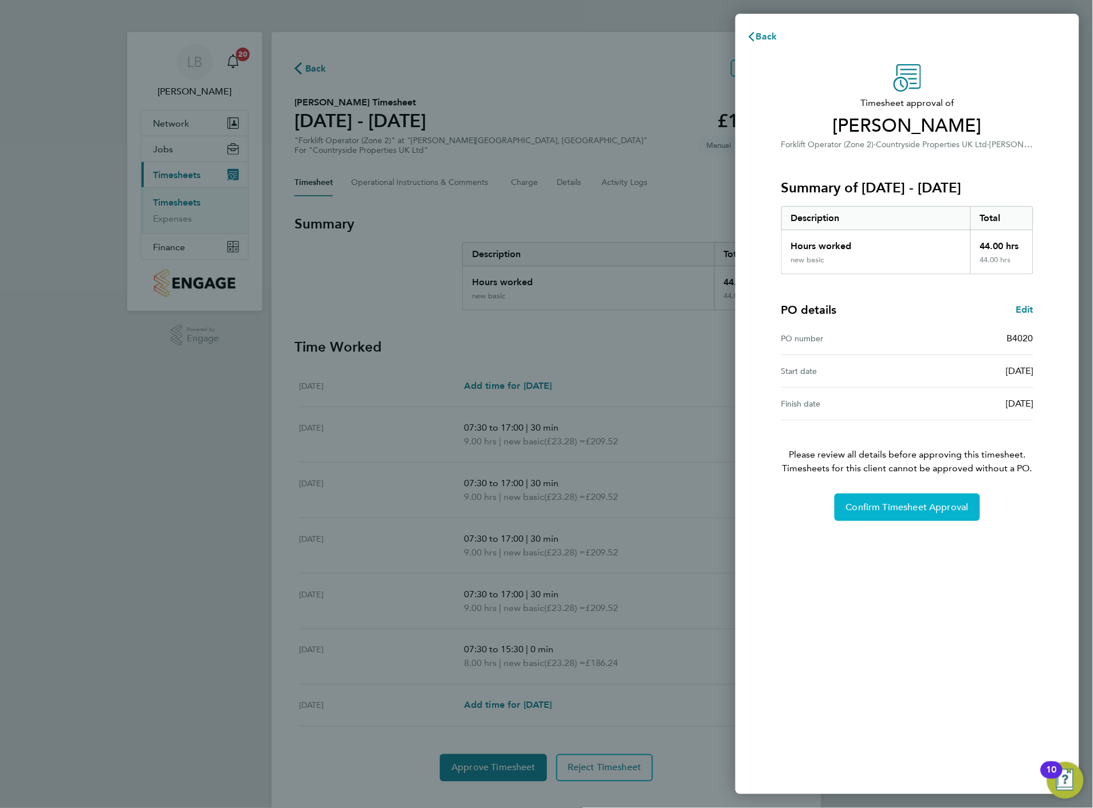
click at [925, 507] on span "Confirm Timesheet Approval" at bounding box center [907, 507] width 123 height 11
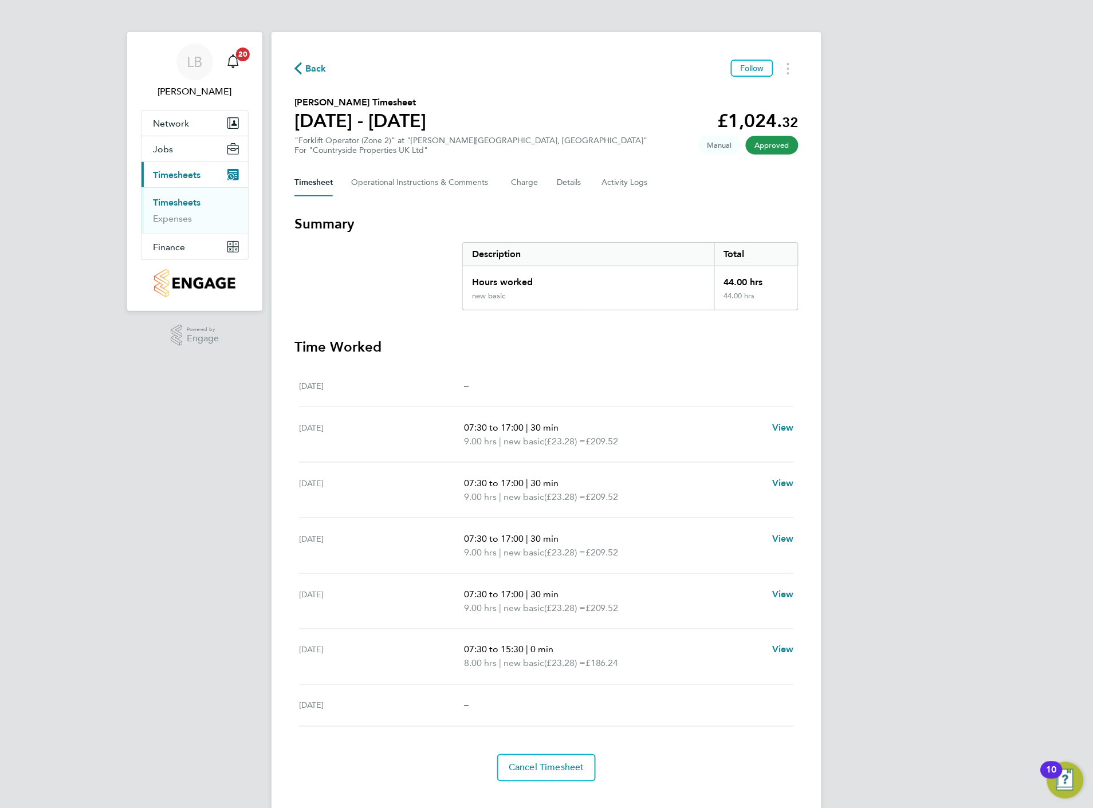
click at [305, 67] on span "Back" at bounding box center [310, 67] width 32 height 11
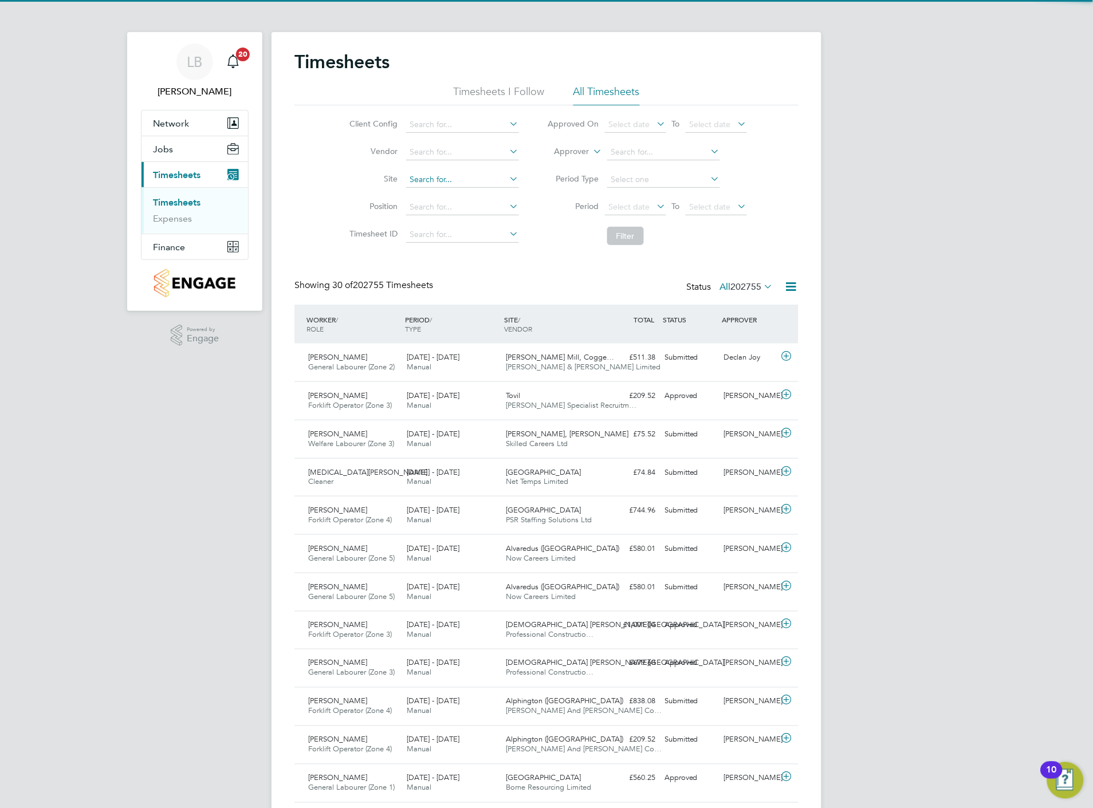
click at [424, 180] on input at bounding box center [462, 180] width 113 height 16
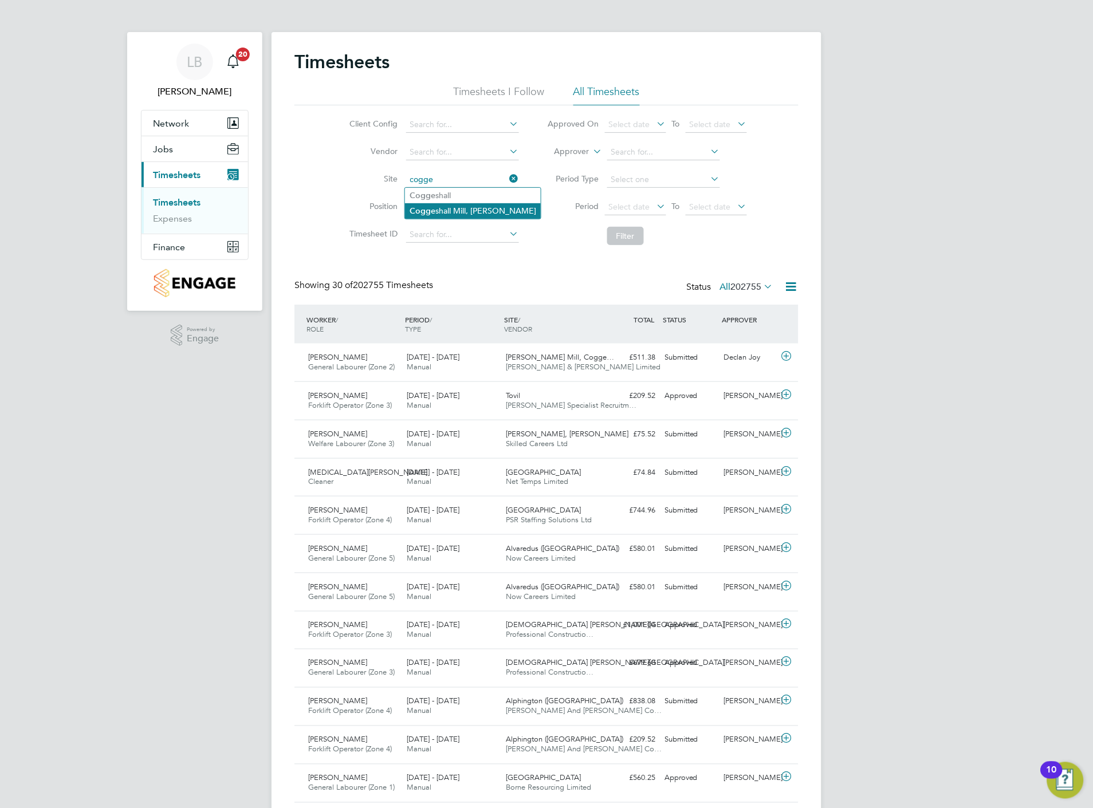
click at [443, 203] on li "Cogge shall Mill, Coggeshall" at bounding box center [473, 210] width 136 height 15
type input "[PERSON_NAME] Mill, [GEOGRAPHIC_DATA]"
click at [630, 237] on button "Filter" at bounding box center [625, 236] width 37 height 18
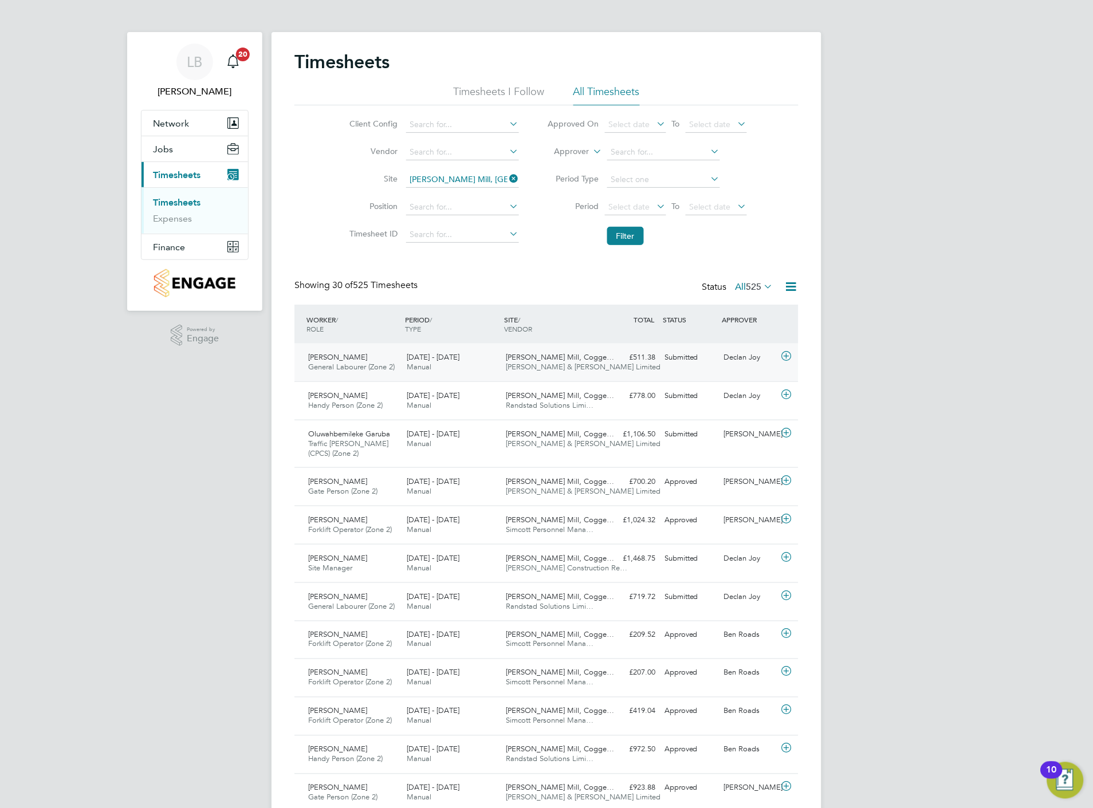
click at [785, 358] on icon at bounding box center [787, 356] width 14 height 9
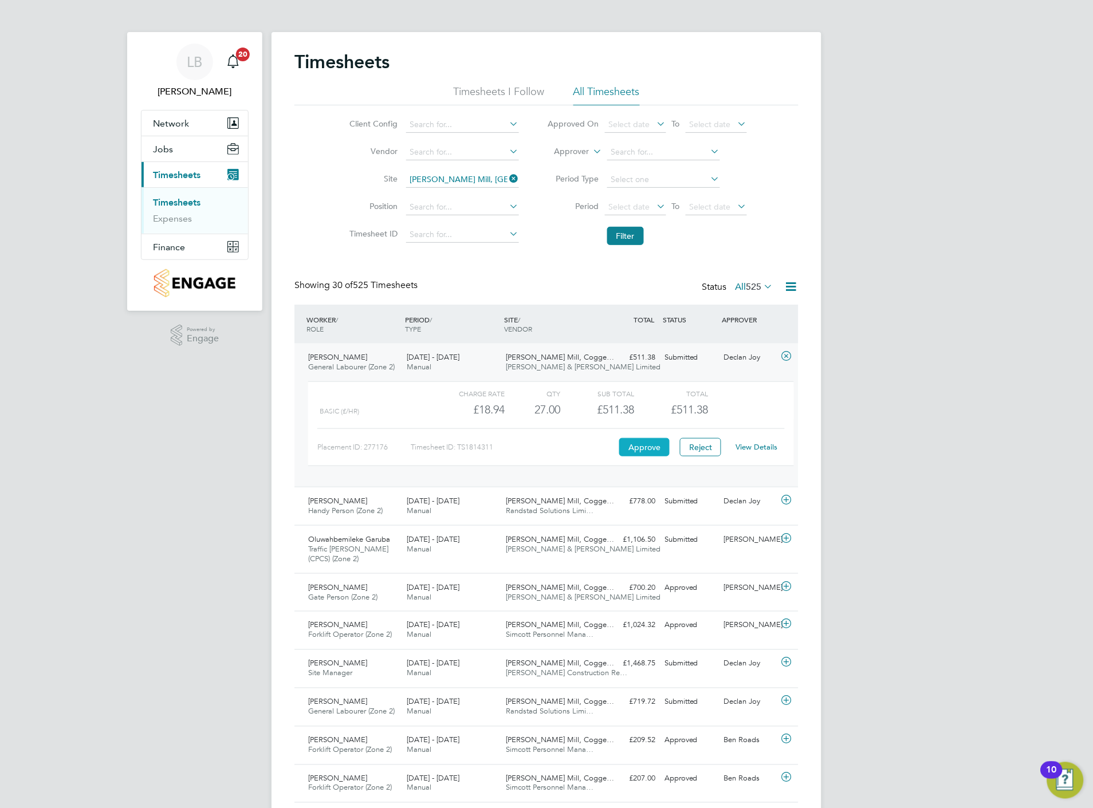
click at [640, 449] on button "Approve" at bounding box center [644, 447] width 50 height 18
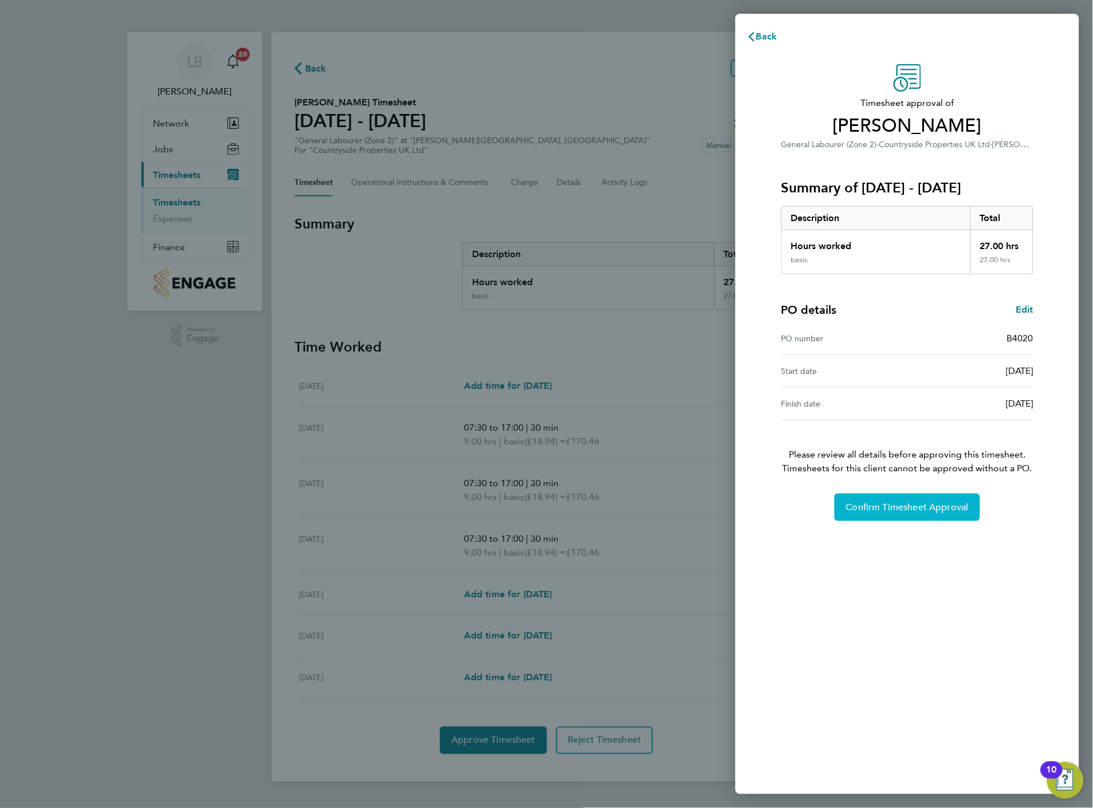
click at [867, 502] on span "Confirm Timesheet Approval" at bounding box center [907, 507] width 123 height 11
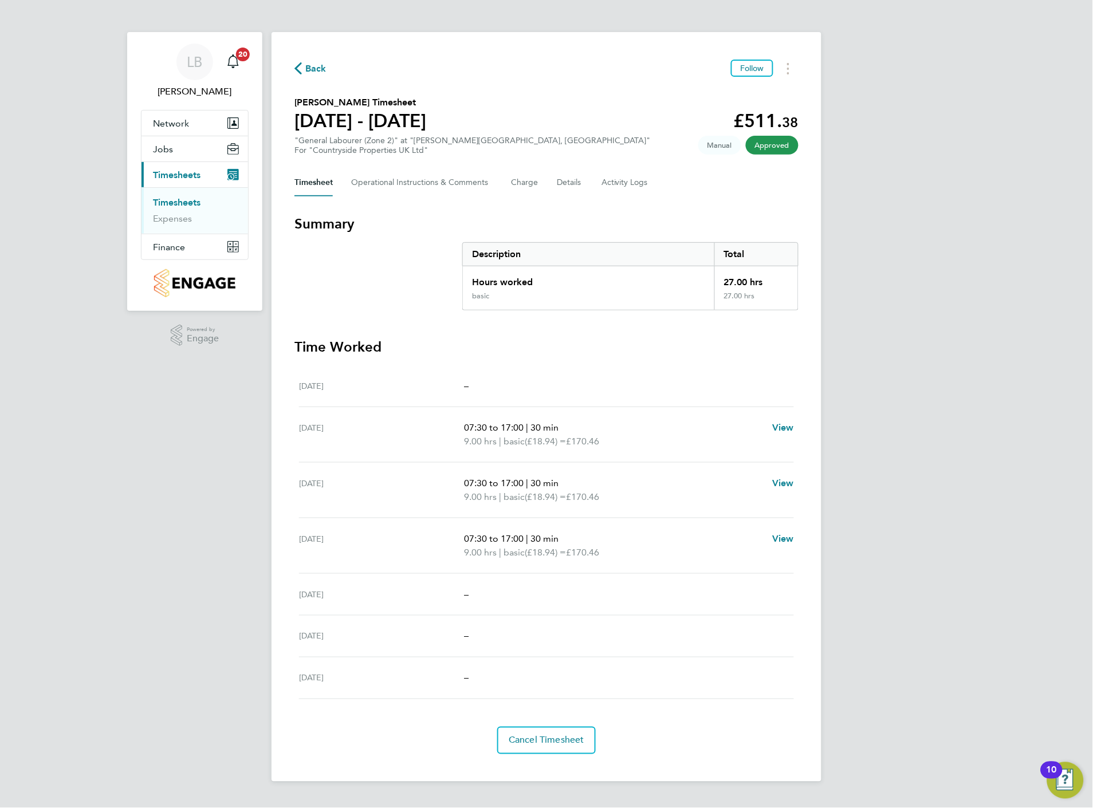
click at [312, 65] on span "Back" at bounding box center [315, 69] width 21 height 14
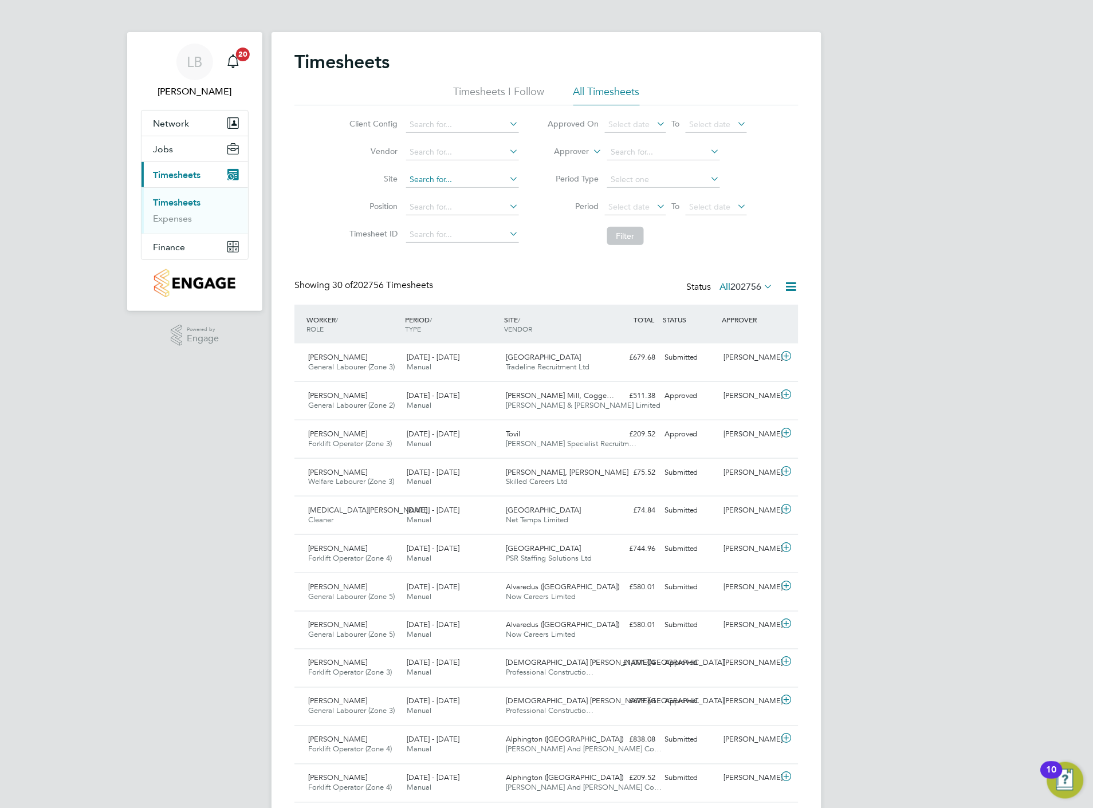
click at [425, 175] on input at bounding box center [462, 180] width 113 height 16
click at [442, 209] on li "Cogge shall Mill, Coggeshall" at bounding box center [473, 210] width 136 height 15
type input "[PERSON_NAME] Mill, [GEOGRAPHIC_DATA]"
click at [632, 235] on button "Filter" at bounding box center [625, 236] width 37 height 18
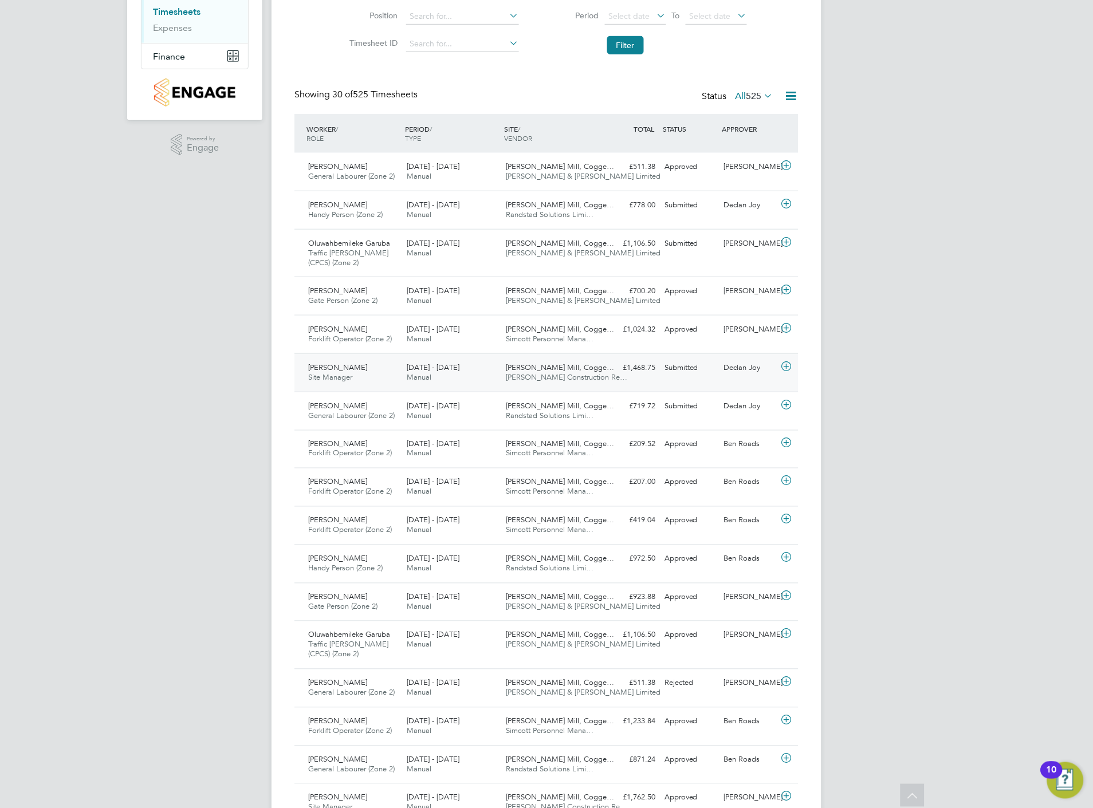
click at [781, 367] on icon at bounding box center [787, 366] width 14 height 9
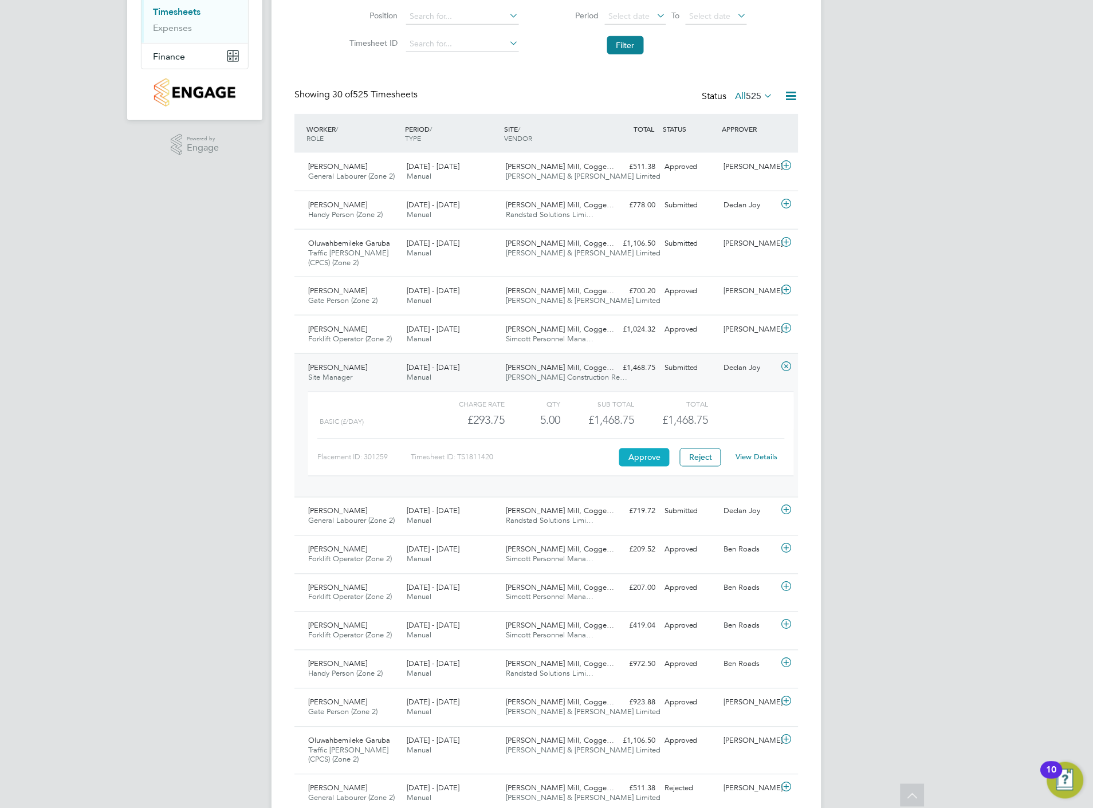
click at [650, 456] on button "Approve" at bounding box center [644, 458] width 50 height 18
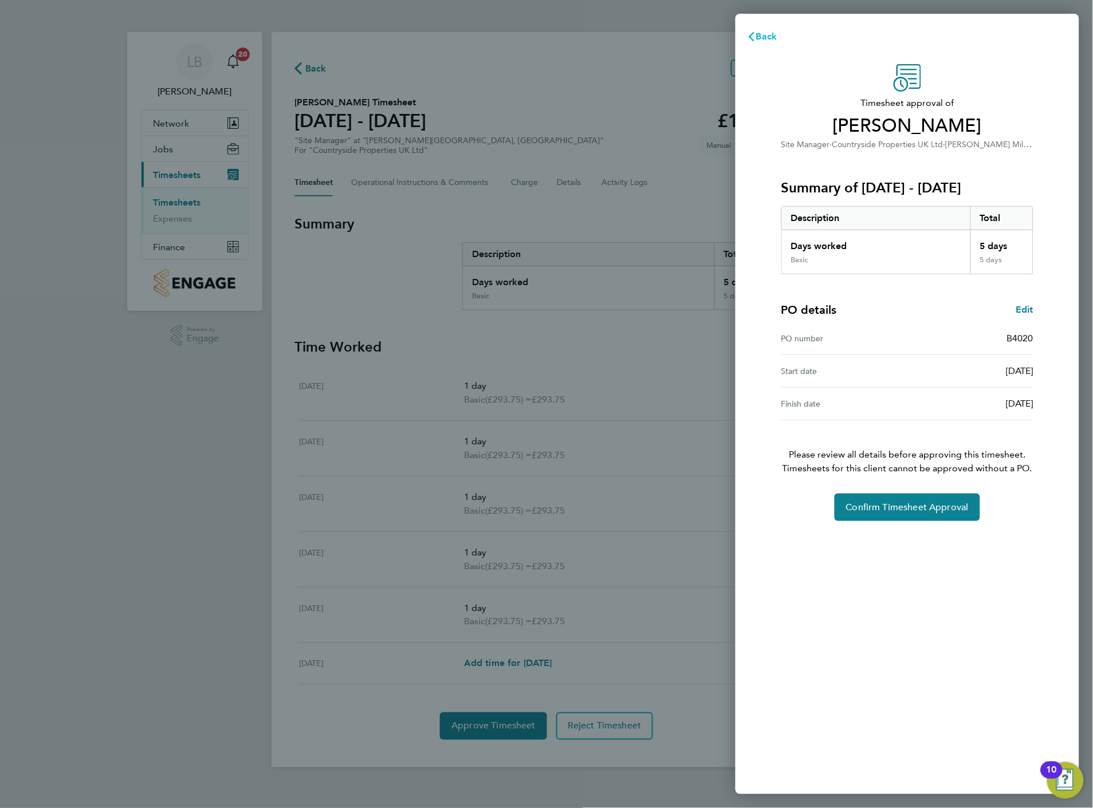
click at [751, 36] on icon "button" at bounding box center [752, 36] width 6 height 9
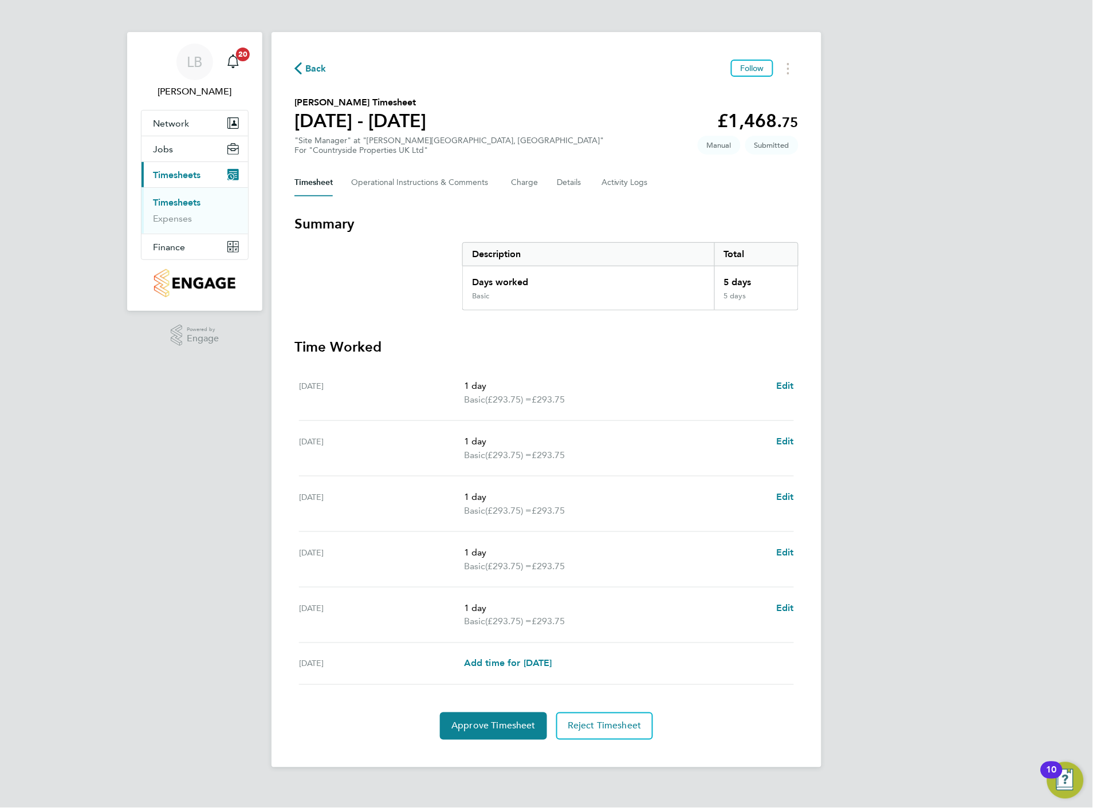
click at [316, 67] on span "Back" at bounding box center [315, 69] width 21 height 14
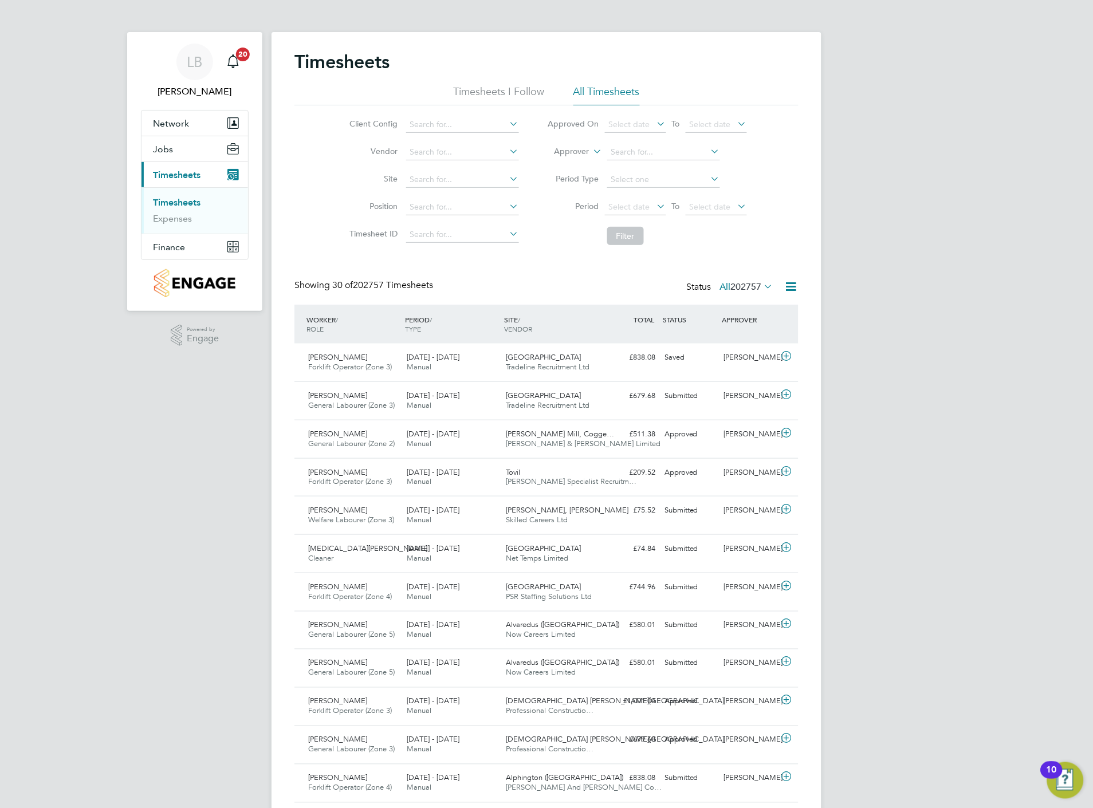
click at [175, 176] on span "Timesheets" at bounding box center [177, 175] width 48 height 11
click at [178, 174] on span "Timesheets" at bounding box center [177, 175] width 48 height 11
click at [443, 176] on input at bounding box center [462, 180] width 113 height 16
click at [461, 214] on li "Coggesh all Mill, [PERSON_NAME]" at bounding box center [473, 210] width 136 height 15
type input "[PERSON_NAME] Mill, [GEOGRAPHIC_DATA]"
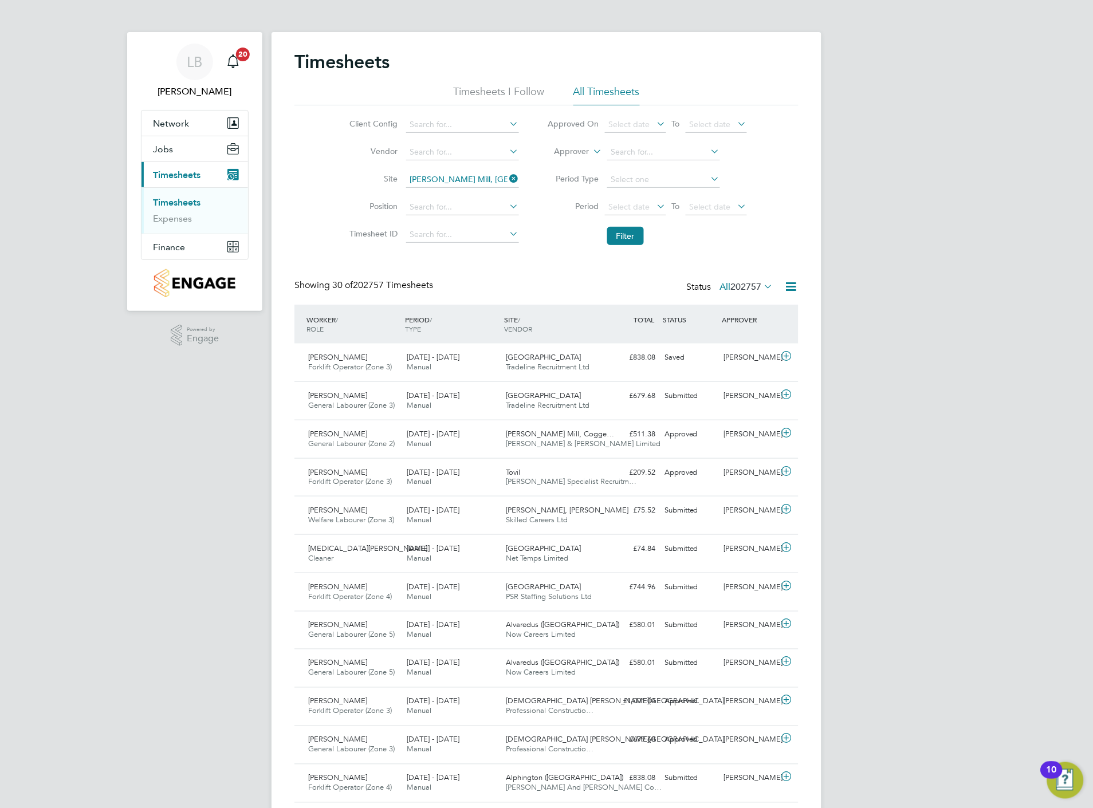
click at [571, 230] on li "Filter" at bounding box center [647, 236] width 228 height 30
click at [616, 233] on button "Filter" at bounding box center [625, 236] width 37 height 18
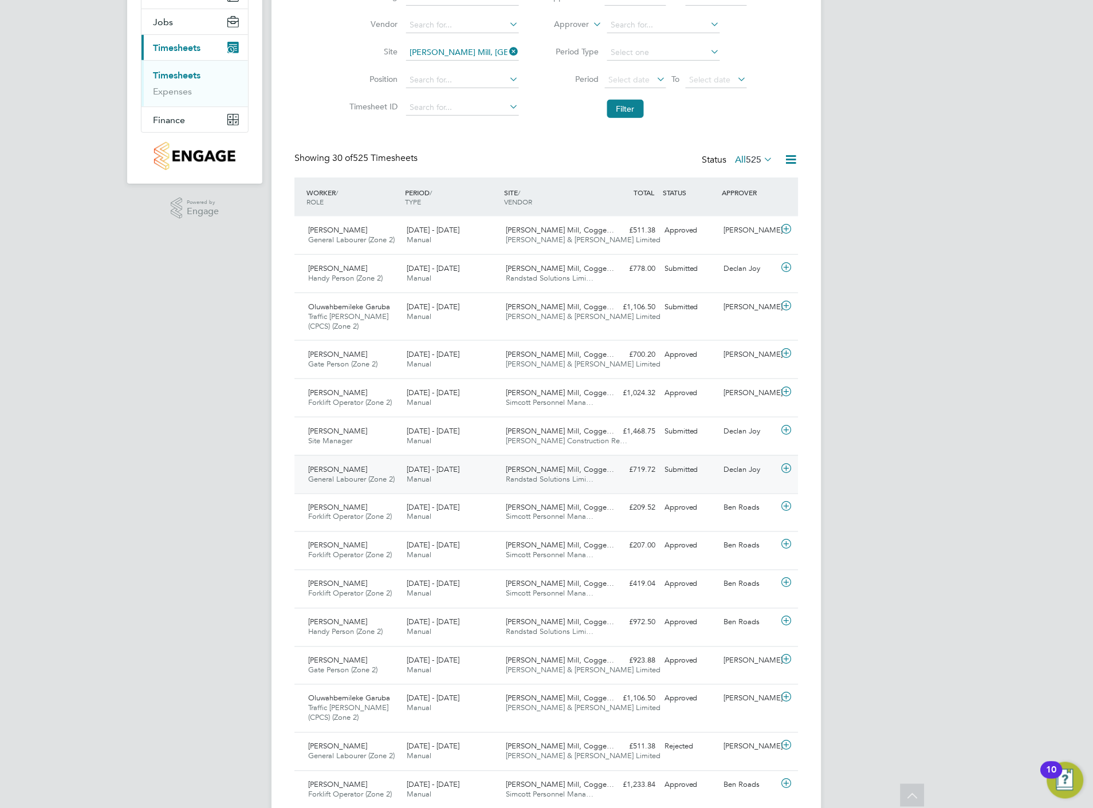
click at [786, 464] on icon at bounding box center [787, 468] width 14 height 9
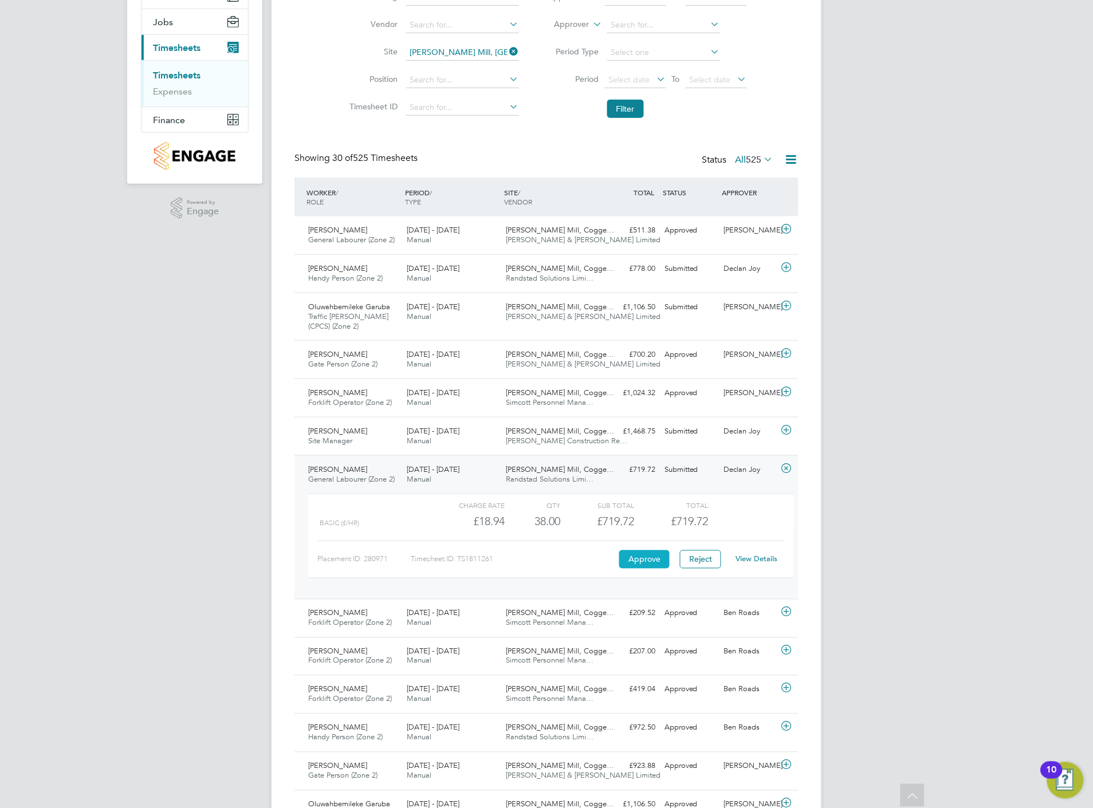
click at [643, 556] on button "Approve" at bounding box center [644, 559] width 50 height 18
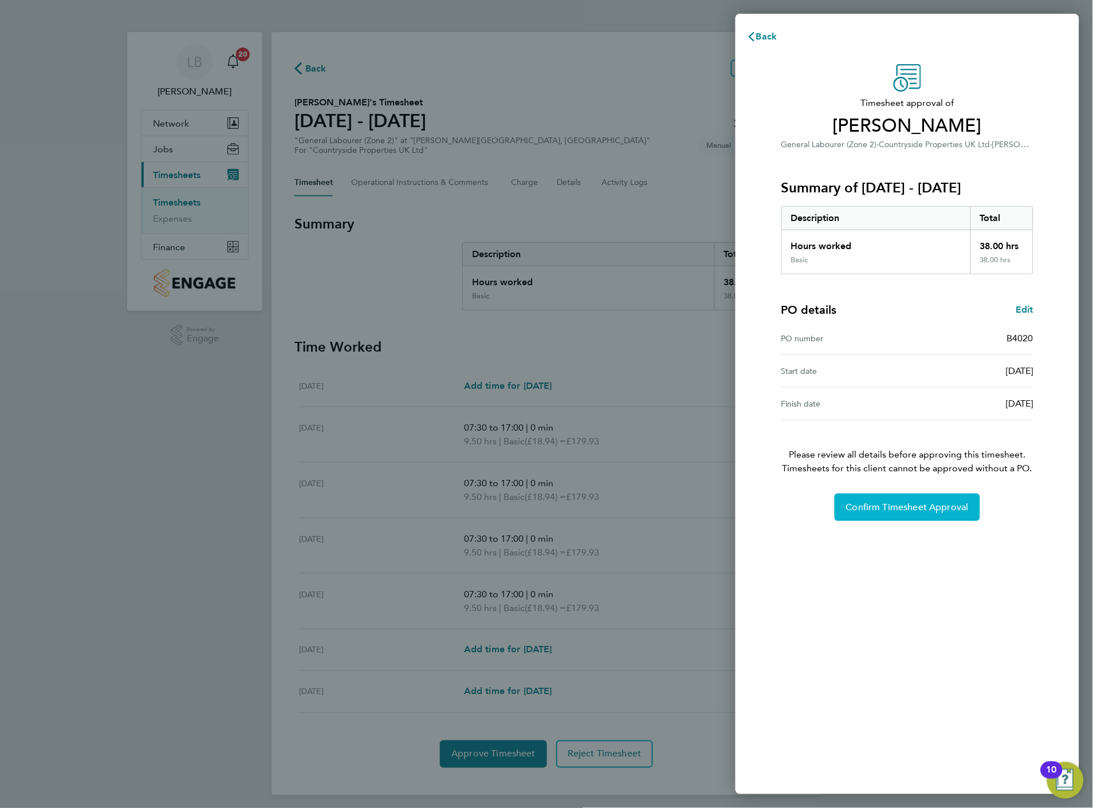
click at [900, 511] on span "Confirm Timesheet Approval" at bounding box center [907, 507] width 123 height 11
